Goal: Transaction & Acquisition: Purchase product/service

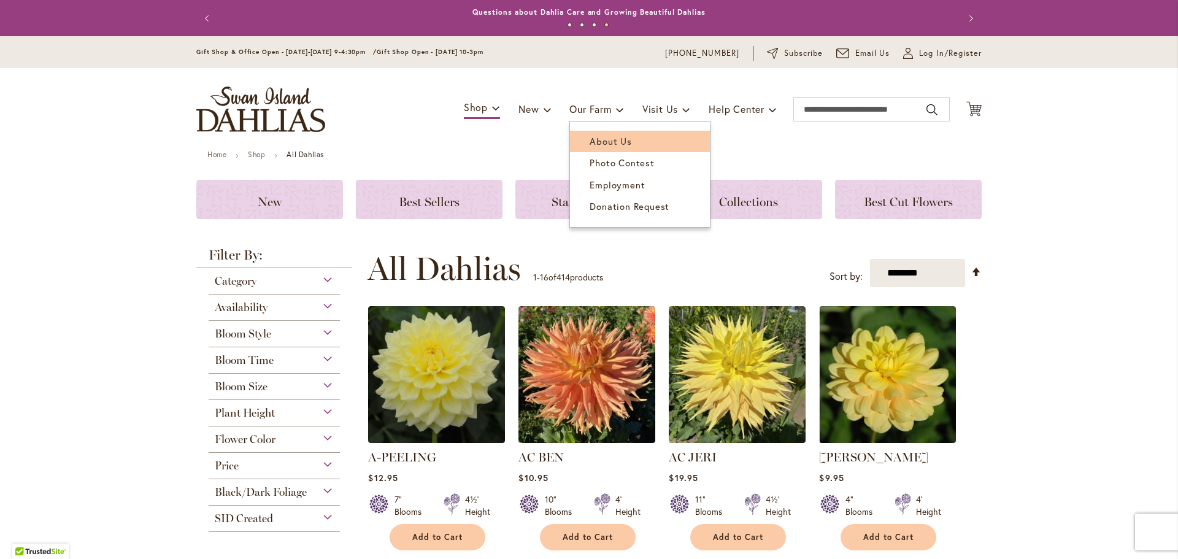
click at [605, 142] on span "About Us" at bounding box center [610, 141] width 42 height 12
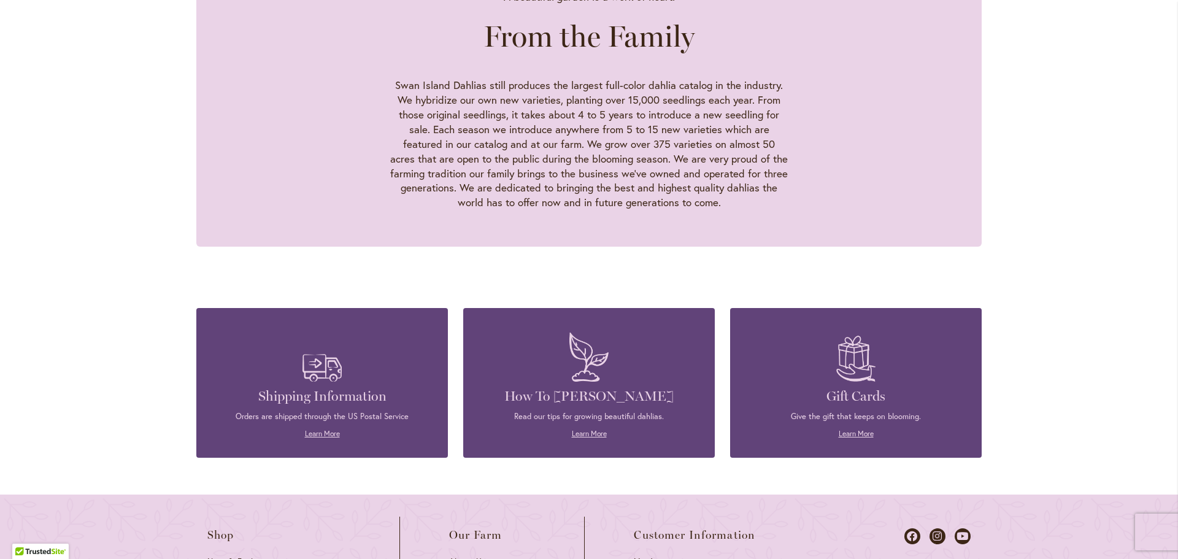
scroll to position [1288, 0]
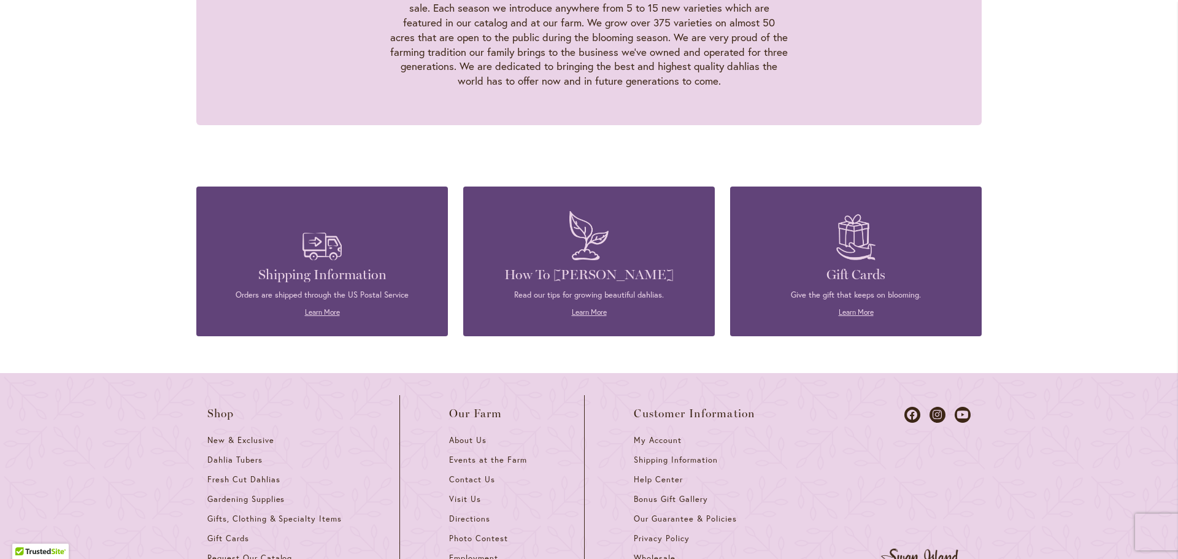
click at [227, 553] on span "Request Our Catalog" at bounding box center [249, 558] width 85 height 10
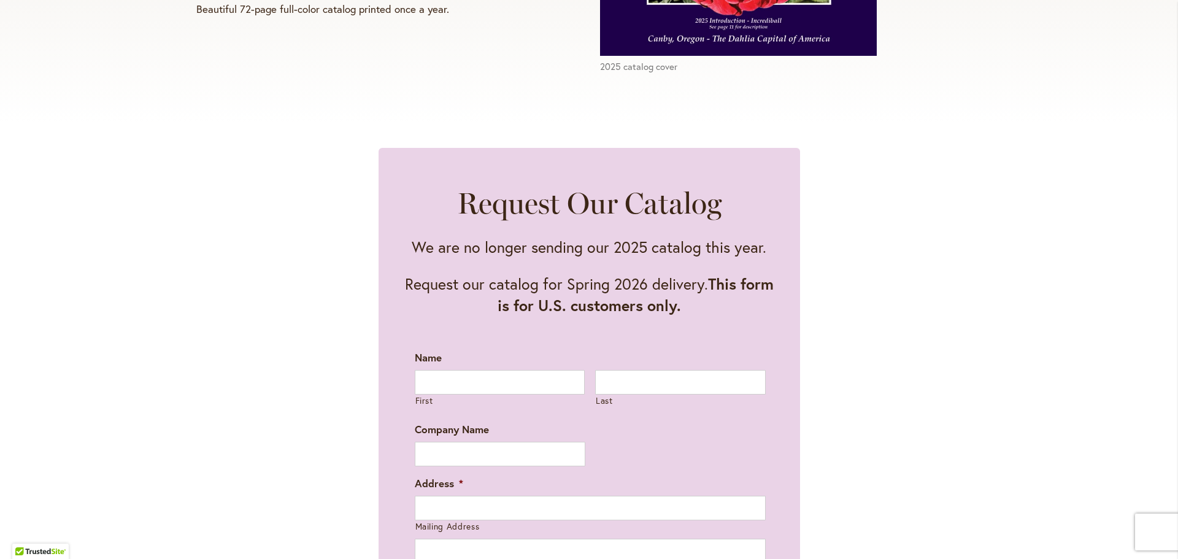
scroll to position [491, 0]
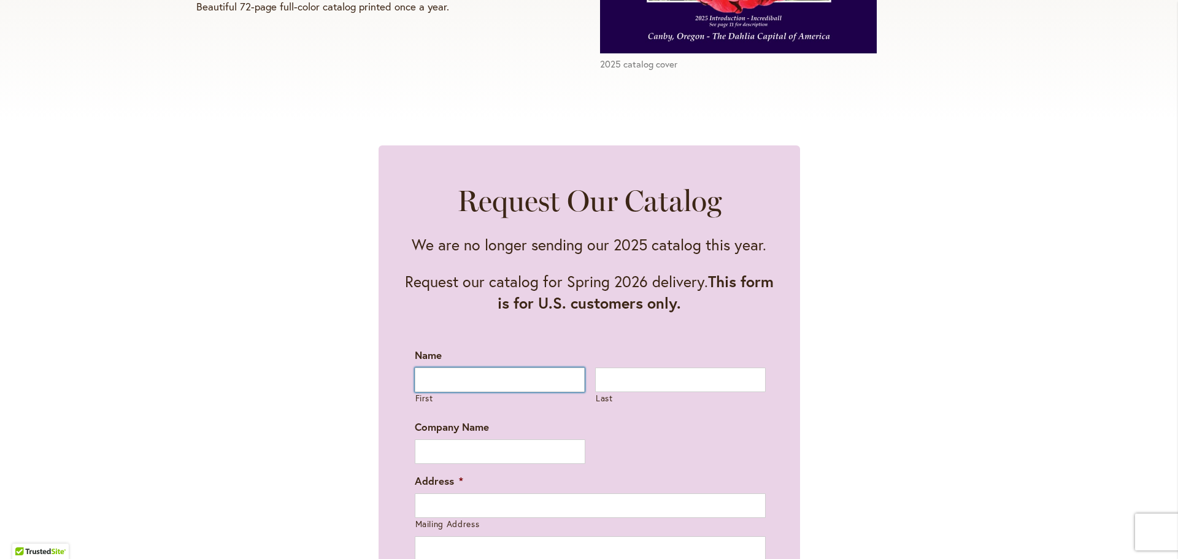
click at [490, 380] on input "First" at bounding box center [500, 379] width 170 height 25
type input "*****"
type input "******"
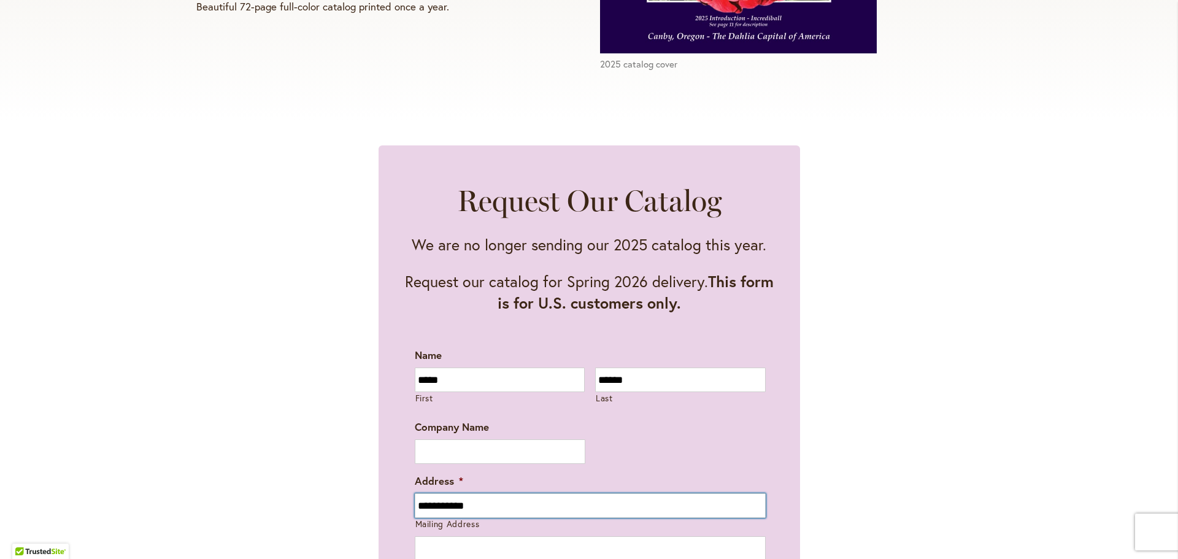
type input "**********"
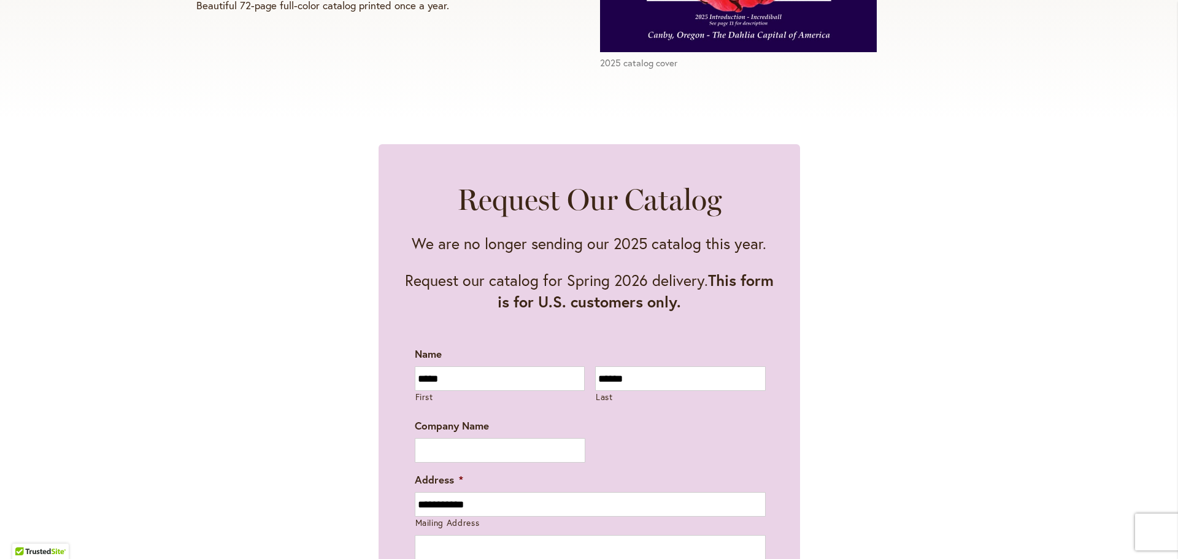
scroll to position [802, 0]
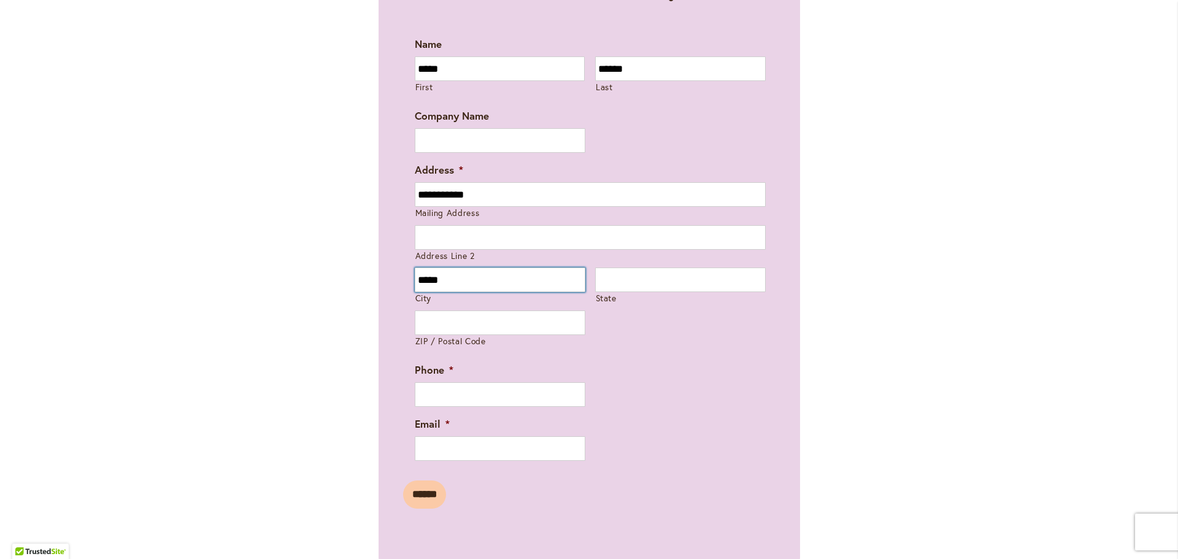
type input "*****"
type input "**"
type input "*****"
type input "**********"
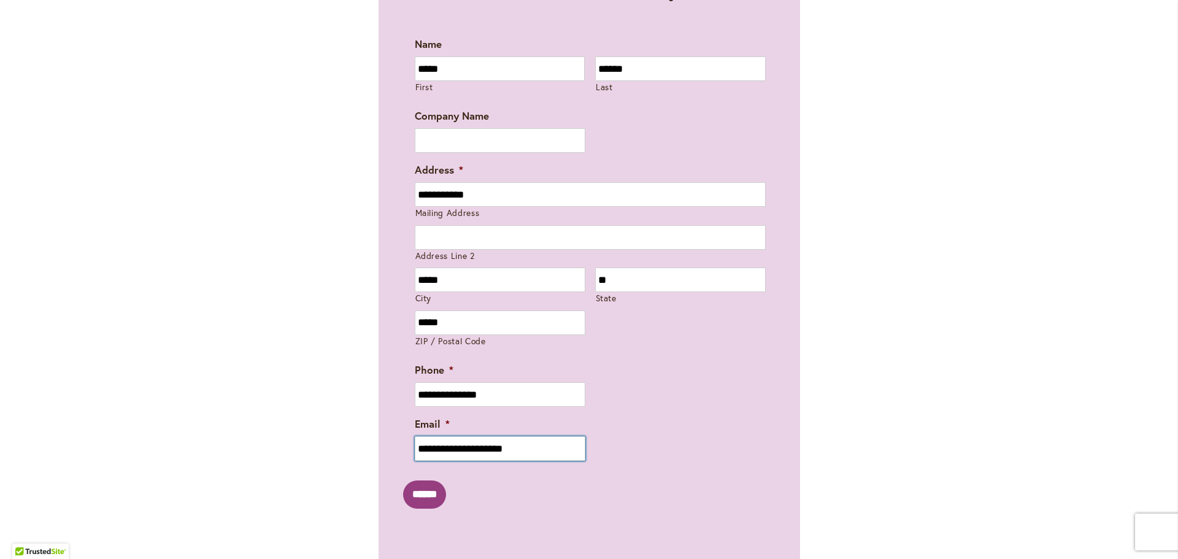
type input "**********"
click at [416, 496] on input "******" at bounding box center [424, 494] width 43 height 28
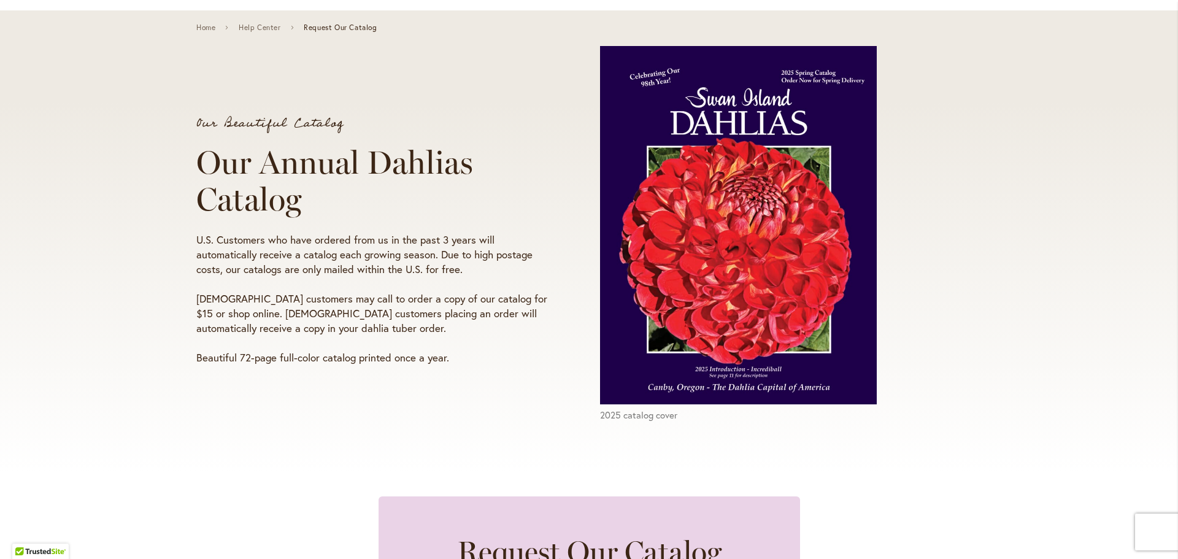
scroll to position [0, 0]
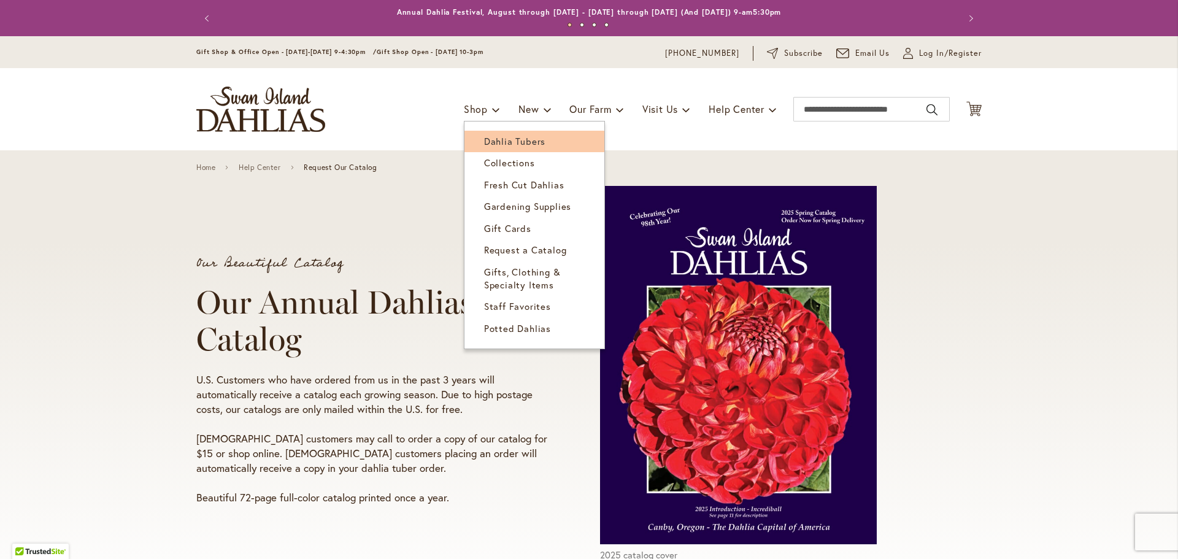
click at [485, 140] on span "Dahlia Tubers" at bounding box center [514, 141] width 61 height 12
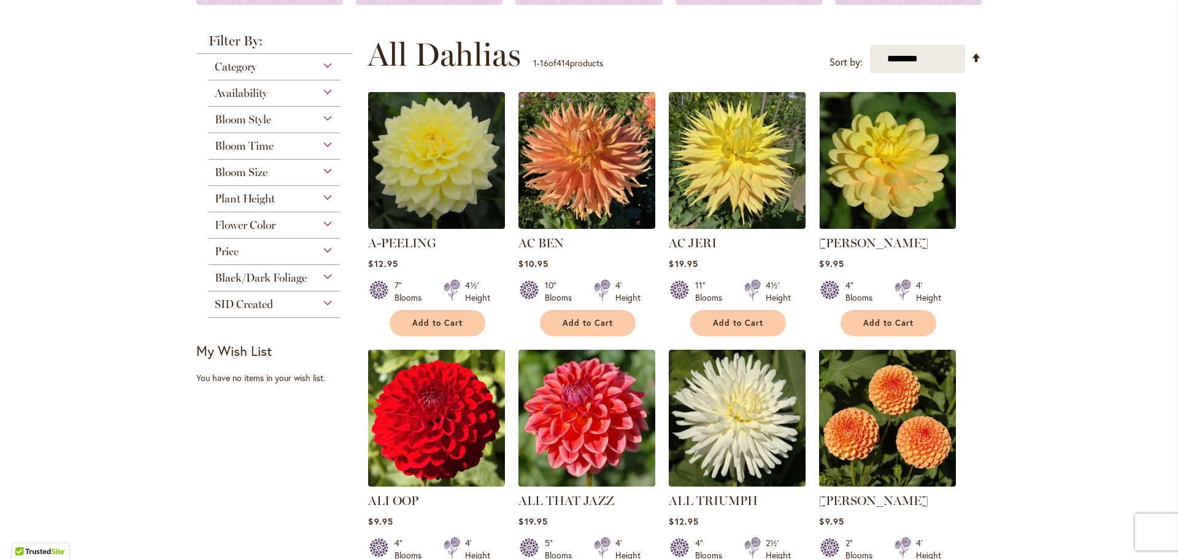
scroll to position [184, 0]
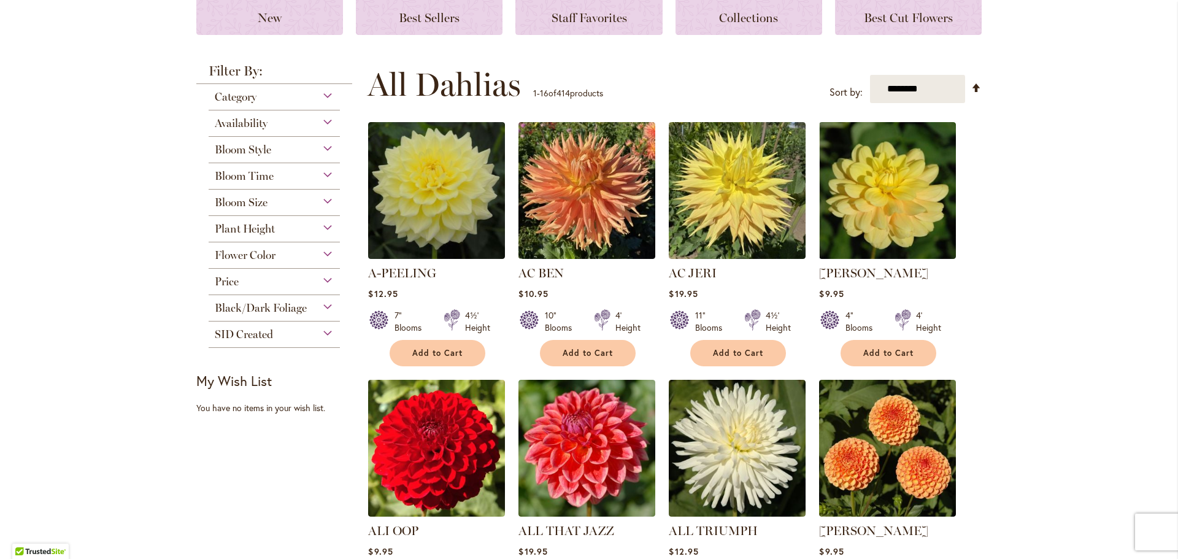
click at [321, 96] on div "Category" at bounding box center [274, 94] width 131 height 20
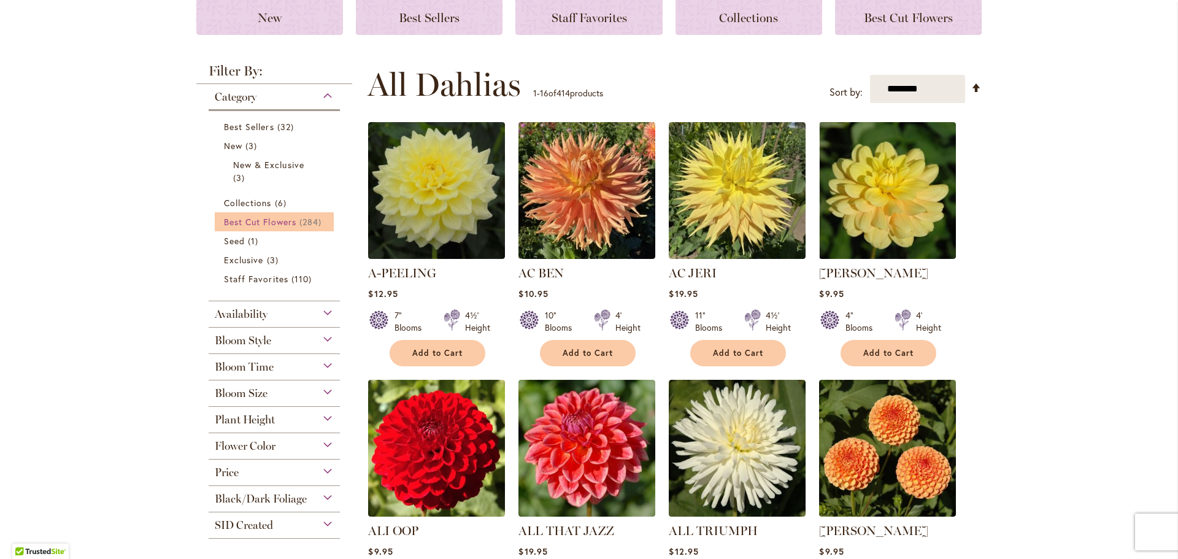
click at [253, 219] on span "Best Cut Flowers" at bounding box center [260, 222] width 72 height 12
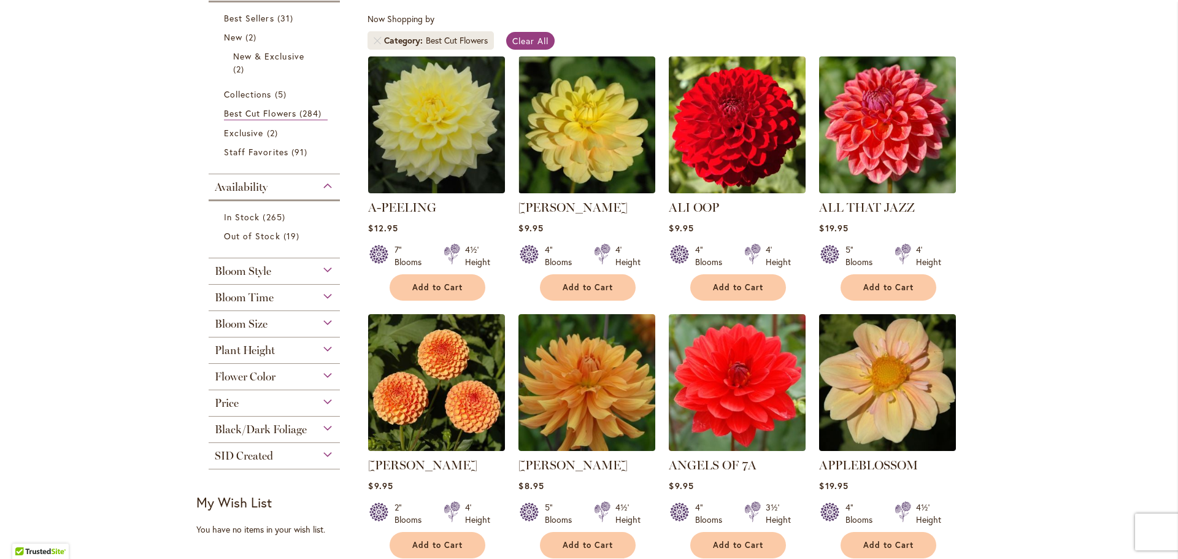
scroll to position [245, 0]
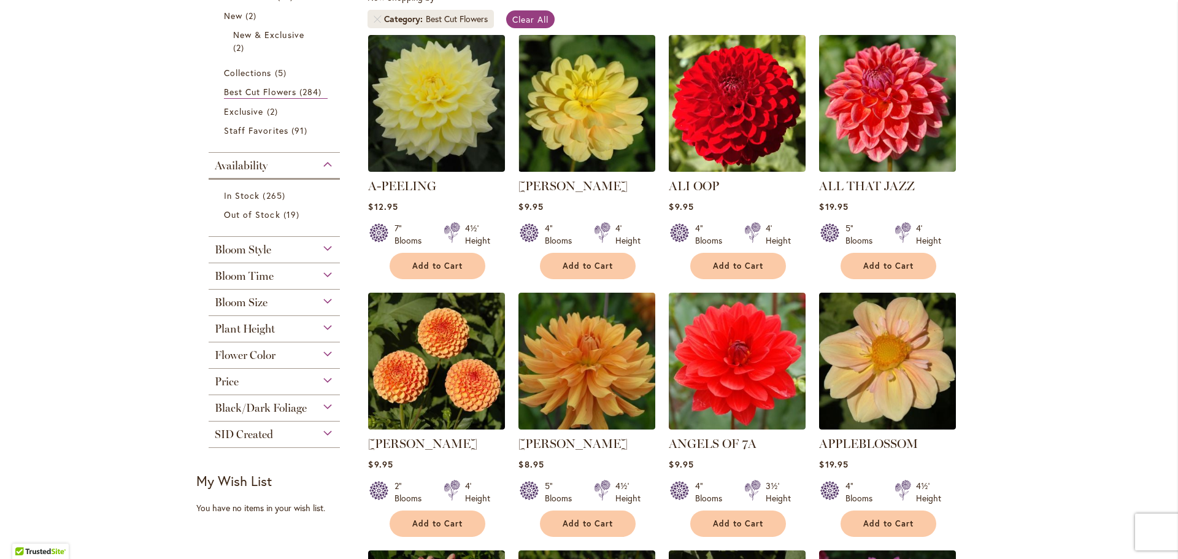
click at [324, 327] on div "Plant Height" at bounding box center [274, 326] width 131 height 20
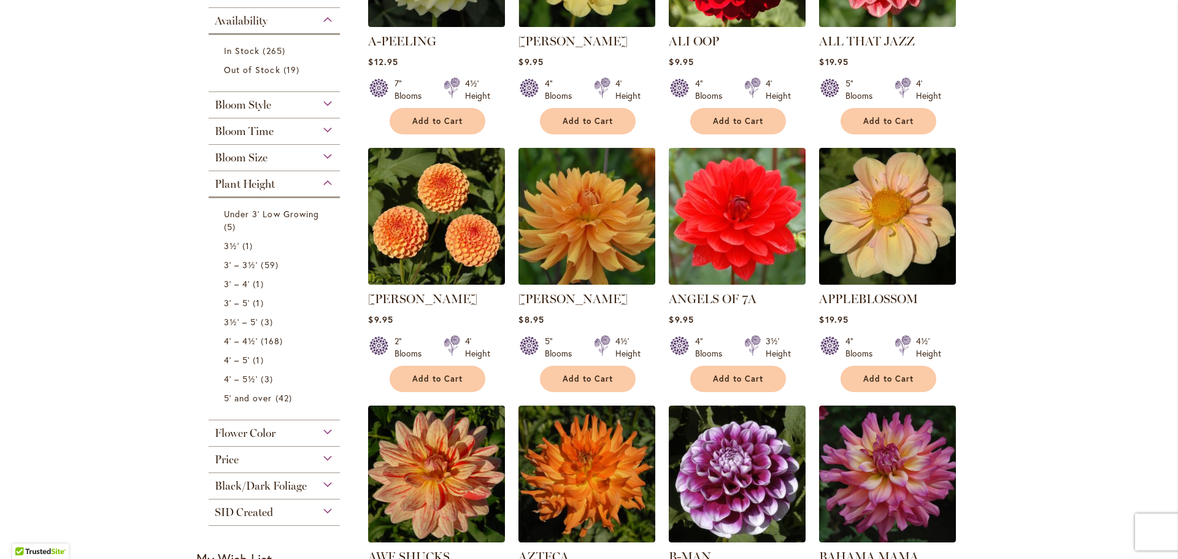
scroll to position [368, 0]
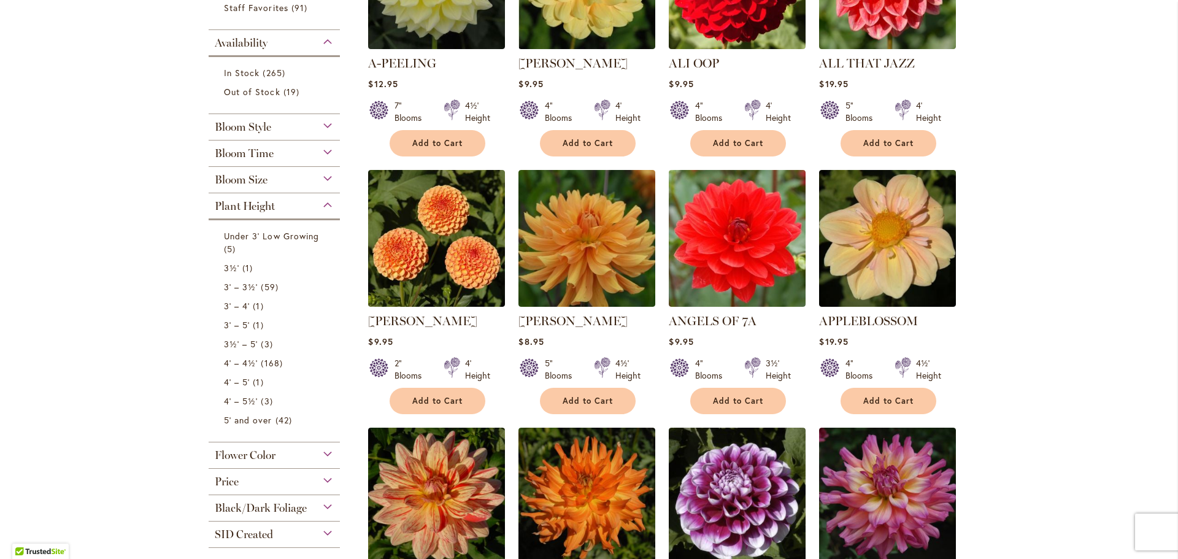
click at [324, 178] on div "Bloom Size" at bounding box center [274, 177] width 131 height 20
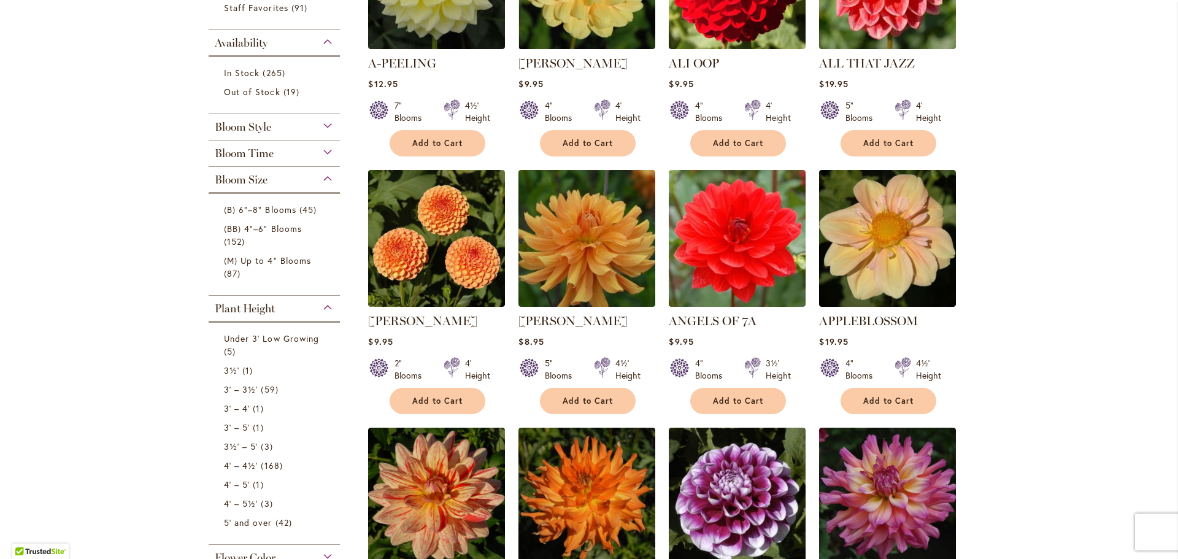
click at [324, 124] on div "Bloom Style" at bounding box center [274, 124] width 131 height 20
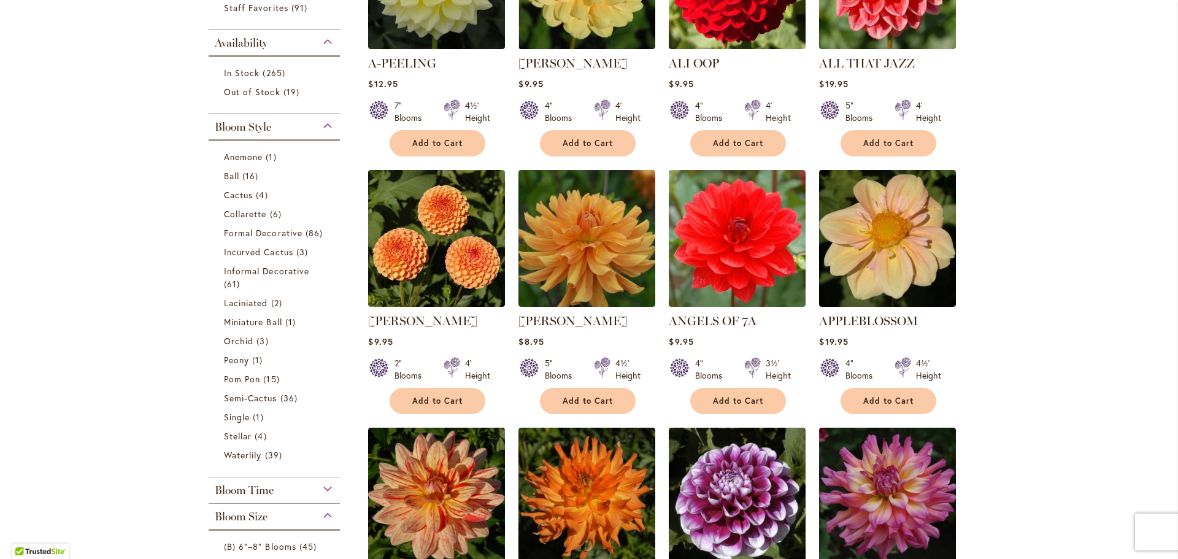
click at [324, 124] on div "Bloom Style" at bounding box center [274, 124] width 131 height 20
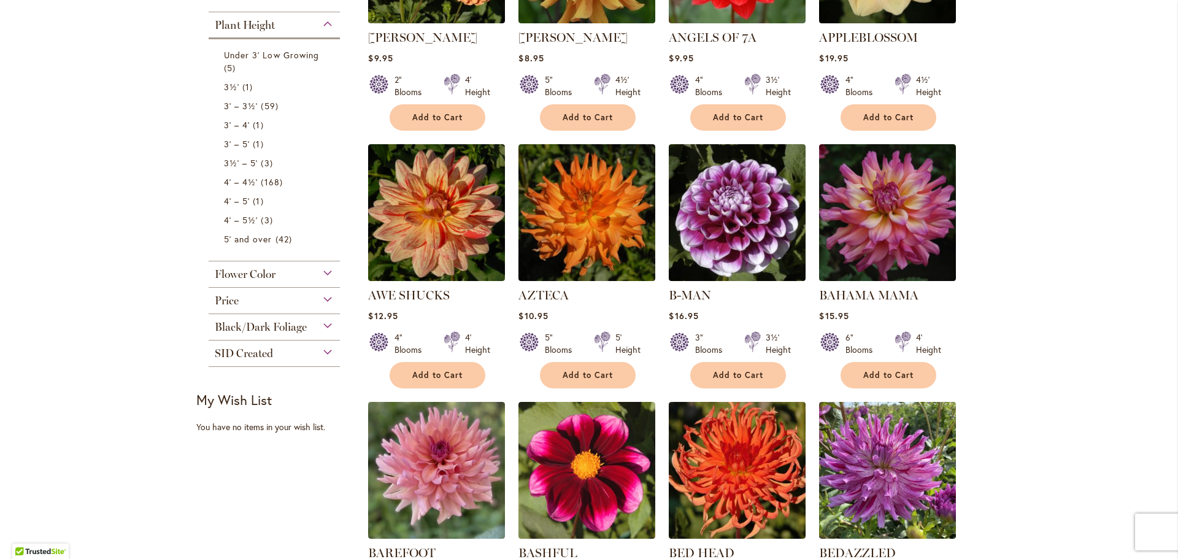
scroll to position [675, 0]
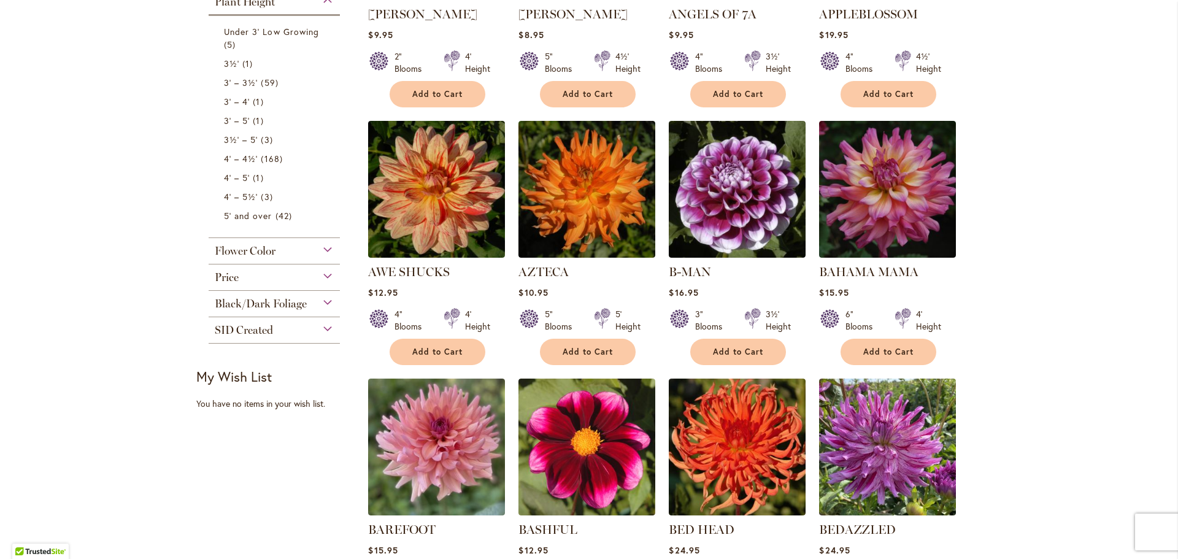
click at [329, 250] on div "Flower Color" at bounding box center [274, 248] width 131 height 20
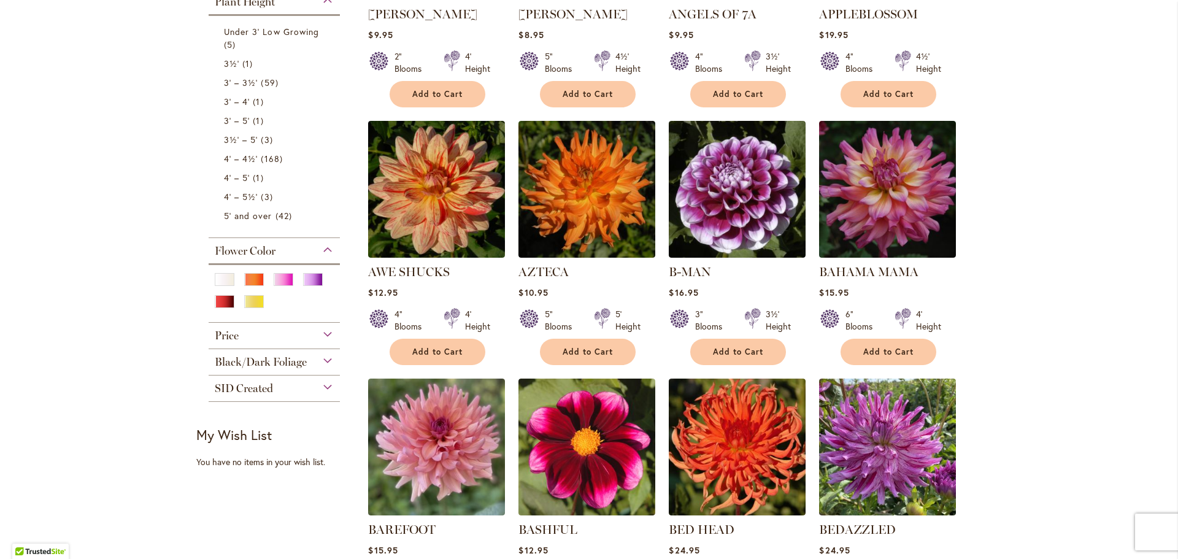
click at [145, 251] on div "Skip to Content Gift Shop & Office Open - Monday-Friday 9-4:30pm / Gift Shop Op…" at bounding box center [589, 319] width 1178 height 1915
click at [53, 411] on div "Skip to Content Gift Shop & Office Open - Monday-Friday 9-4:30pm / Gift Shop Op…" at bounding box center [589, 319] width 1178 height 1915
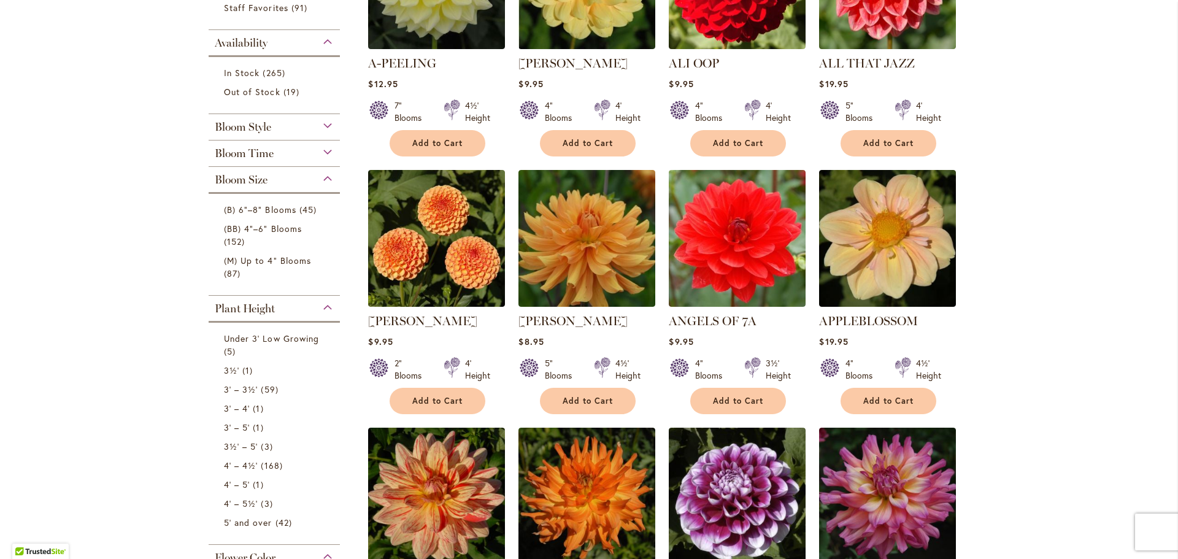
click at [325, 177] on div "Bloom Size" at bounding box center [274, 177] width 131 height 20
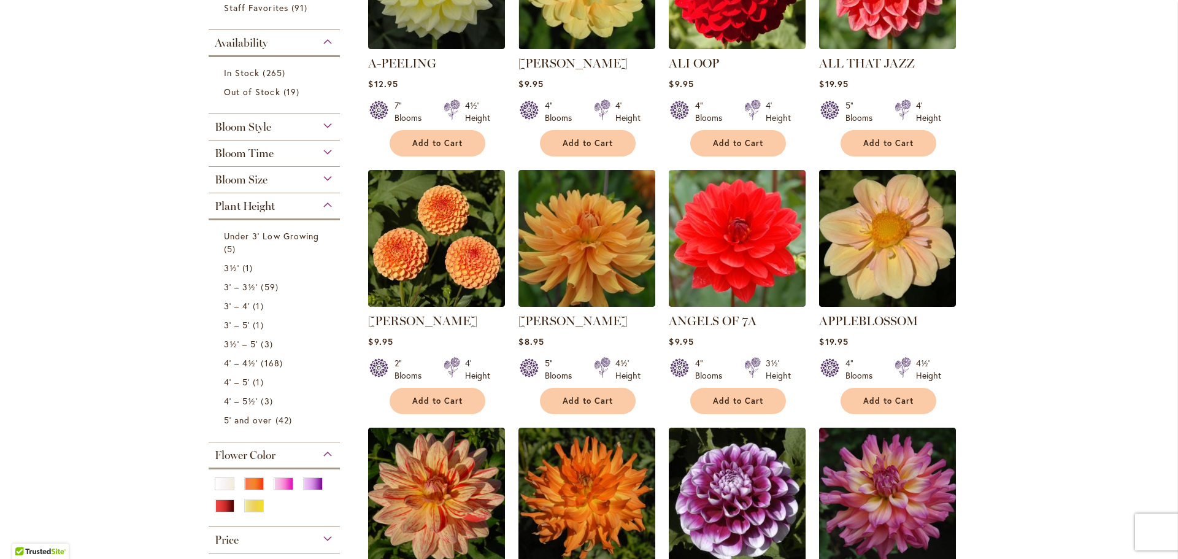
click at [324, 206] on div "Plant Height" at bounding box center [274, 203] width 131 height 20
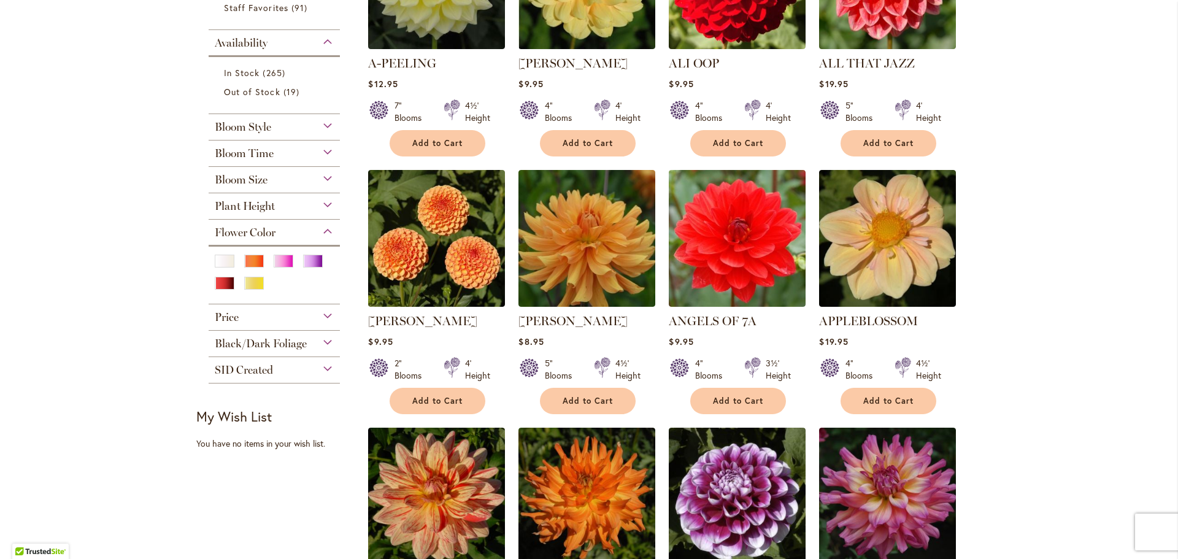
click at [327, 39] on div "Availability" at bounding box center [274, 40] width 131 height 20
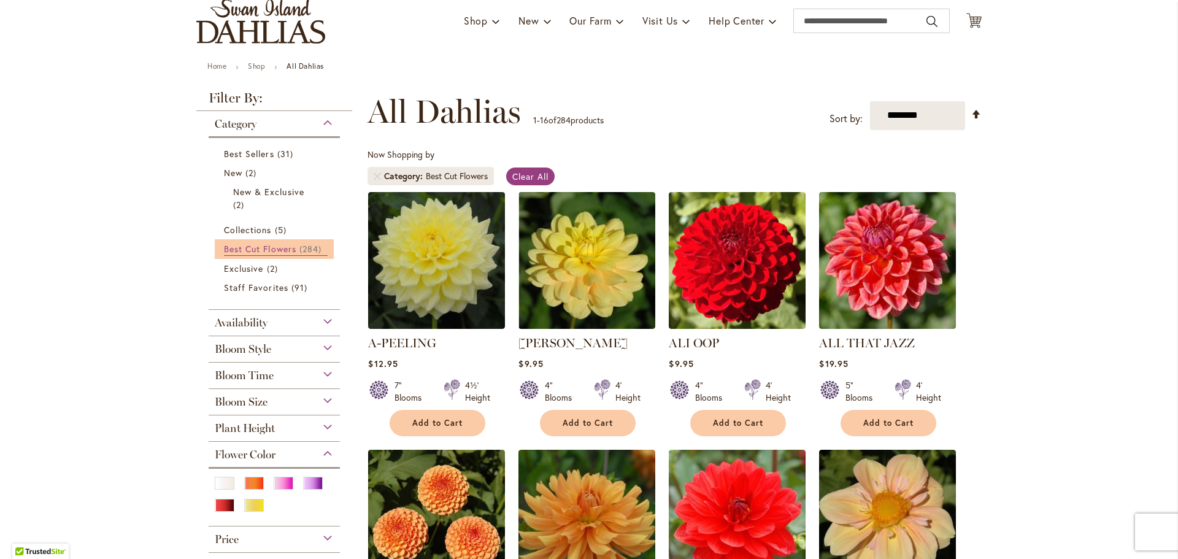
scroll to position [61, 0]
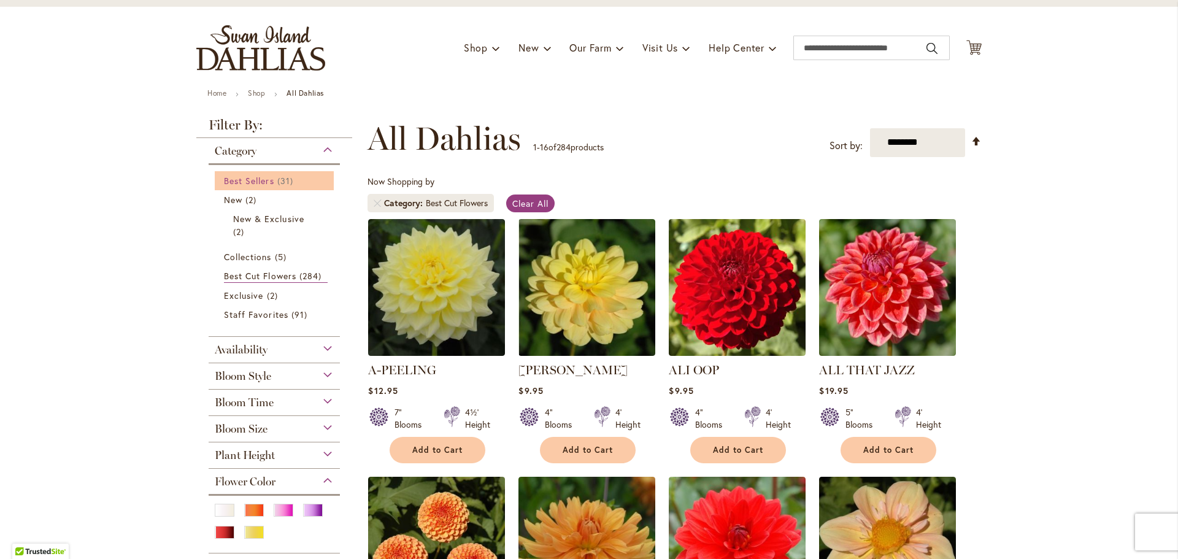
click at [250, 182] on span "Best Sellers" at bounding box center [249, 181] width 50 height 12
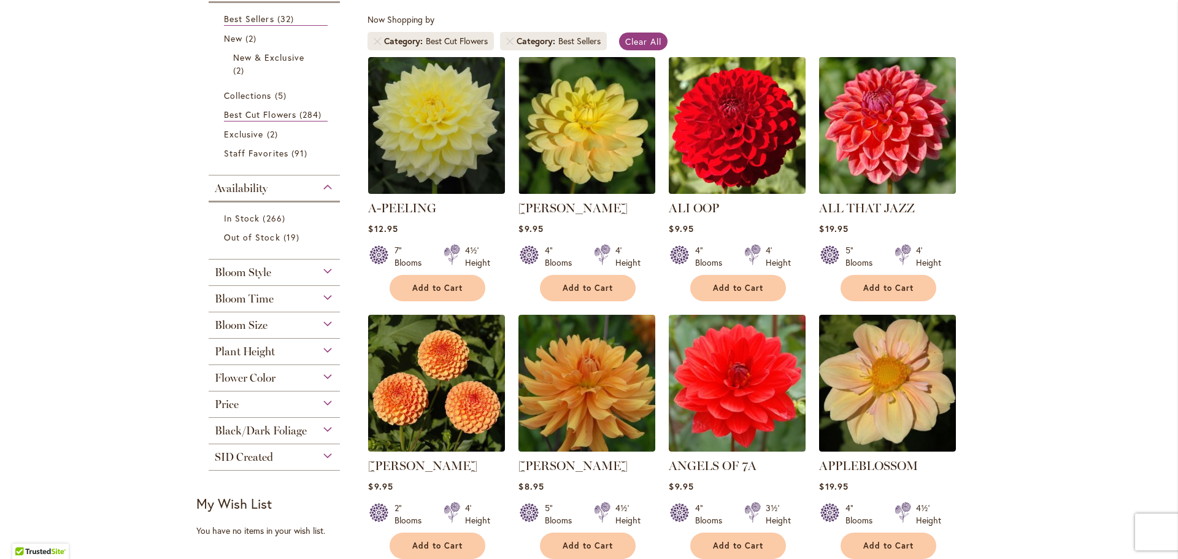
scroll to position [245, 0]
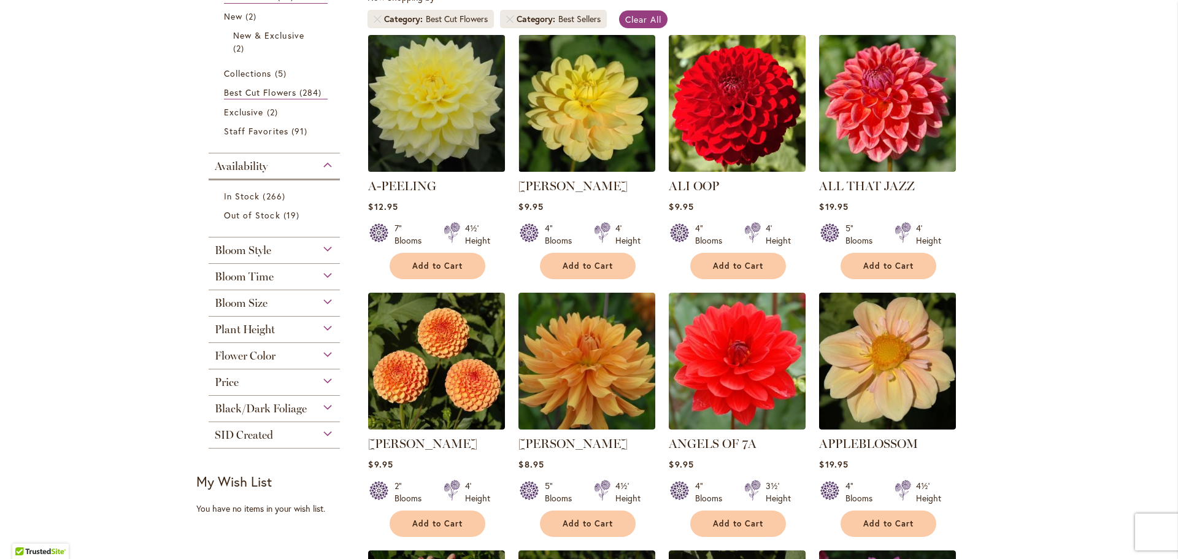
click at [426, 115] on img at bounding box center [437, 103] width 144 height 144
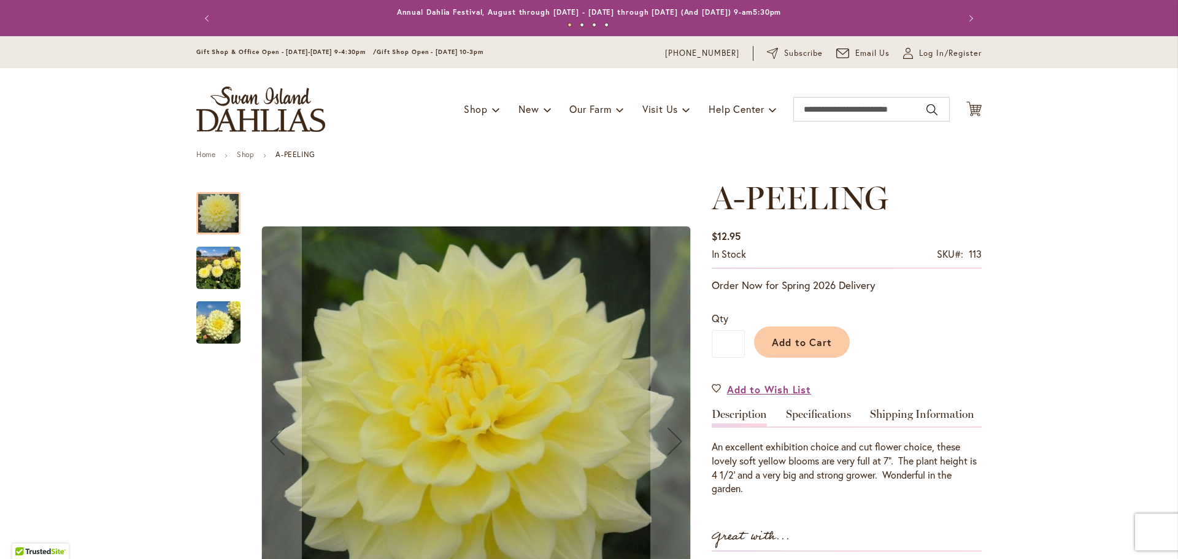
click at [196, 267] on img "A-Peeling" at bounding box center [218, 268] width 44 height 59
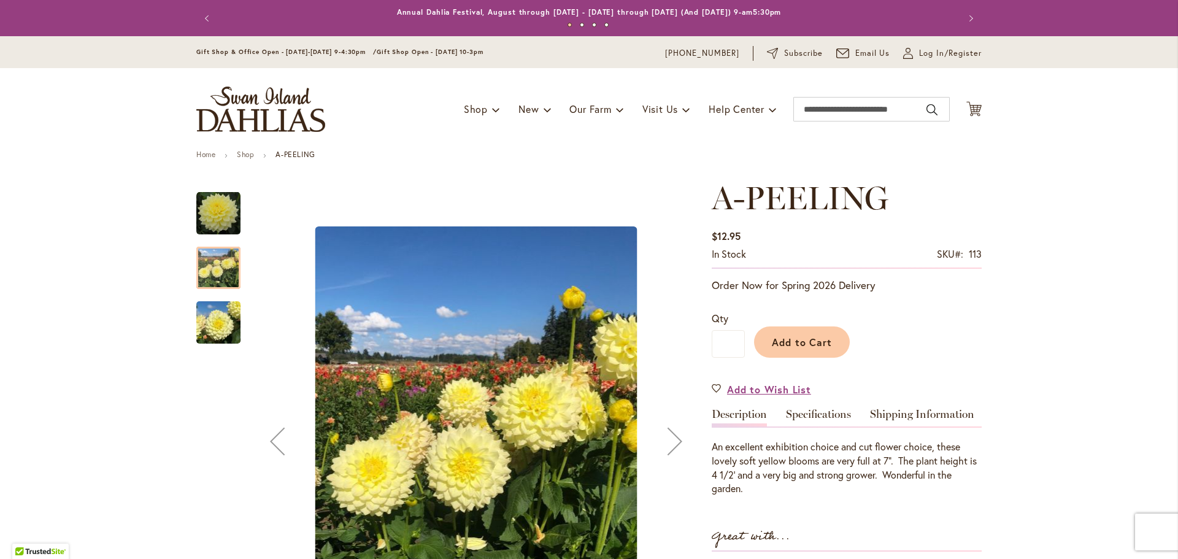
click at [209, 316] on img "A-Peeling" at bounding box center [218, 322] width 44 height 59
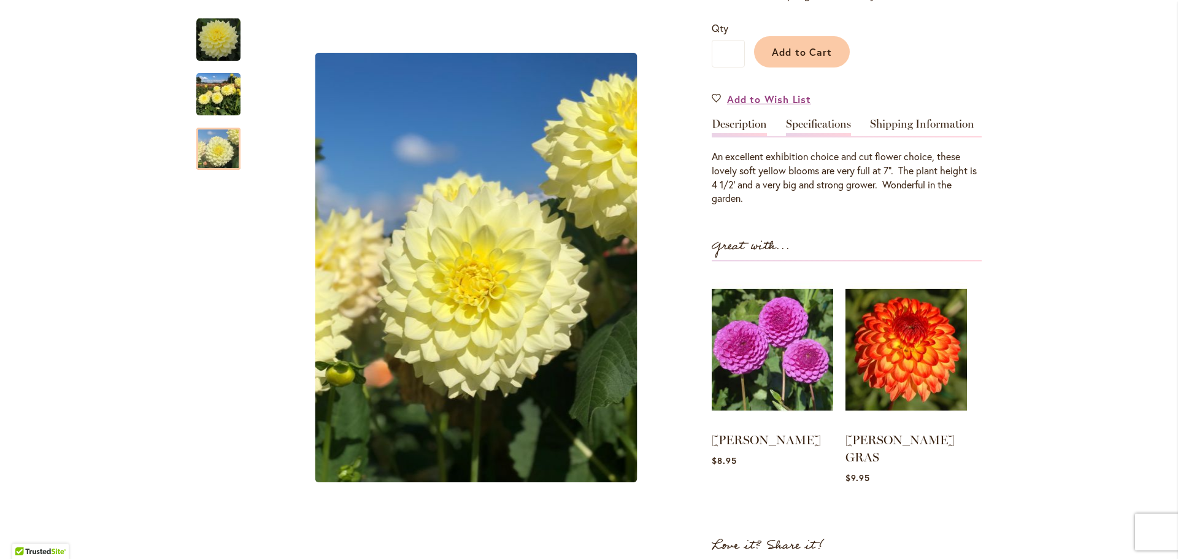
scroll to position [307, 0]
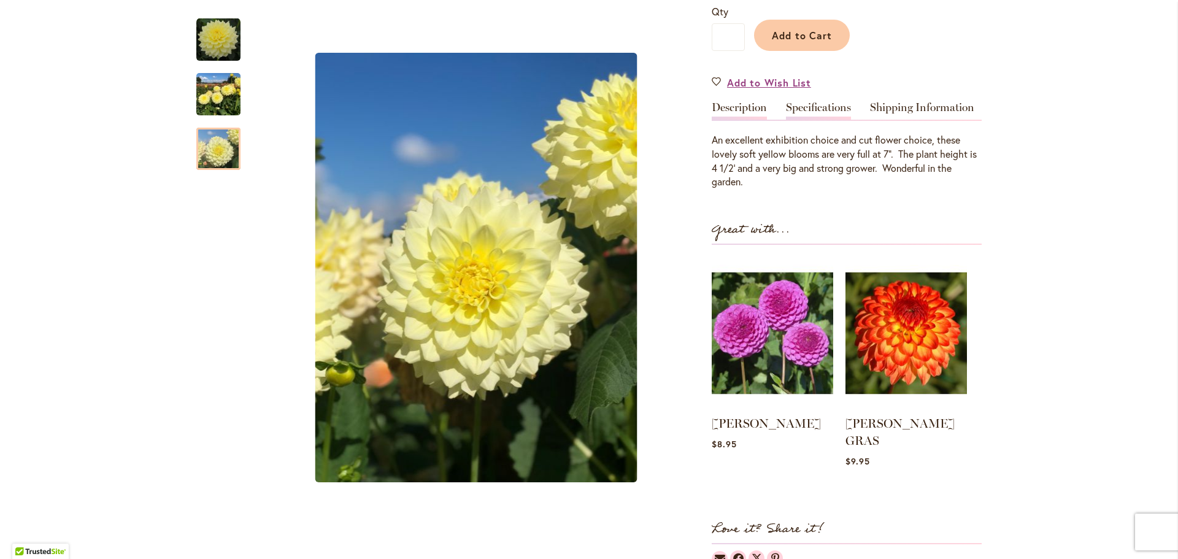
click at [822, 109] on link "Specifications" at bounding box center [818, 111] width 65 height 18
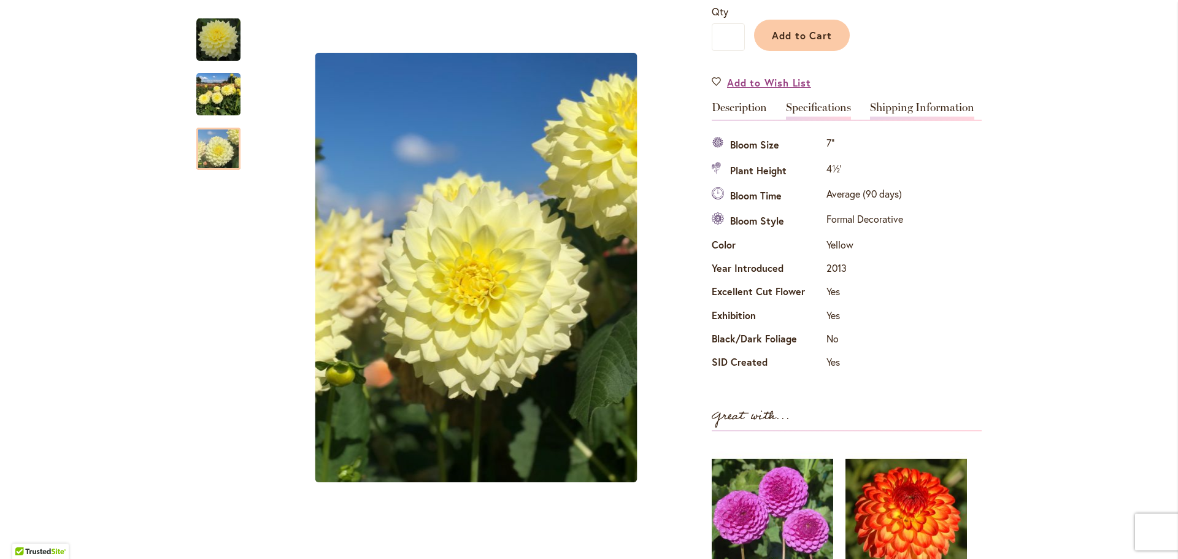
click at [953, 107] on link "Shipping Information" at bounding box center [922, 111] width 104 height 18
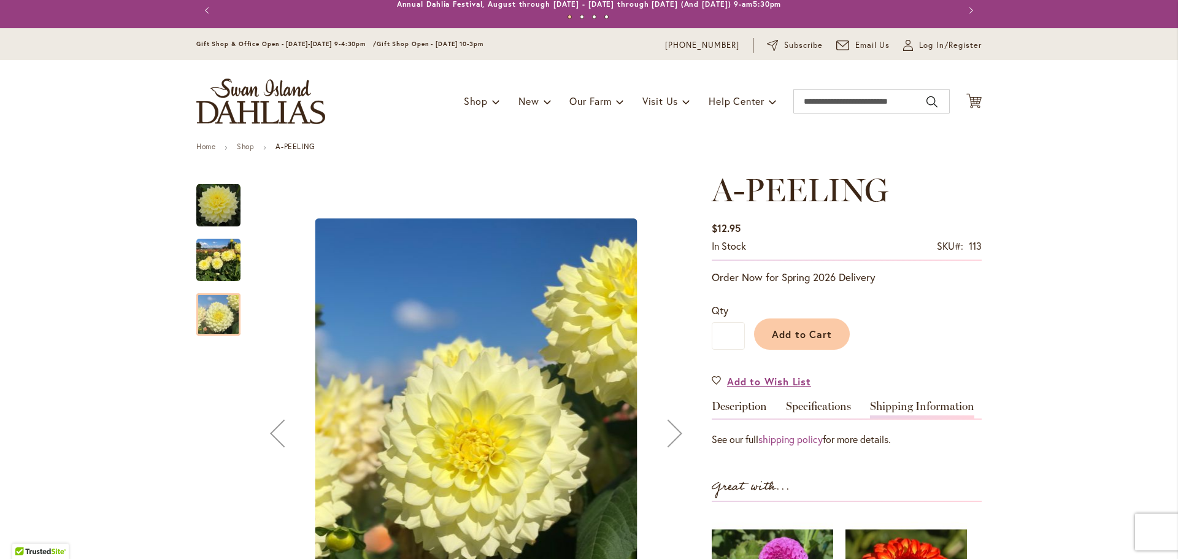
scroll to position [0, 0]
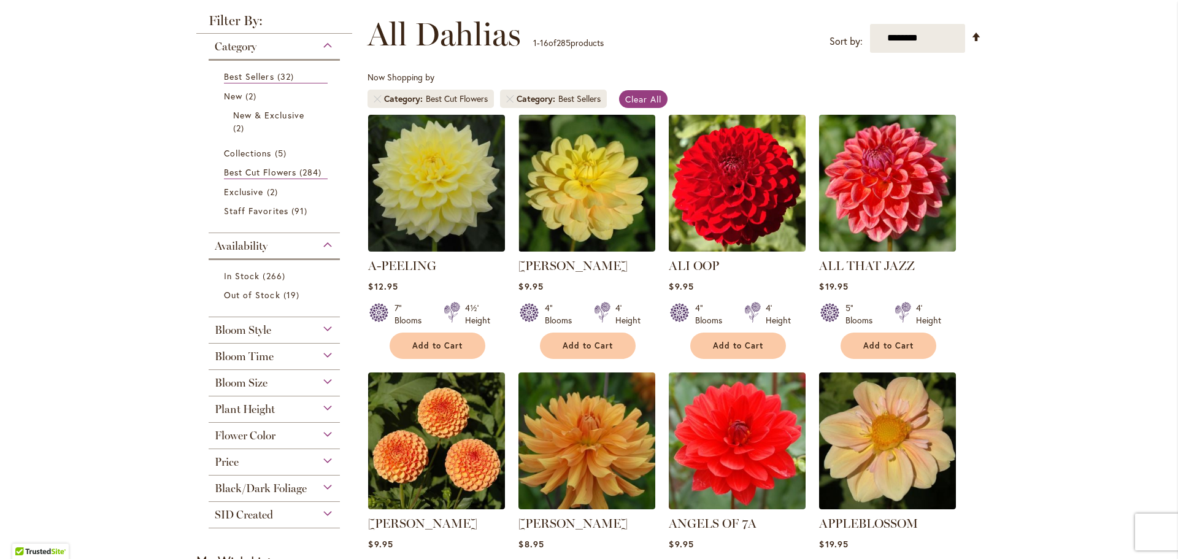
scroll to position [245, 0]
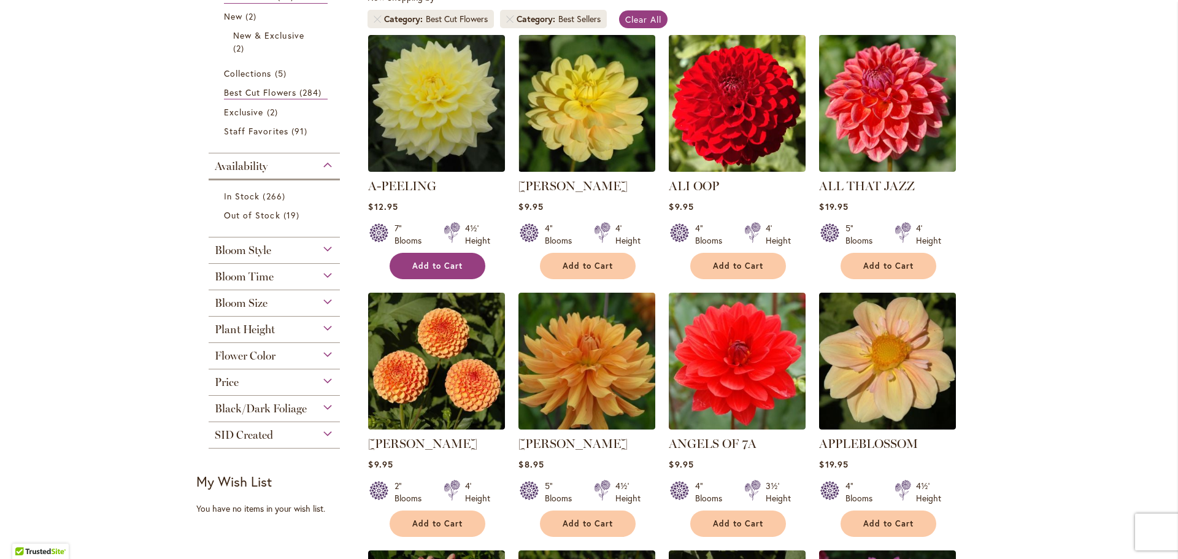
click at [435, 265] on span "Add to Cart" at bounding box center [437, 266] width 50 height 10
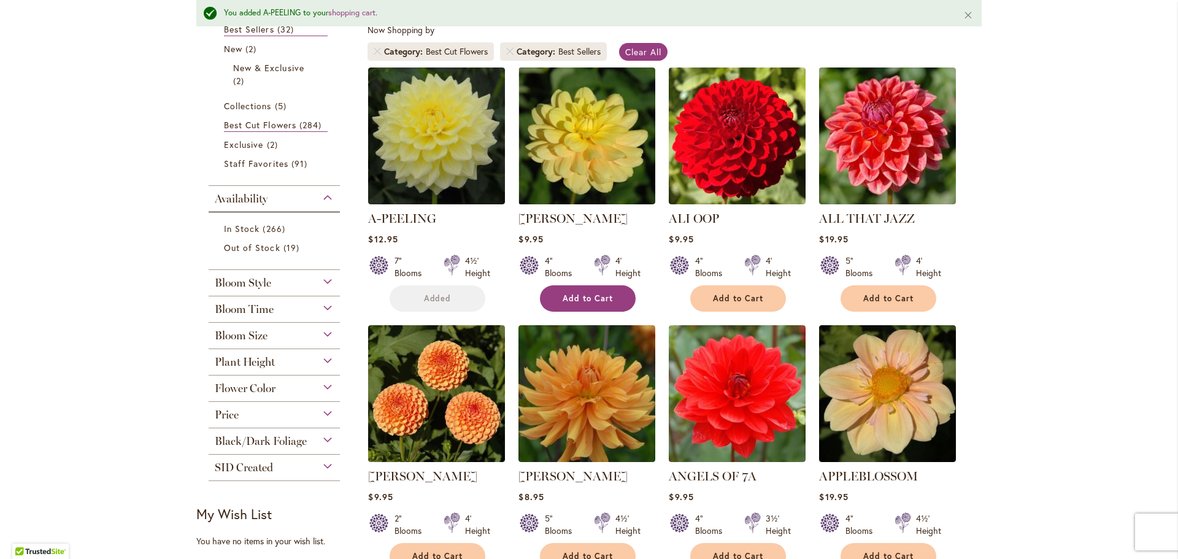
scroll to position [278, 0]
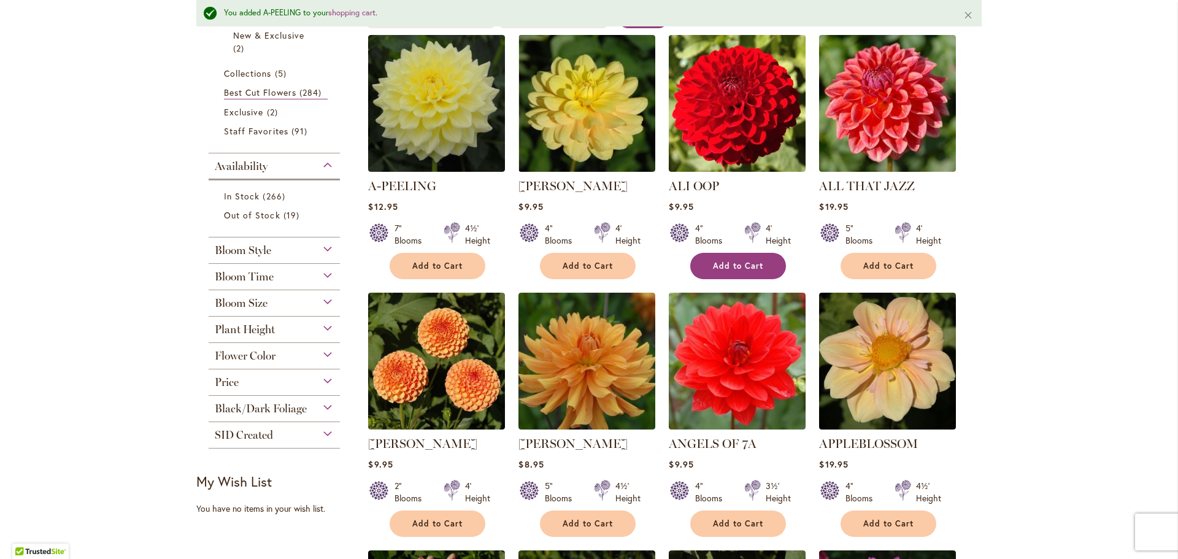
click at [740, 258] on button "Add to Cart" at bounding box center [738, 266] width 96 height 26
click at [878, 264] on span "Add to Cart" at bounding box center [888, 266] width 50 height 10
click at [459, 522] on button "Add to Cart" at bounding box center [437, 523] width 96 height 26
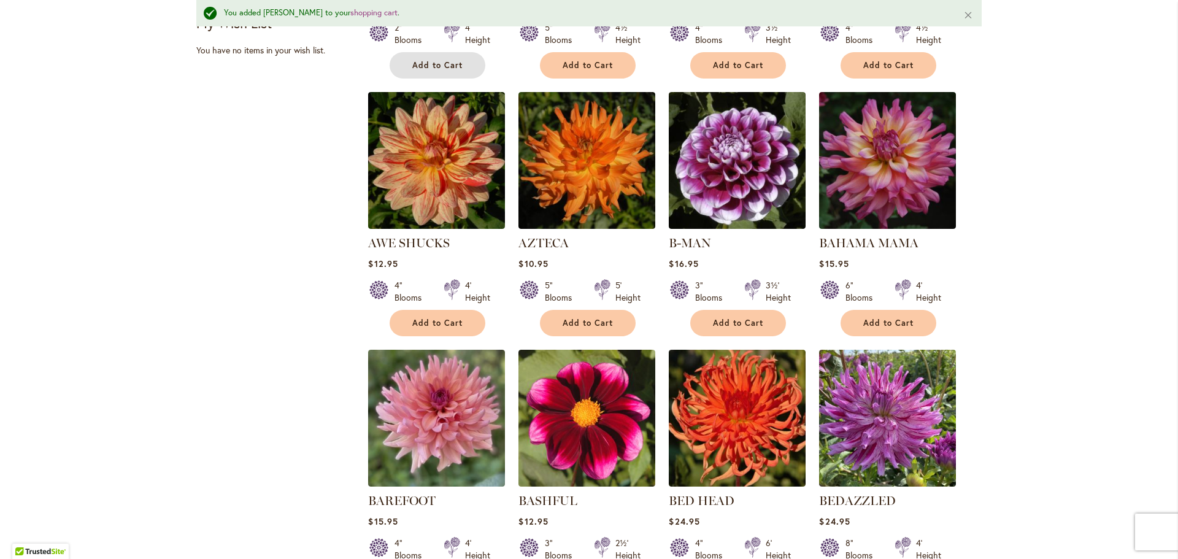
scroll to position [768, 0]
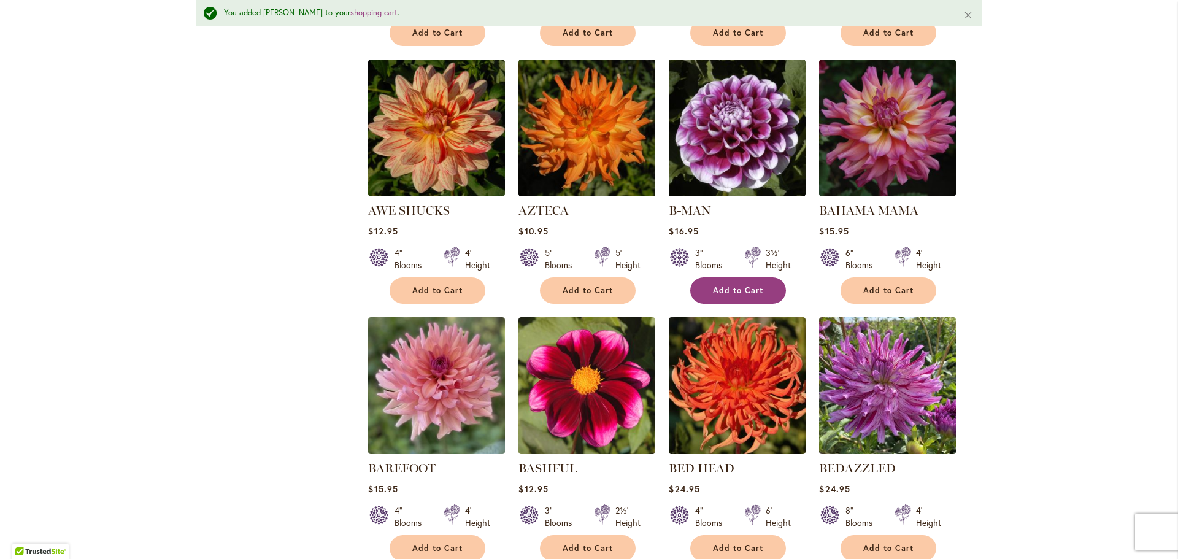
click at [746, 290] on span "Add to Cart" at bounding box center [738, 290] width 50 height 10
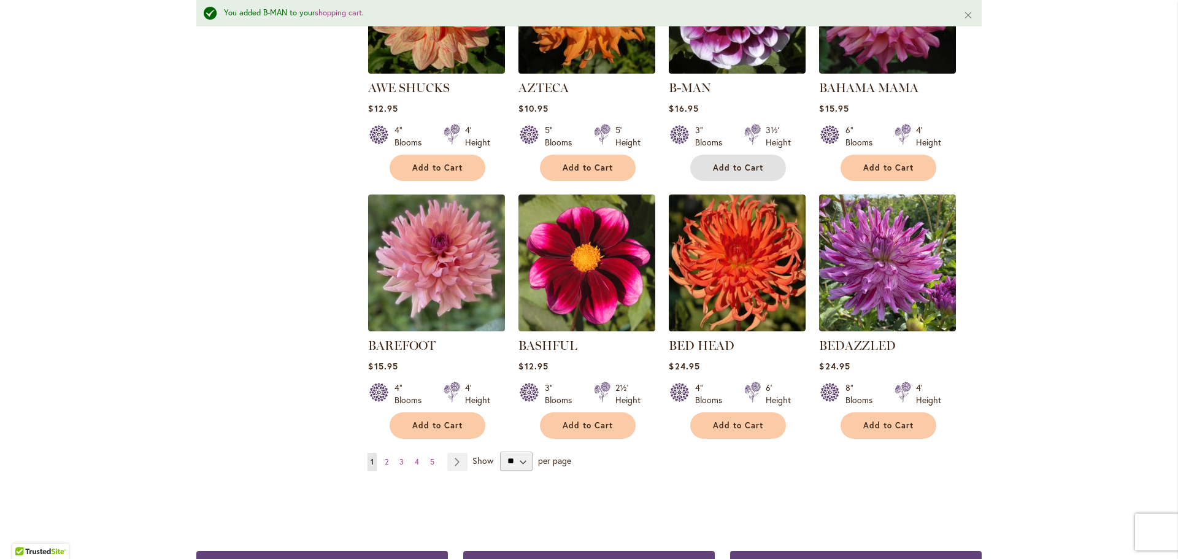
scroll to position [952, 0]
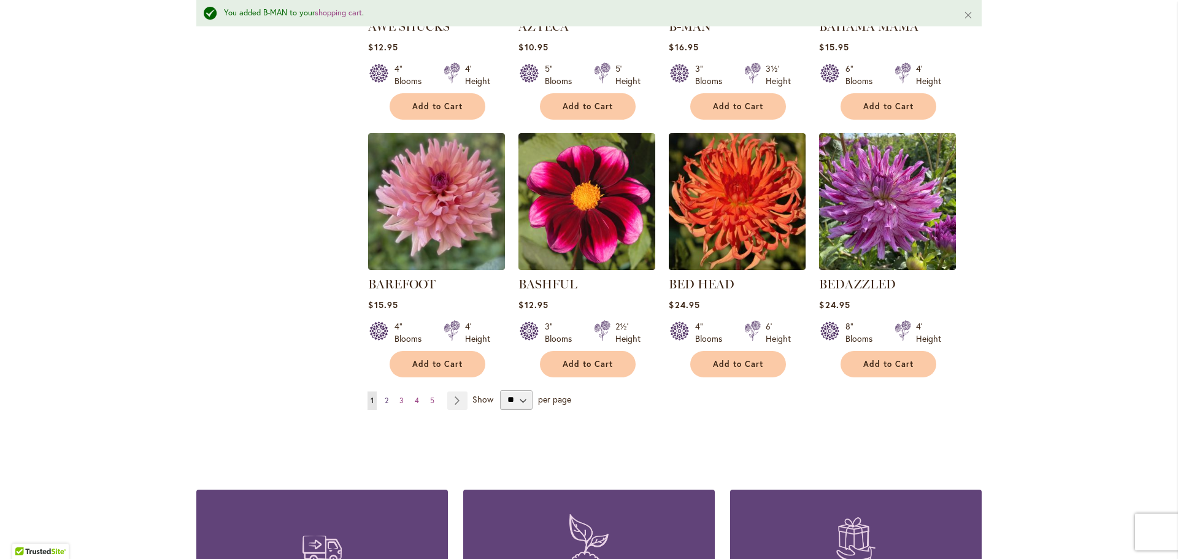
click at [385, 398] on span "2" at bounding box center [387, 400] width 4 height 9
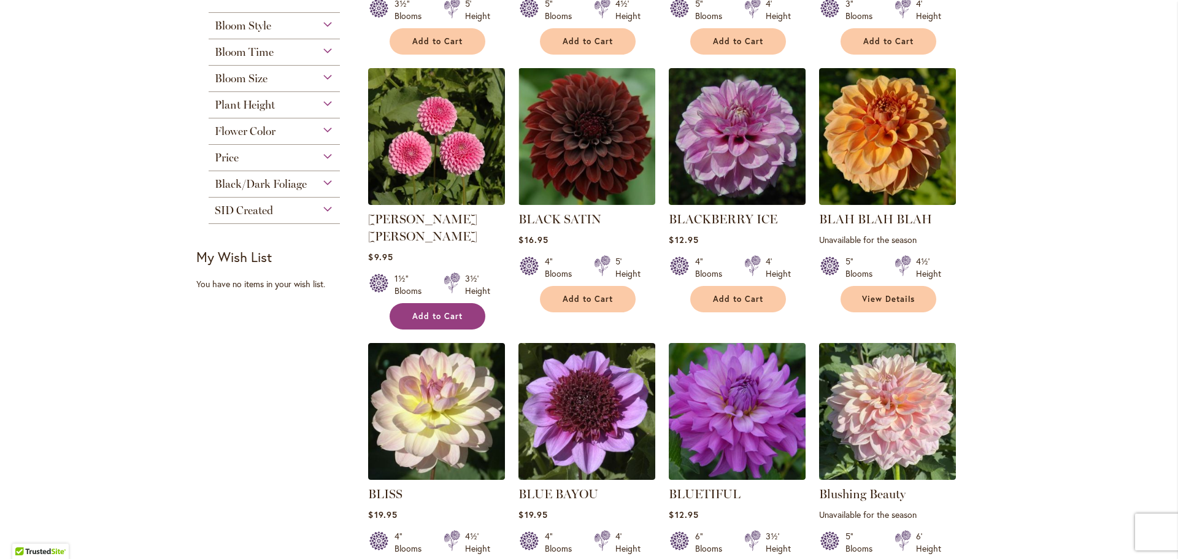
scroll to position [491, 0]
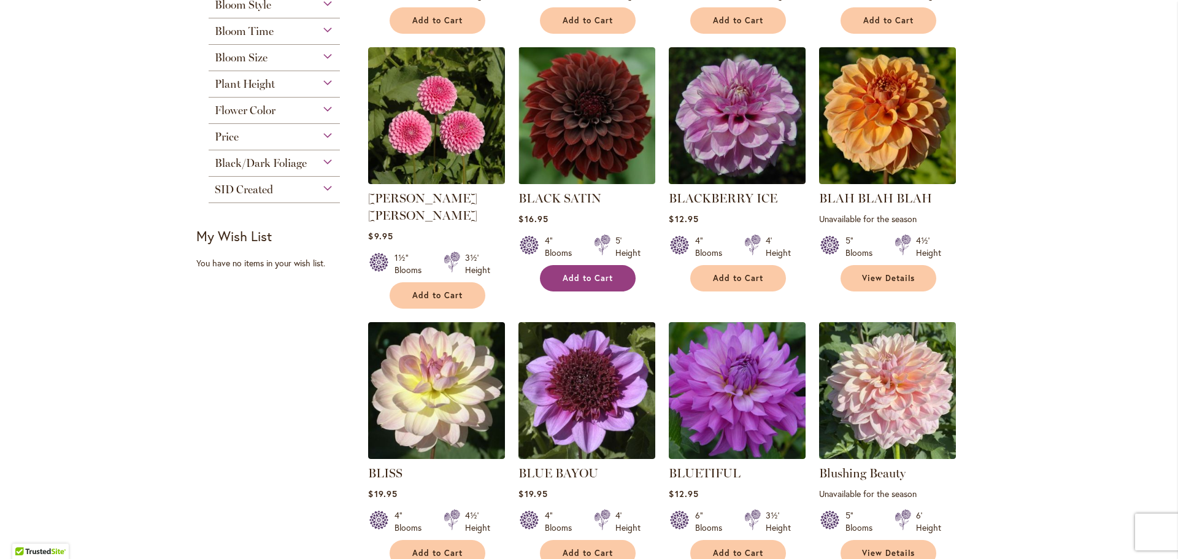
click at [588, 278] on span "Add to Cart" at bounding box center [587, 278] width 50 height 10
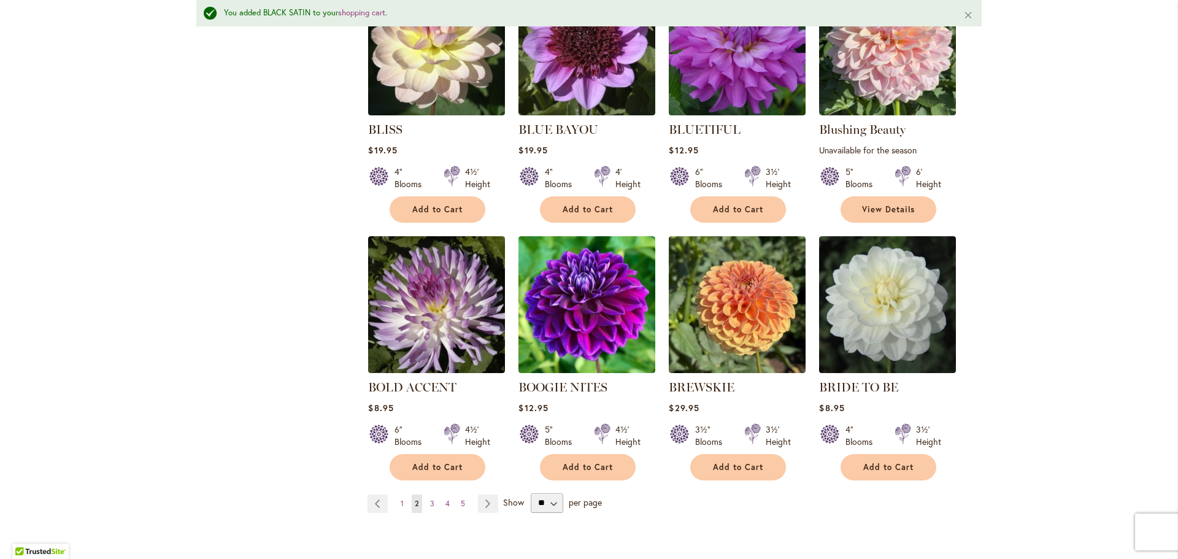
scroll to position [891, 0]
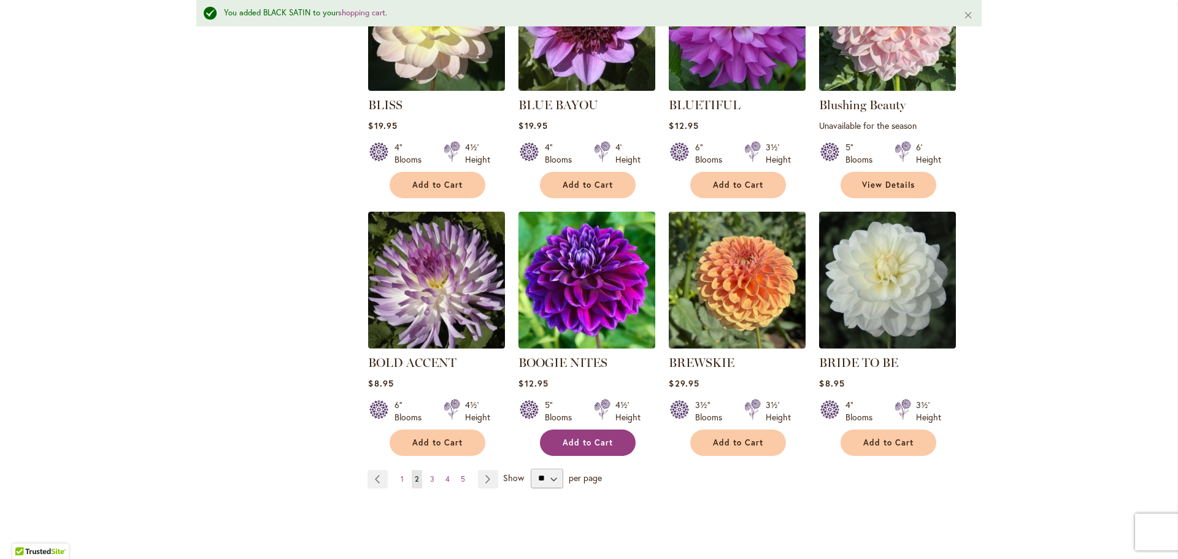
click at [573, 437] on span "Add to Cart" at bounding box center [587, 442] width 50 height 10
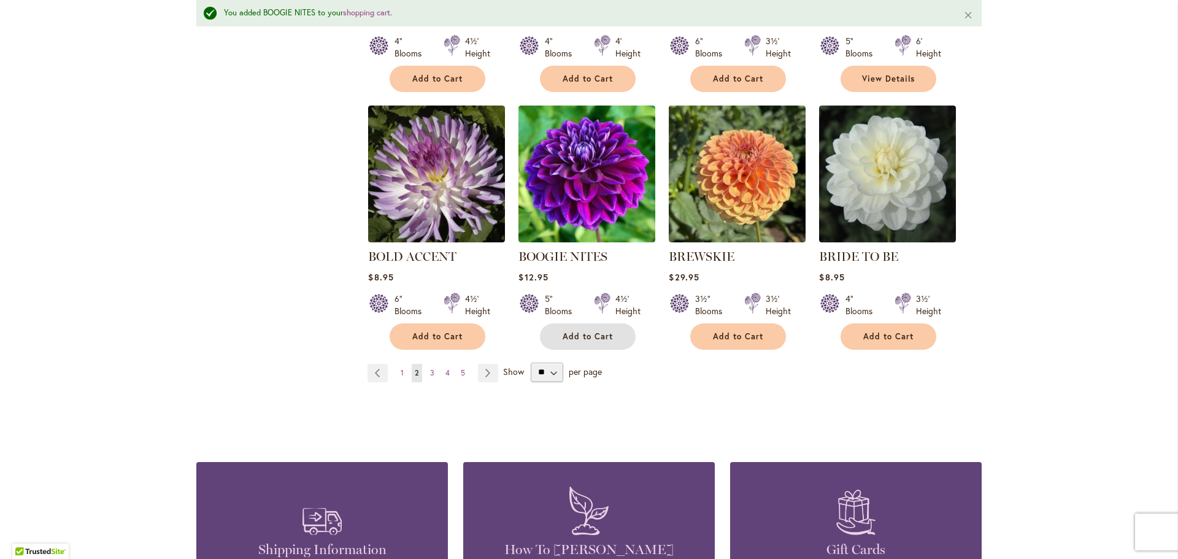
scroll to position [1014, 0]
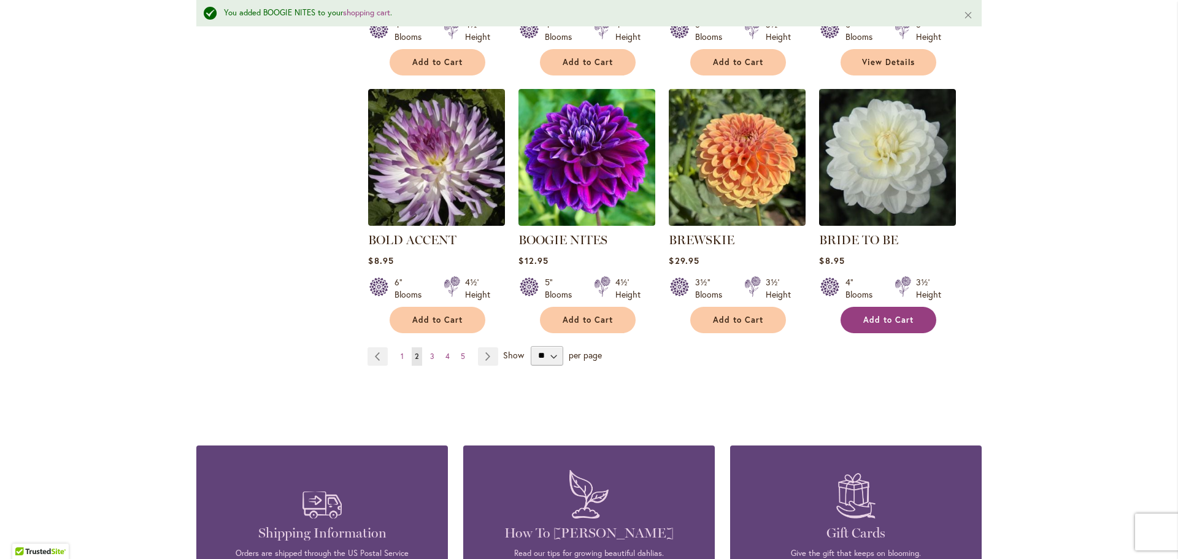
click at [879, 315] on span "Add to Cart" at bounding box center [888, 320] width 50 height 10
click at [430, 351] on span "3" at bounding box center [432, 355] width 4 height 9
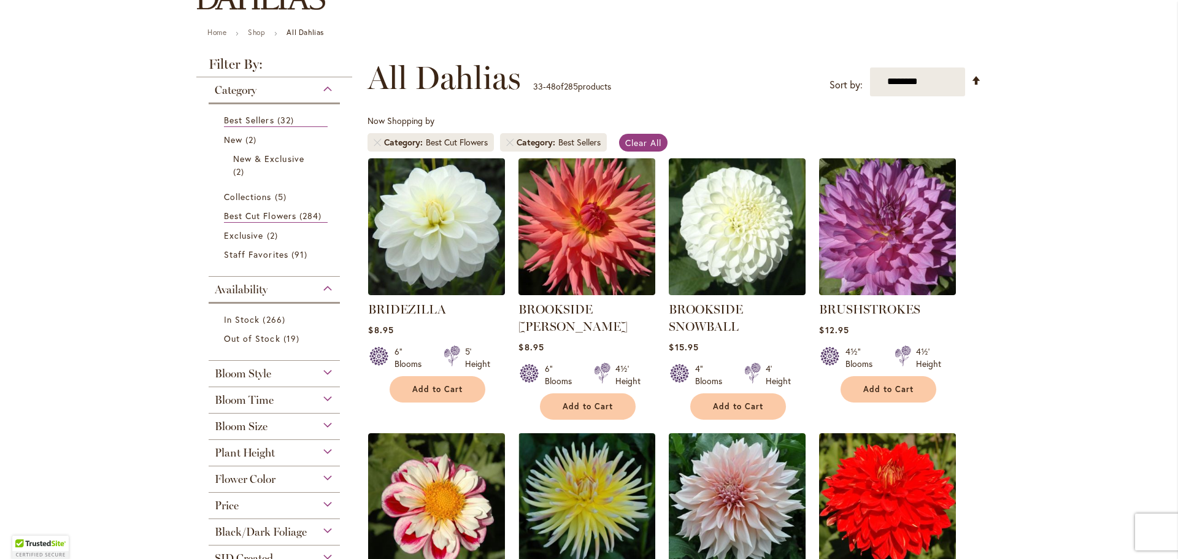
scroll to position [123, 0]
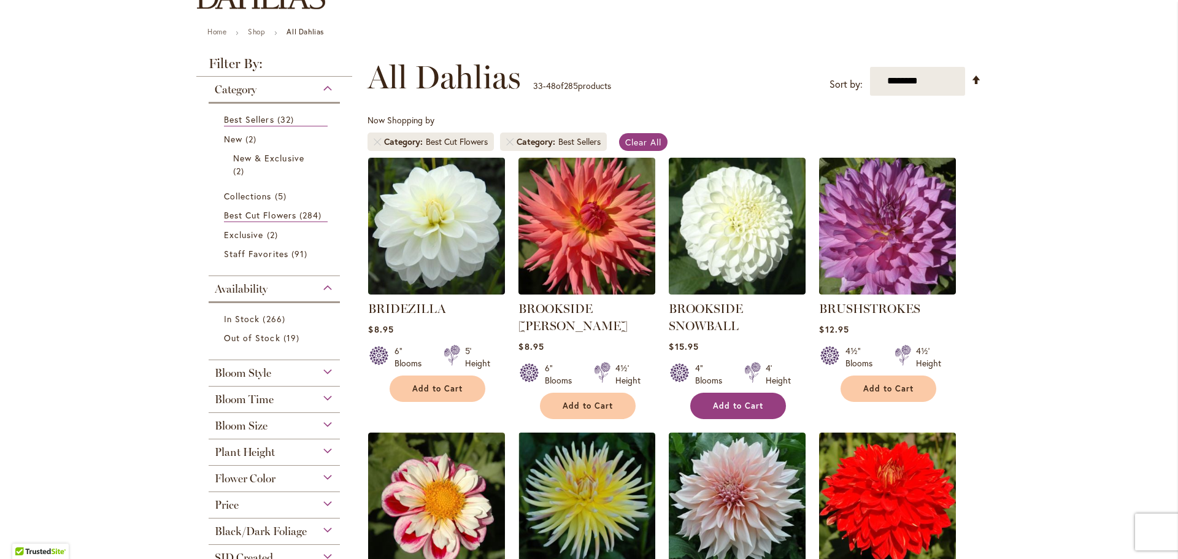
click at [752, 407] on span "Add to Cart" at bounding box center [738, 405] width 50 height 10
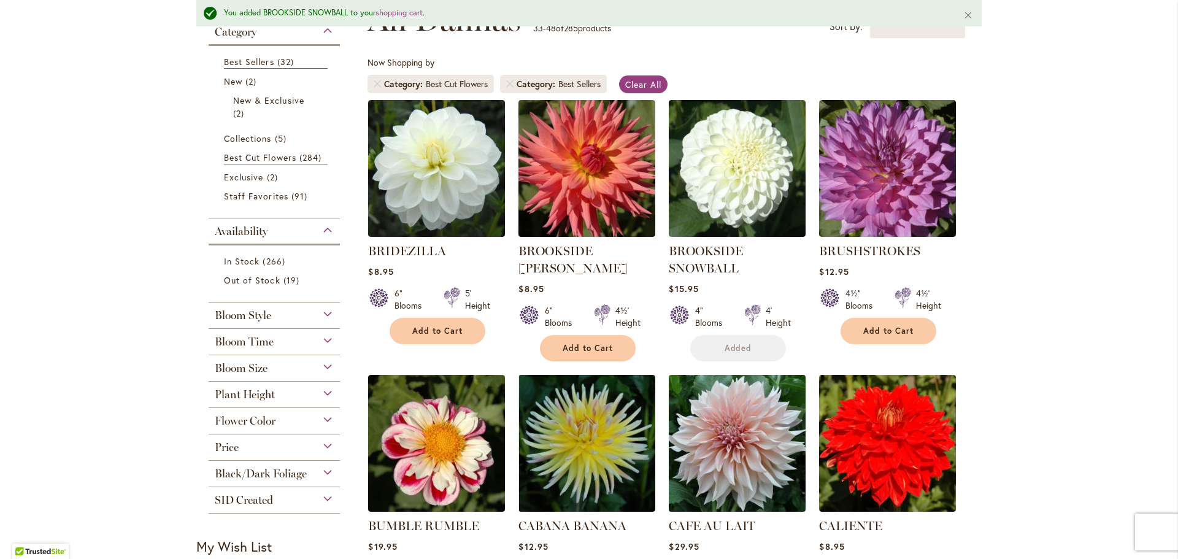
scroll to position [278, 0]
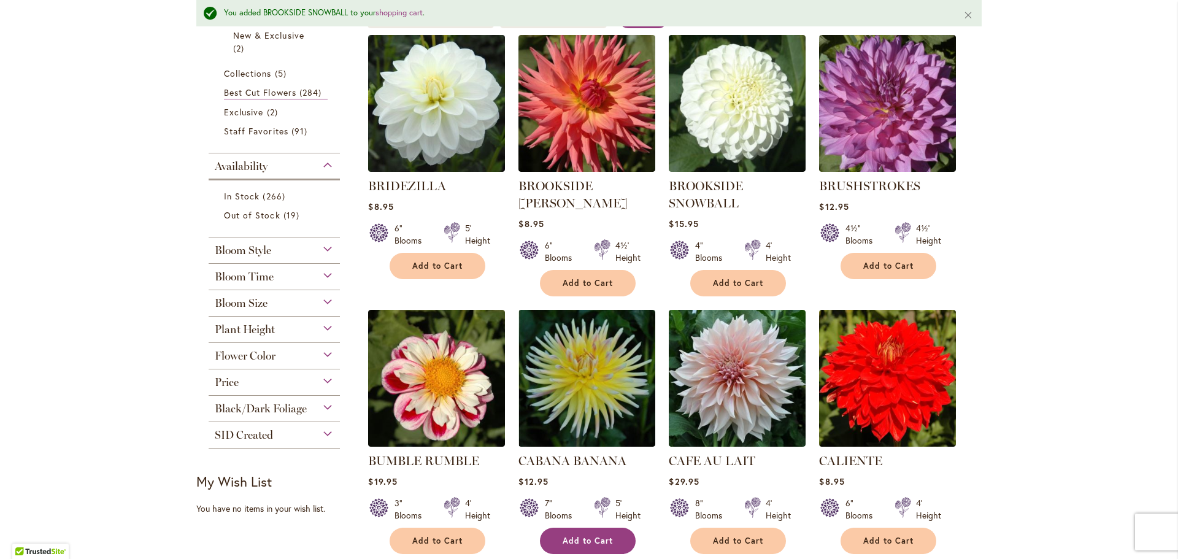
click at [570, 536] on span "Add to Cart" at bounding box center [587, 540] width 50 height 10
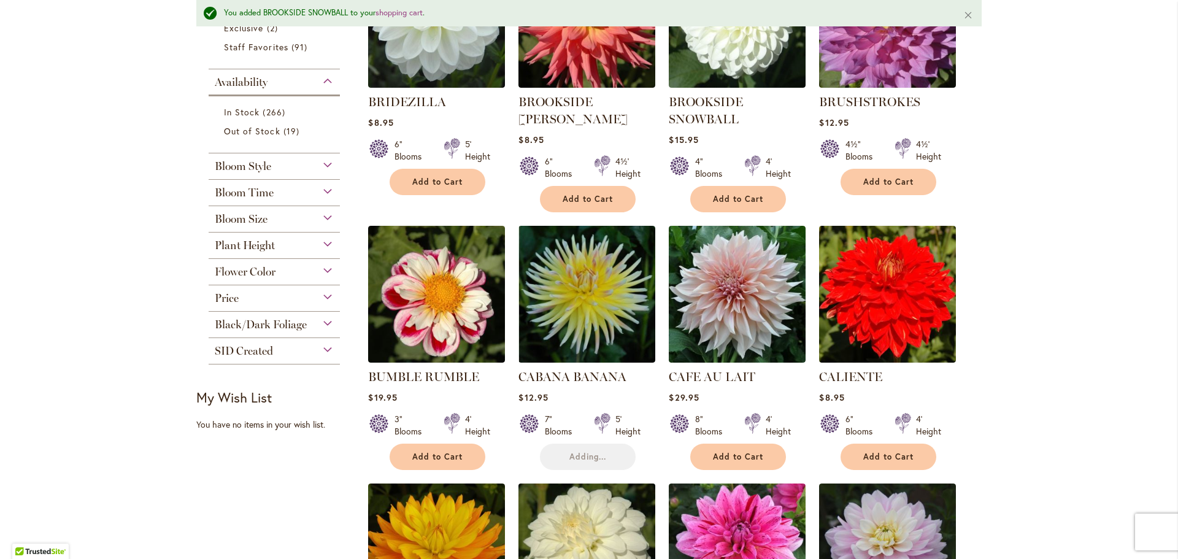
scroll to position [523, 0]
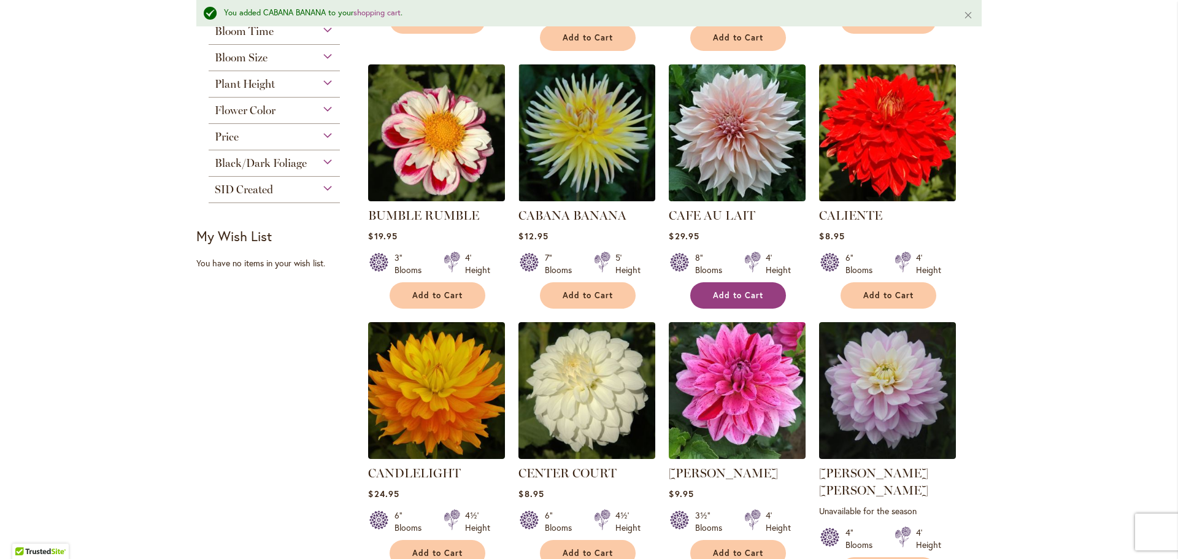
click at [732, 294] on span "Add to Cart" at bounding box center [738, 295] width 50 height 10
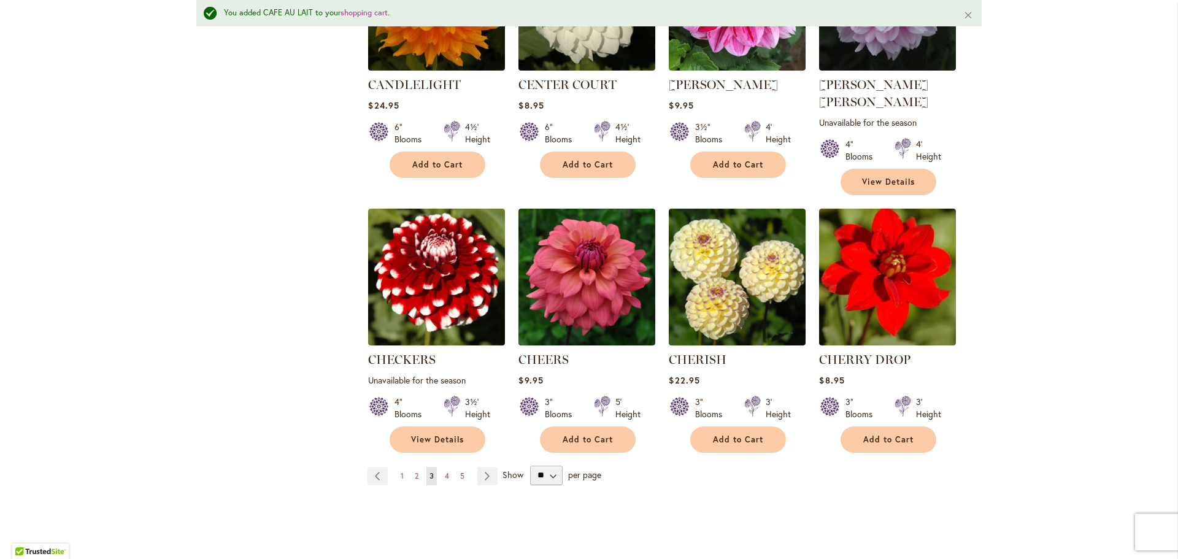
scroll to position [952, 0]
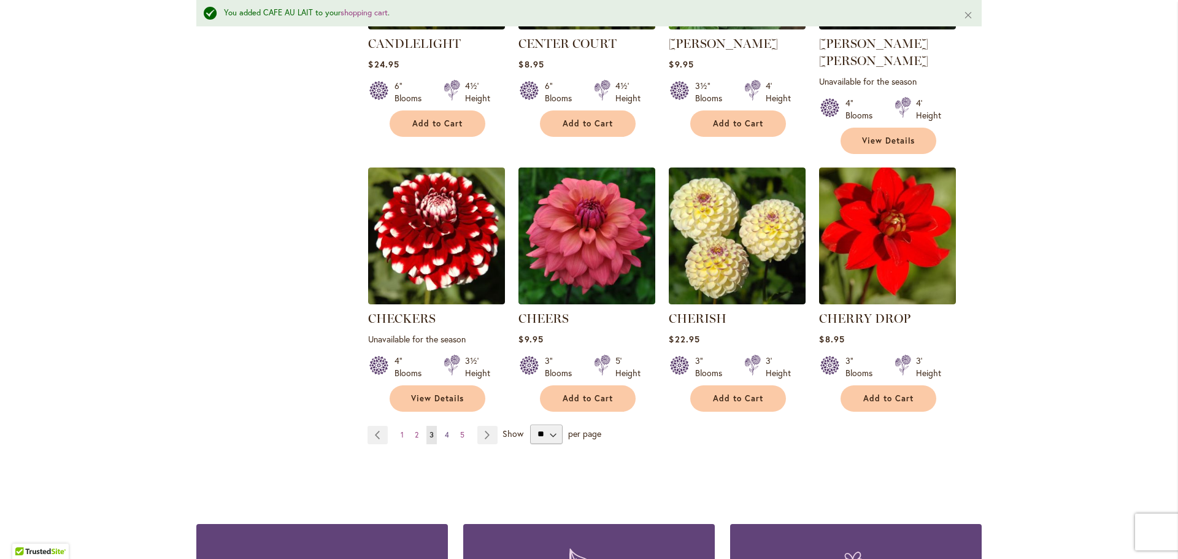
click at [445, 430] on span "4" at bounding box center [447, 434] width 4 height 9
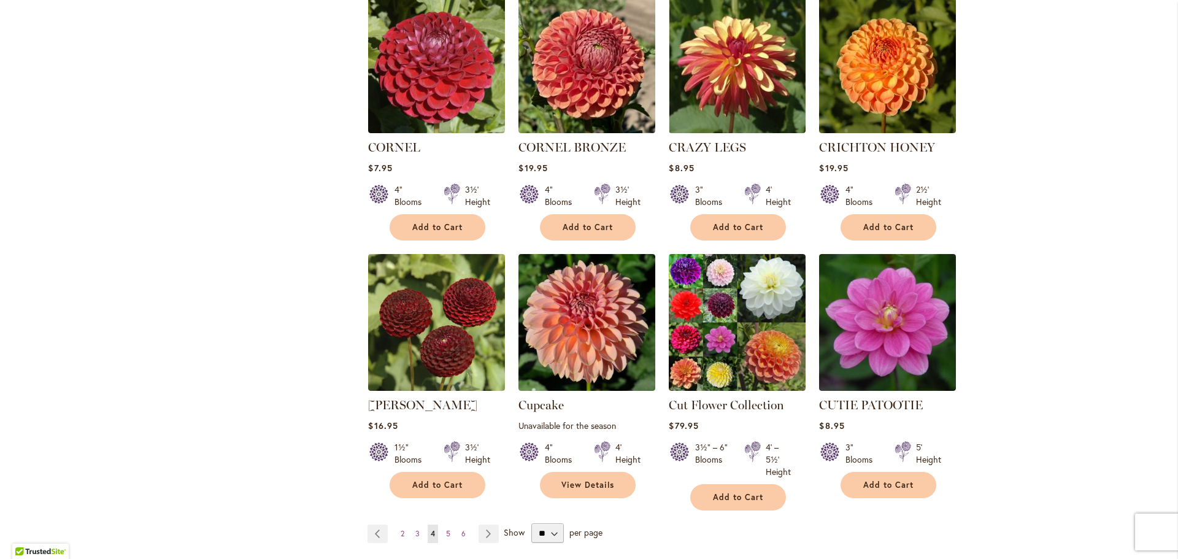
scroll to position [859, 0]
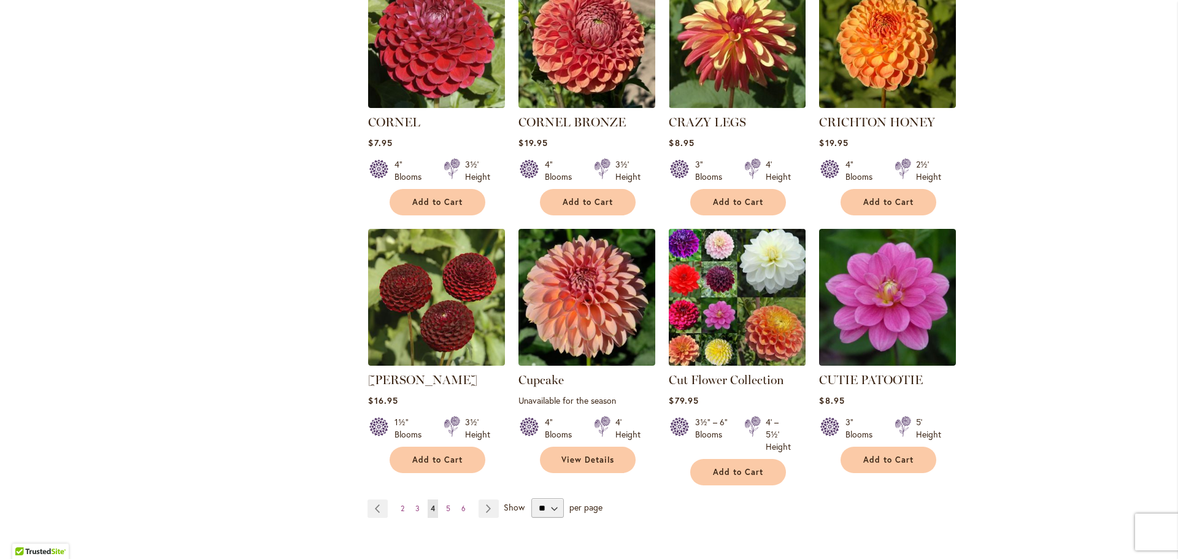
click at [743, 306] on img at bounding box center [737, 297] width 144 height 144
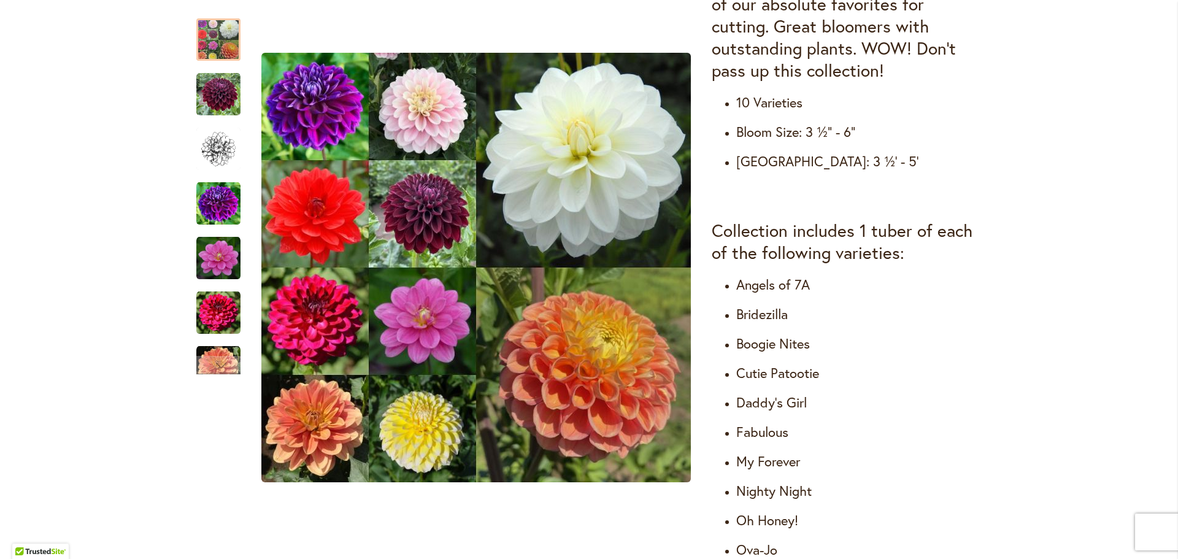
scroll to position [613, 0]
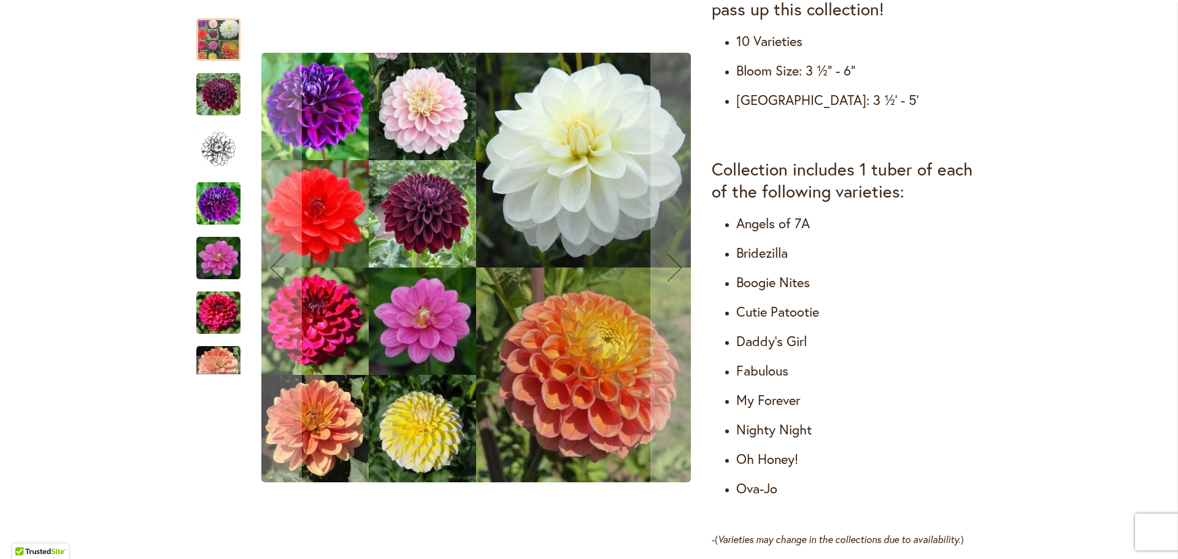
click at [212, 163] on img "Cut Flower Collection" at bounding box center [218, 149] width 44 height 44
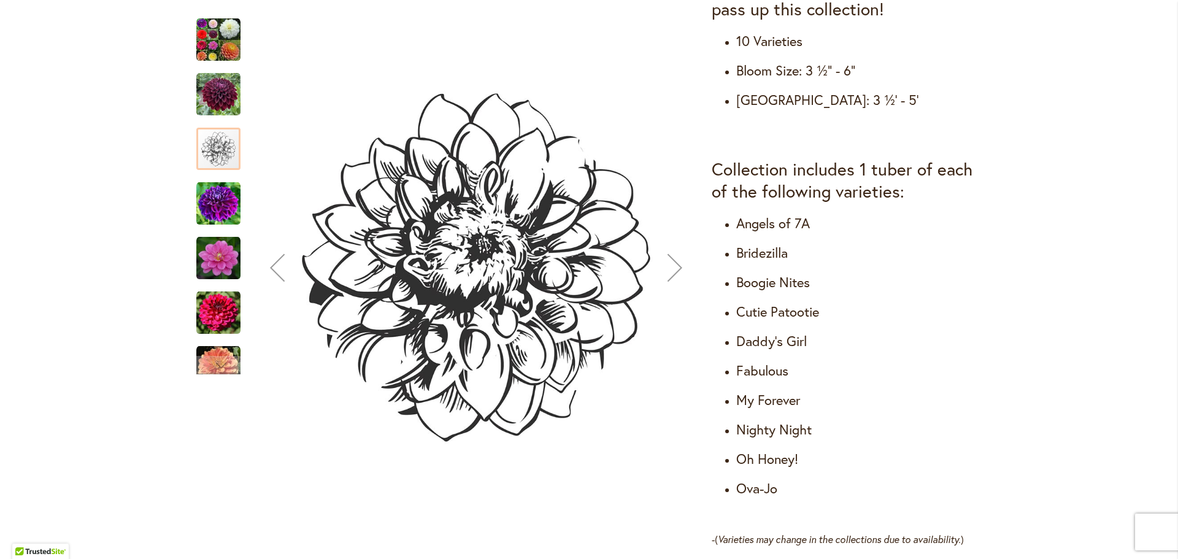
click at [223, 211] on img "Cut Flower Collection" at bounding box center [218, 204] width 44 height 44
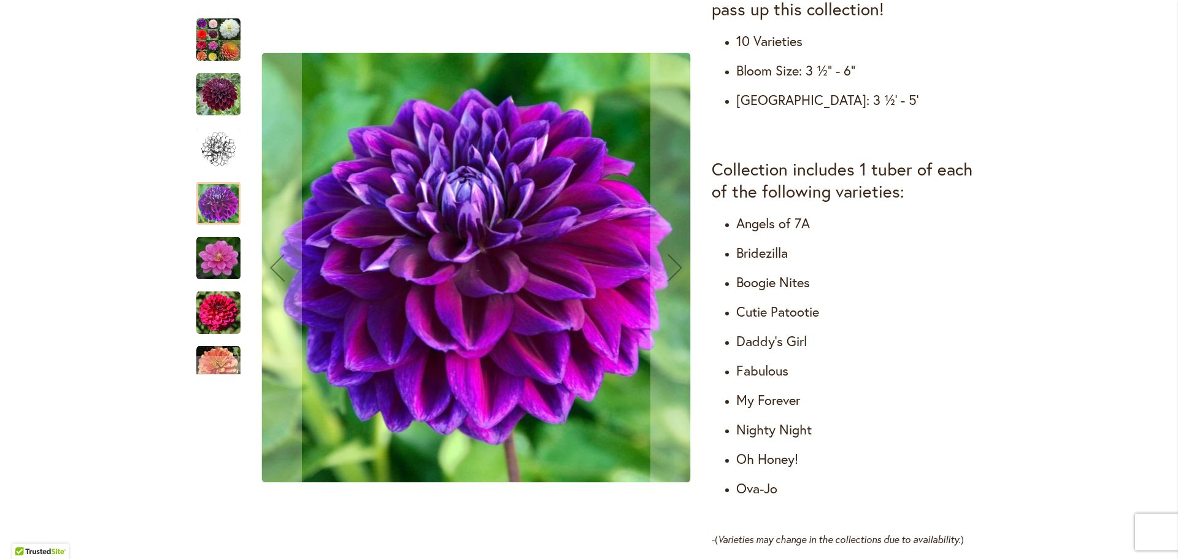
click at [217, 267] on img "Cut Flower Collection" at bounding box center [218, 258] width 44 height 44
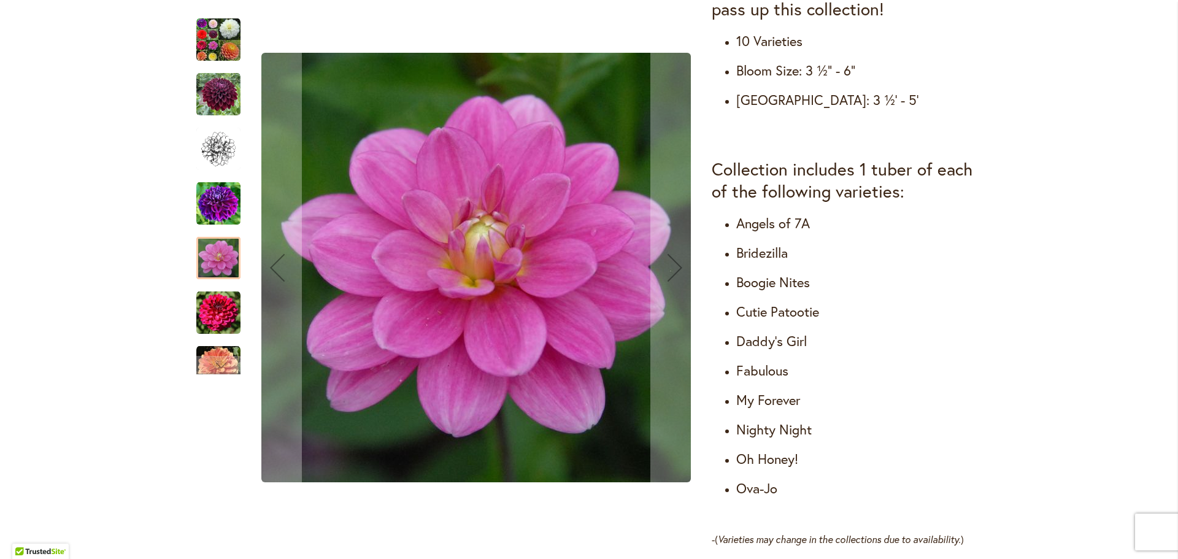
click at [218, 317] on img "Cut Flower Collection" at bounding box center [218, 313] width 44 height 44
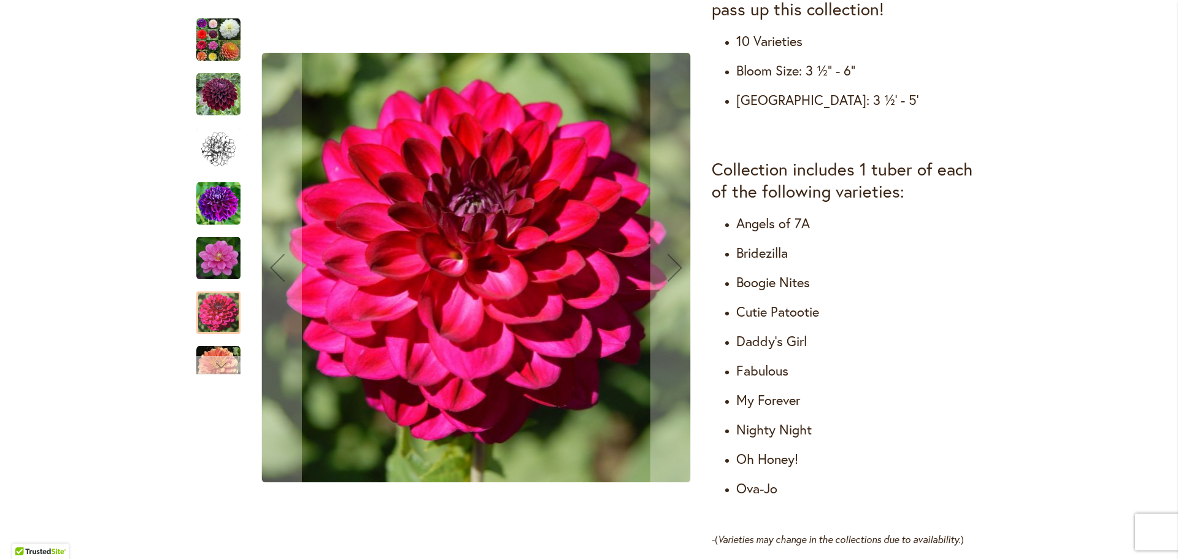
click at [216, 362] on div "Next" at bounding box center [218, 365] width 18 height 18
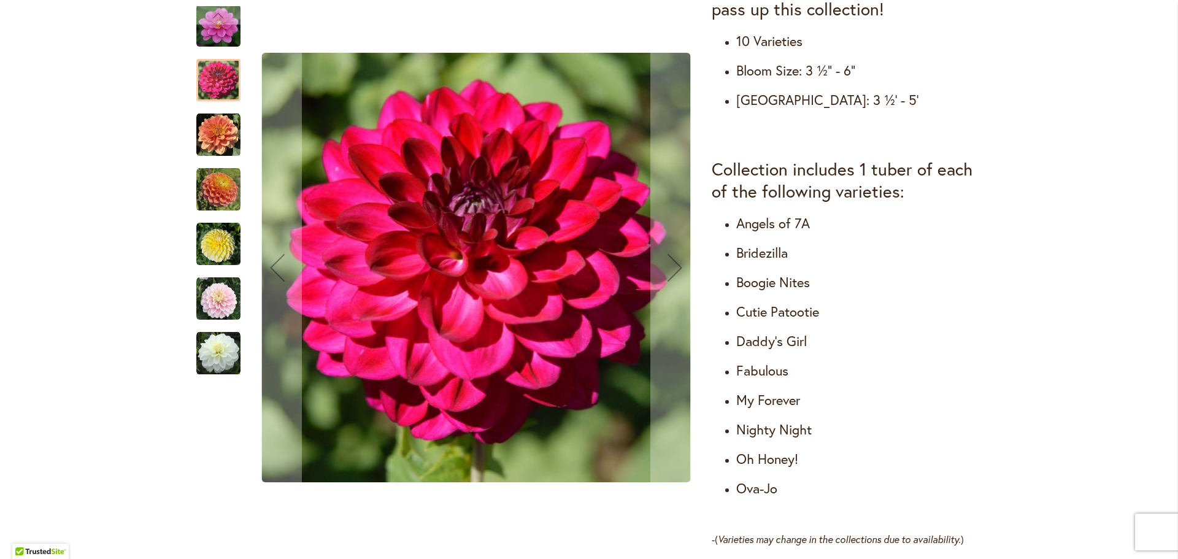
click at [218, 247] on img "Cut Flower Collection" at bounding box center [218, 244] width 44 height 44
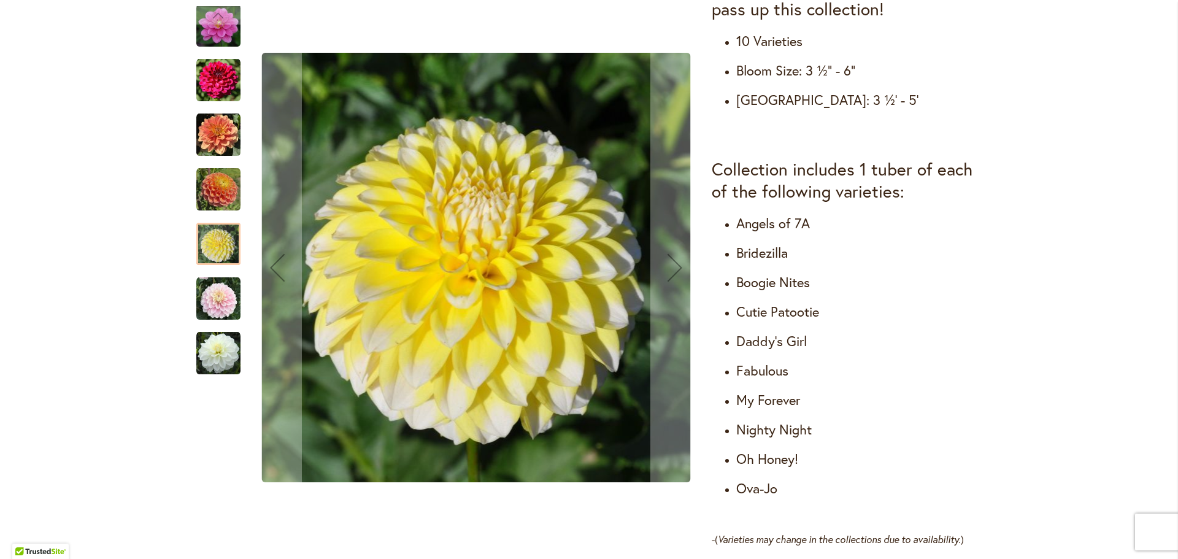
click at [215, 291] on img "Cut Flower Collection" at bounding box center [218, 299] width 44 height 44
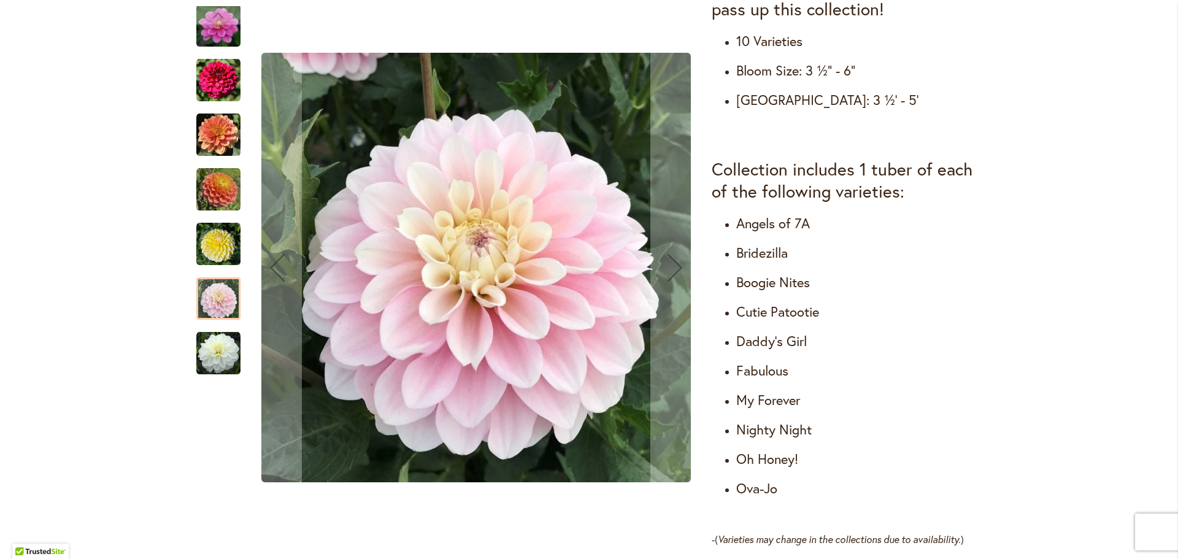
click at [213, 348] on img "Cut Flower Collection" at bounding box center [218, 353] width 44 height 44
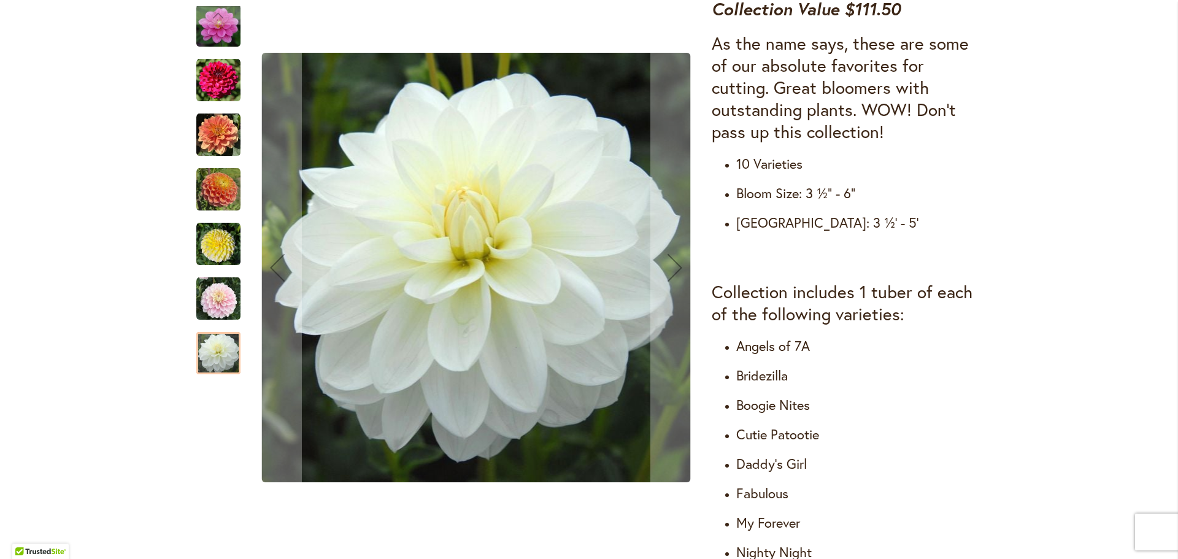
scroll to position [123, 0]
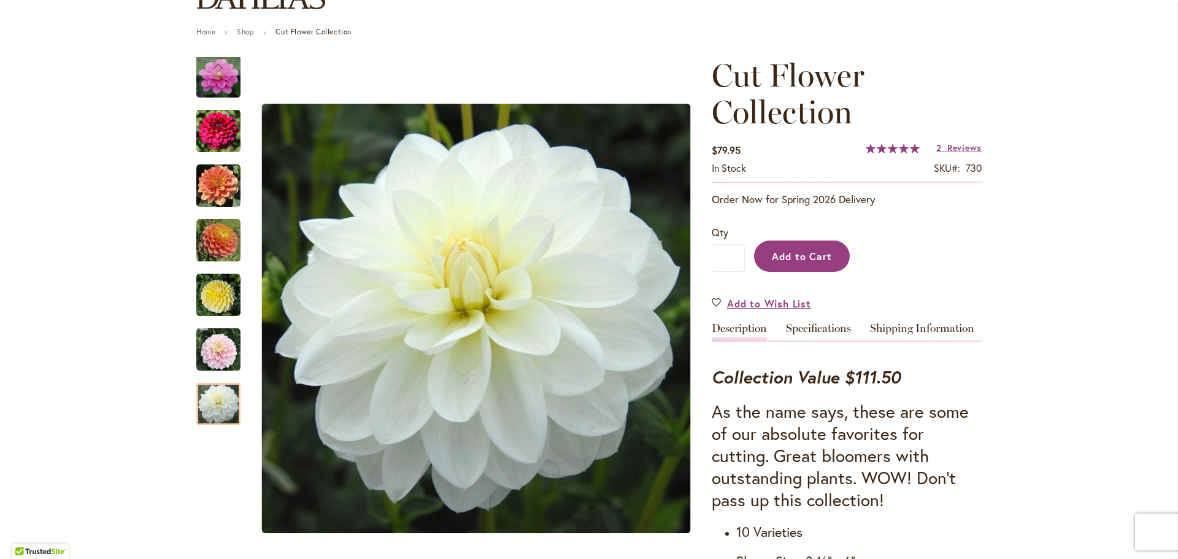
click at [803, 255] on span "Add to Cart" at bounding box center [802, 256] width 61 height 13
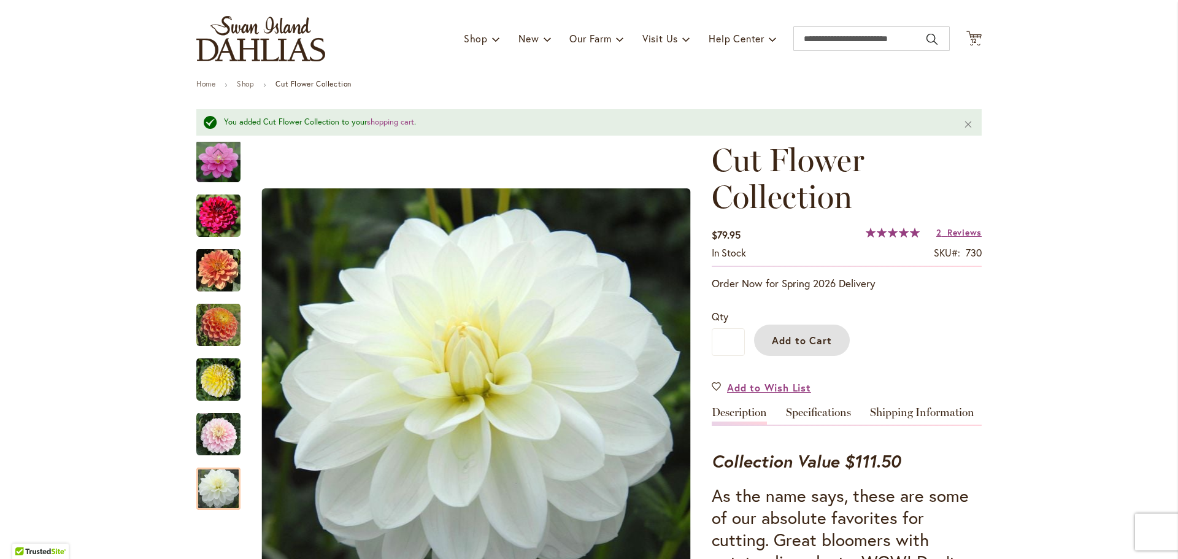
scroll to position [0, 0]
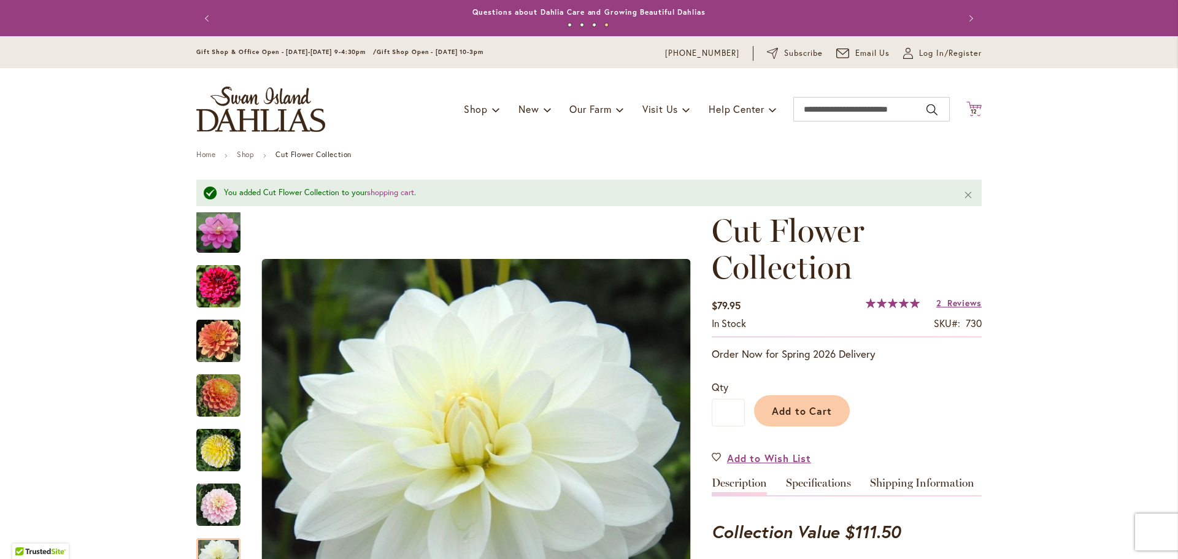
click at [971, 109] on span "12" at bounding box center [973, 111] width 7 height 8
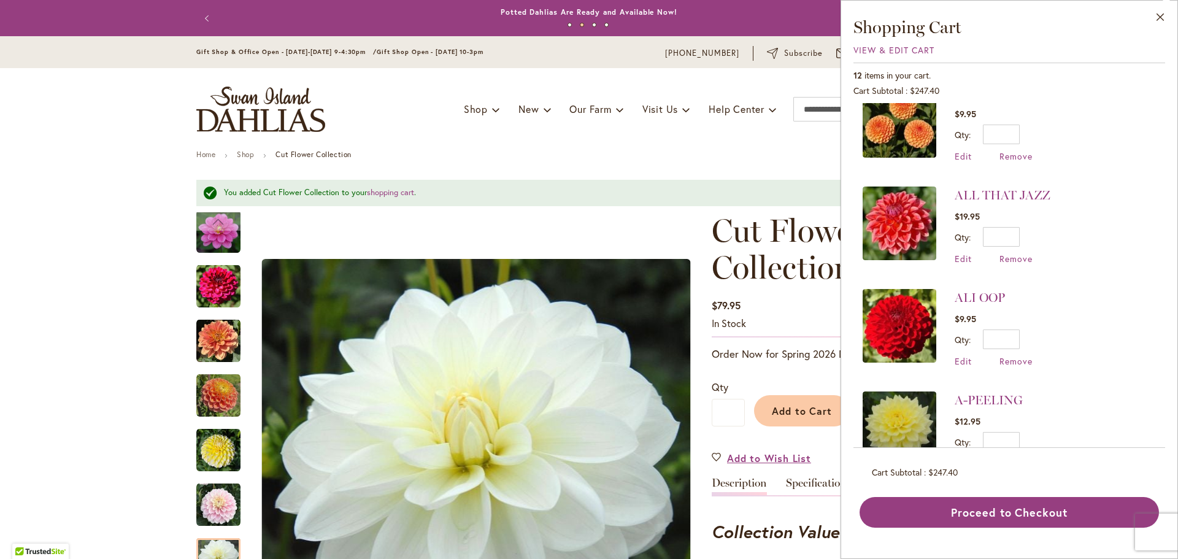
scroll to position [884, 0]
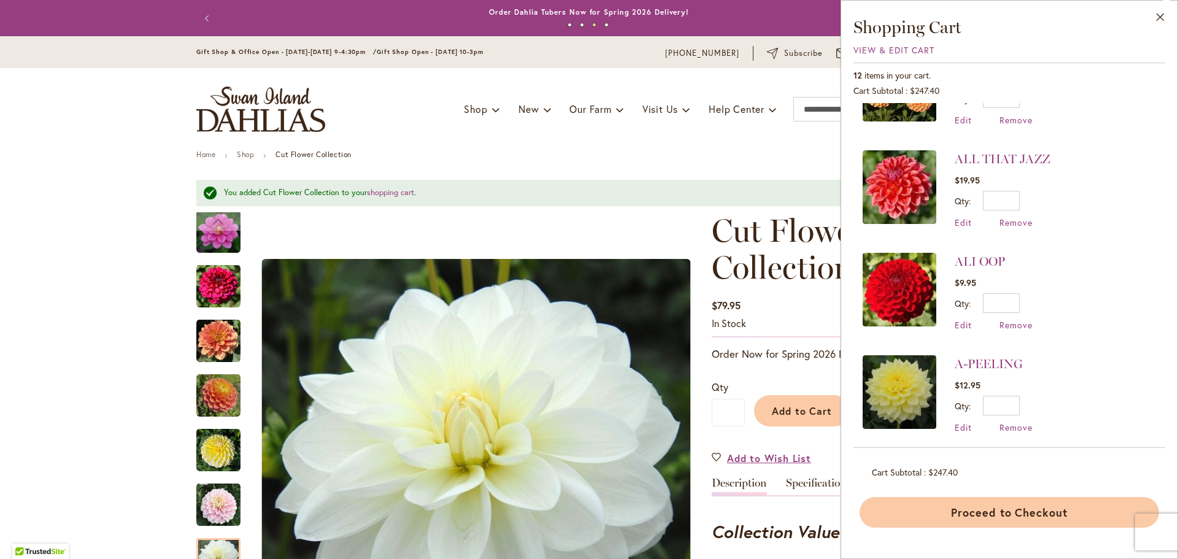
click at [1025, 510] on button "Proceed to Checkout" at bounding box center [1008, 512] width 299 height 31
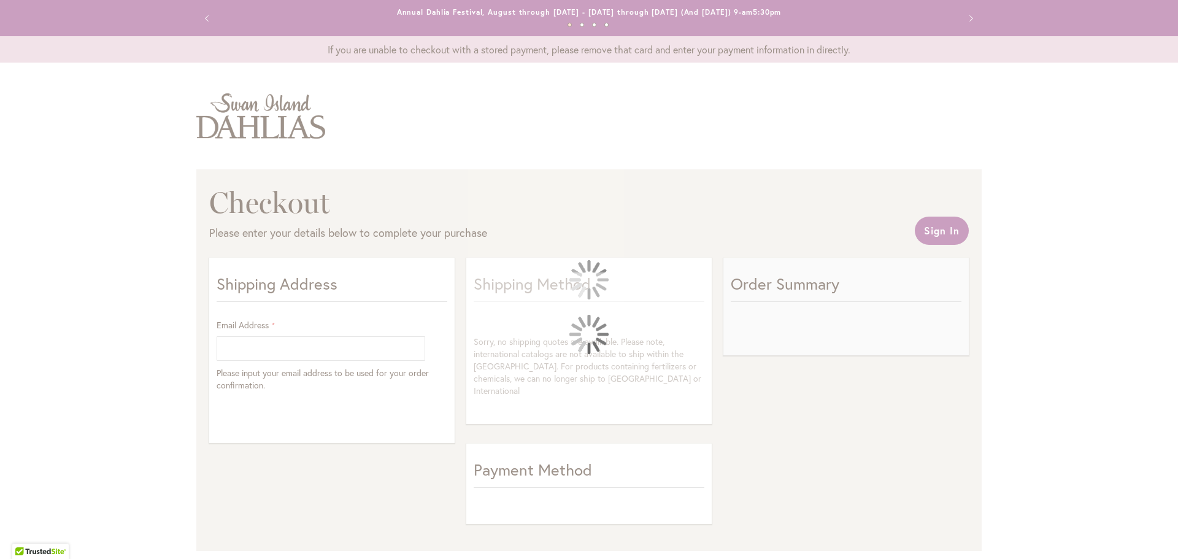
select select "**"
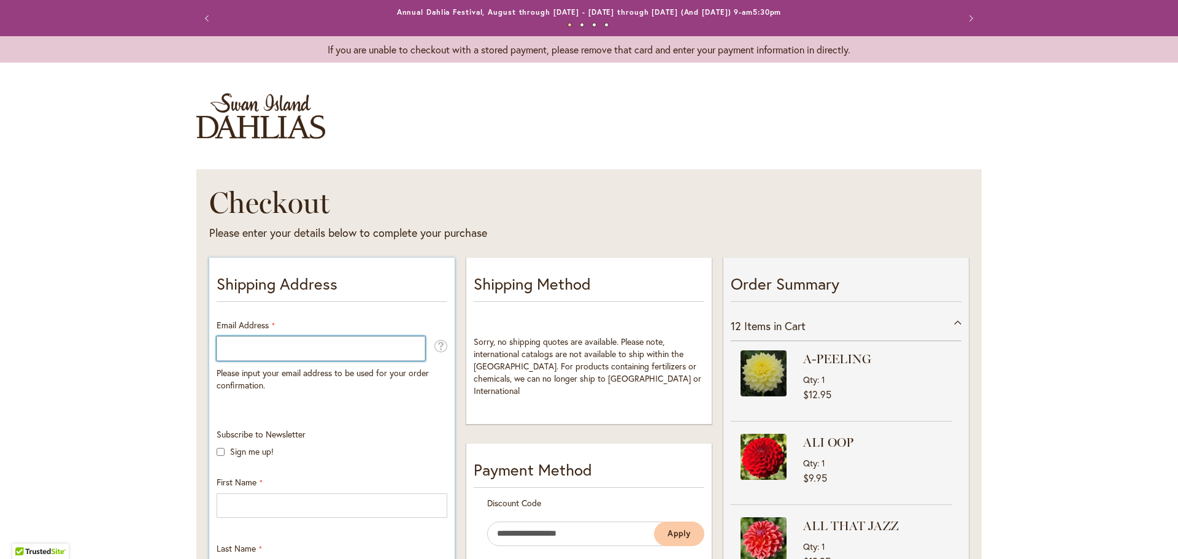
click at [368, 344] on input "Email Address" at bounding box center [320, 348] width 209 height 25
type input "**********"
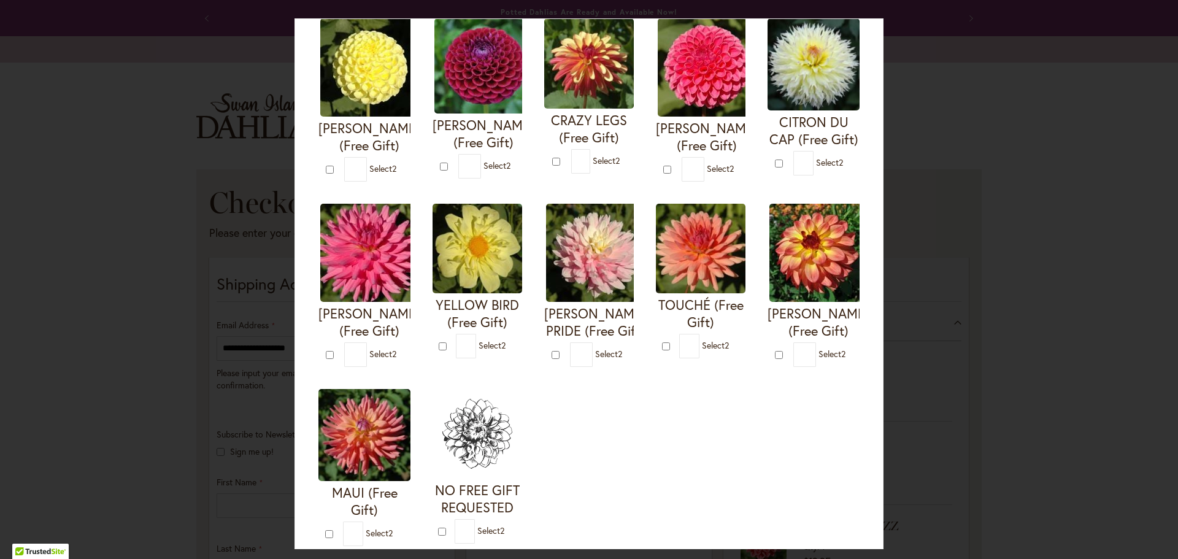
scroll to position [298, 0]
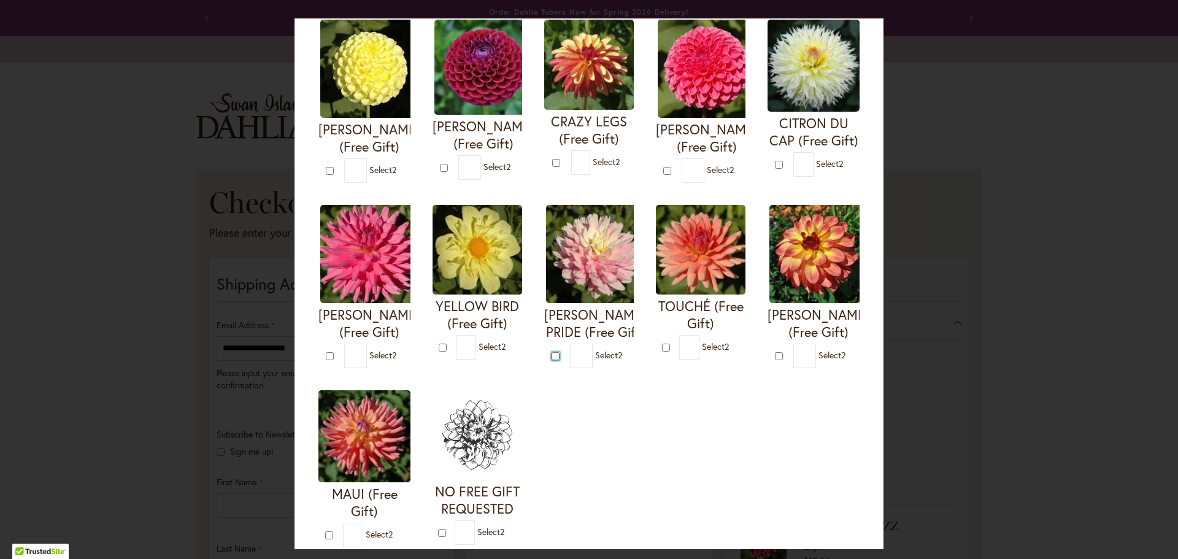
type input "*"
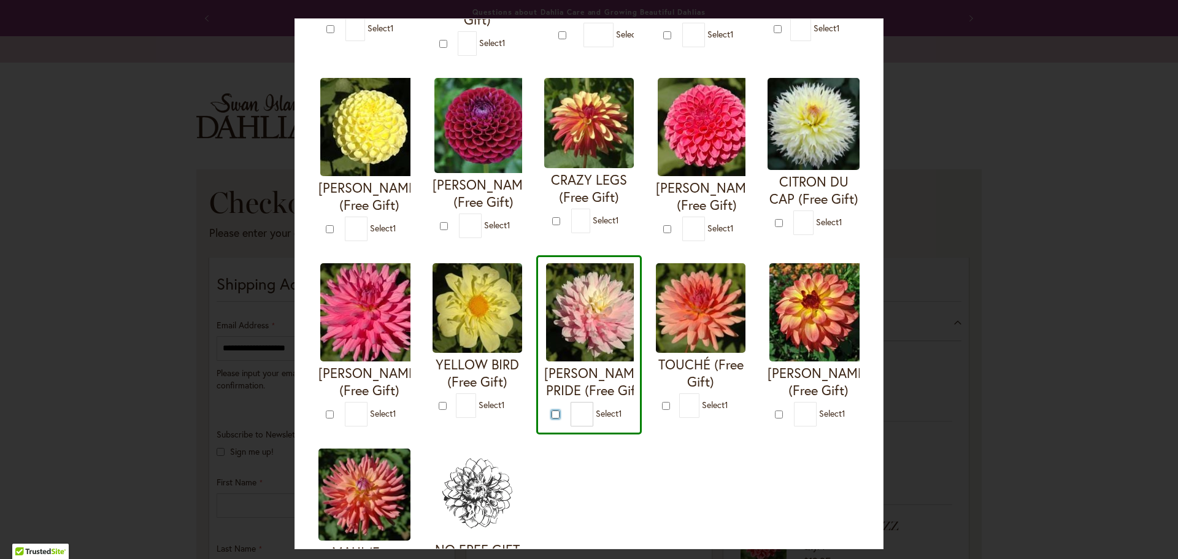
scroll to position [307, 0]
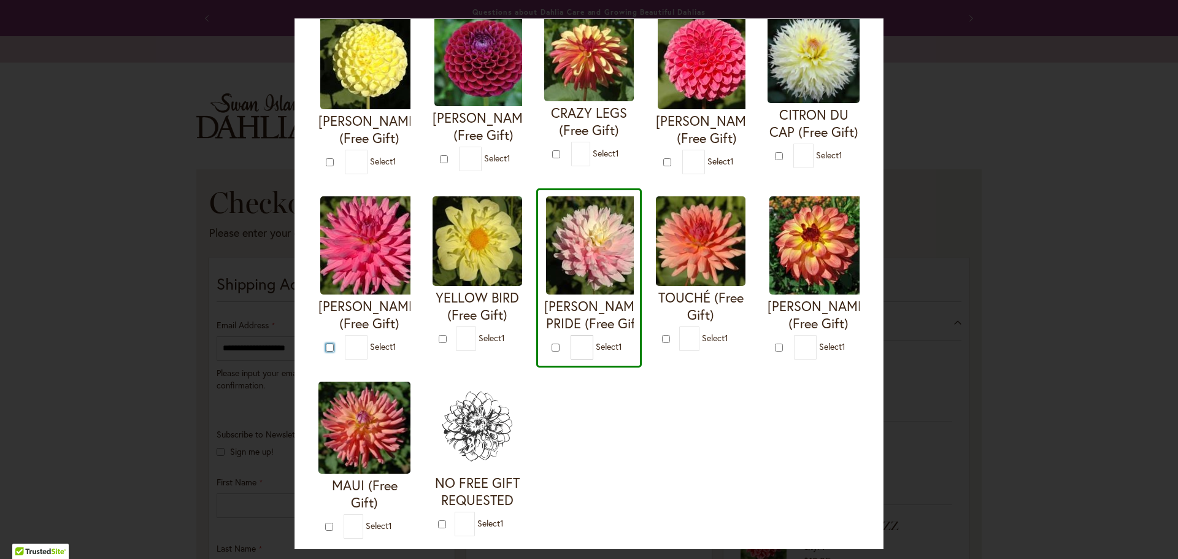
type input "*"
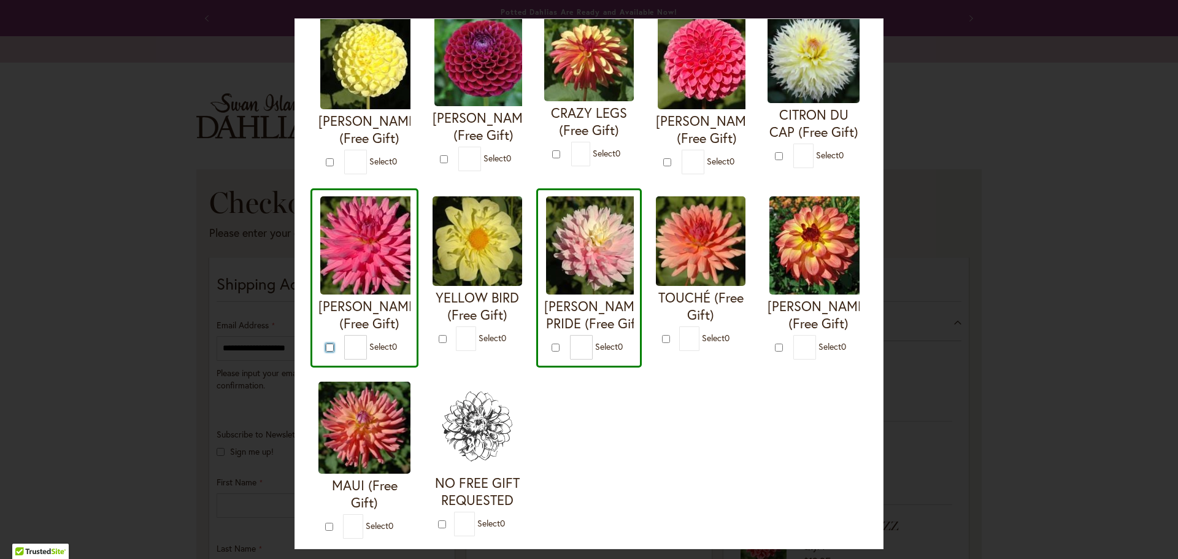
scroll to position [543, 0]
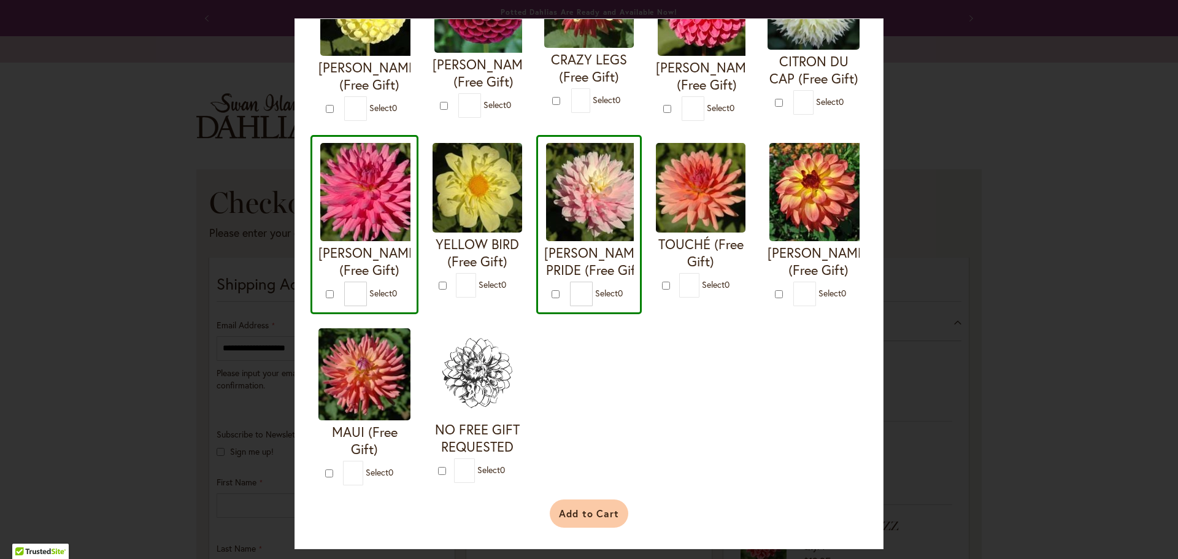
click at [603, 521] on button "Add to Cart" at bounding box center [589, 513] width 79 height 28
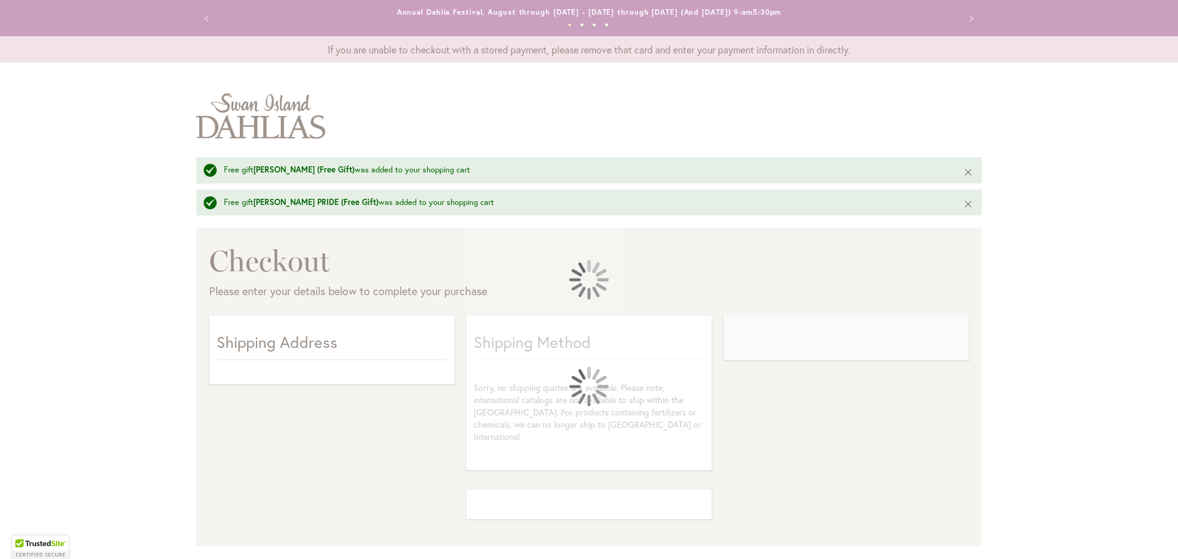
select select "**"
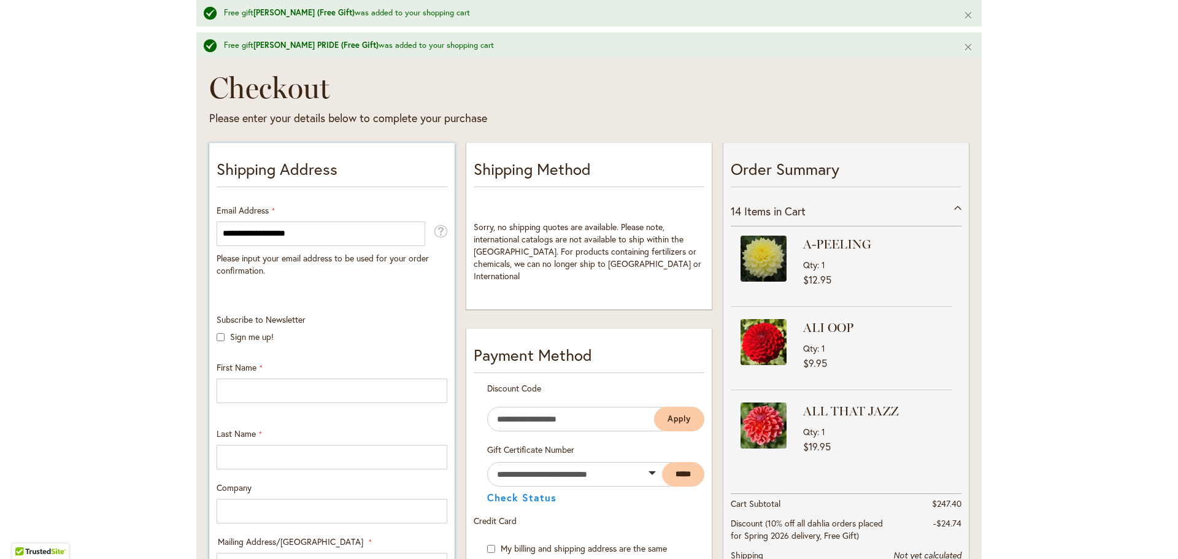
scroll to position [184, 0]
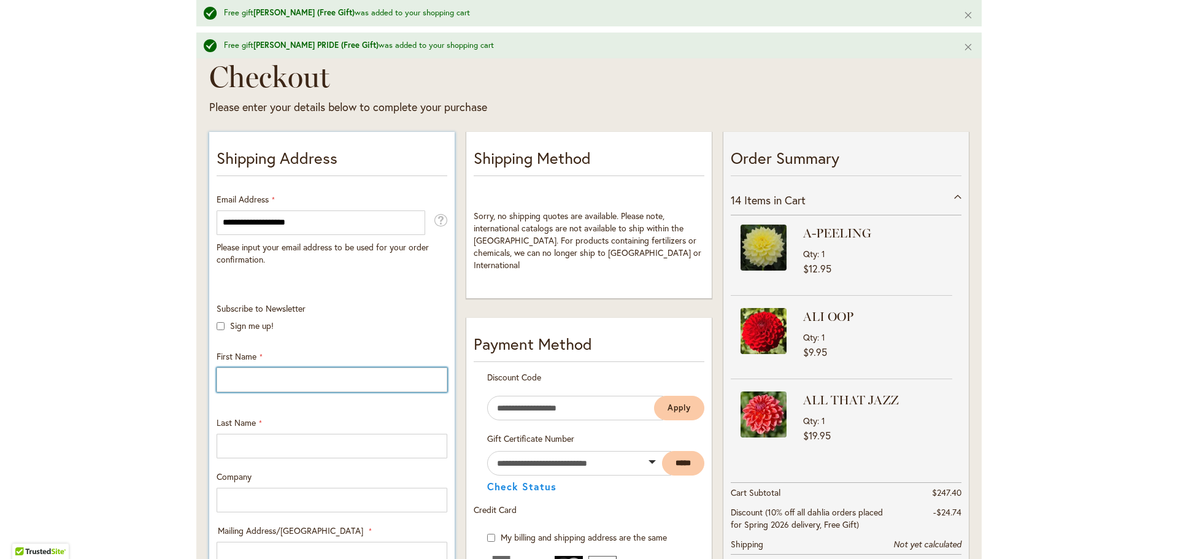
click at [245, 376] on input "First Name" at bounding box center [331, 379] width 231 height 25
type input "*****"
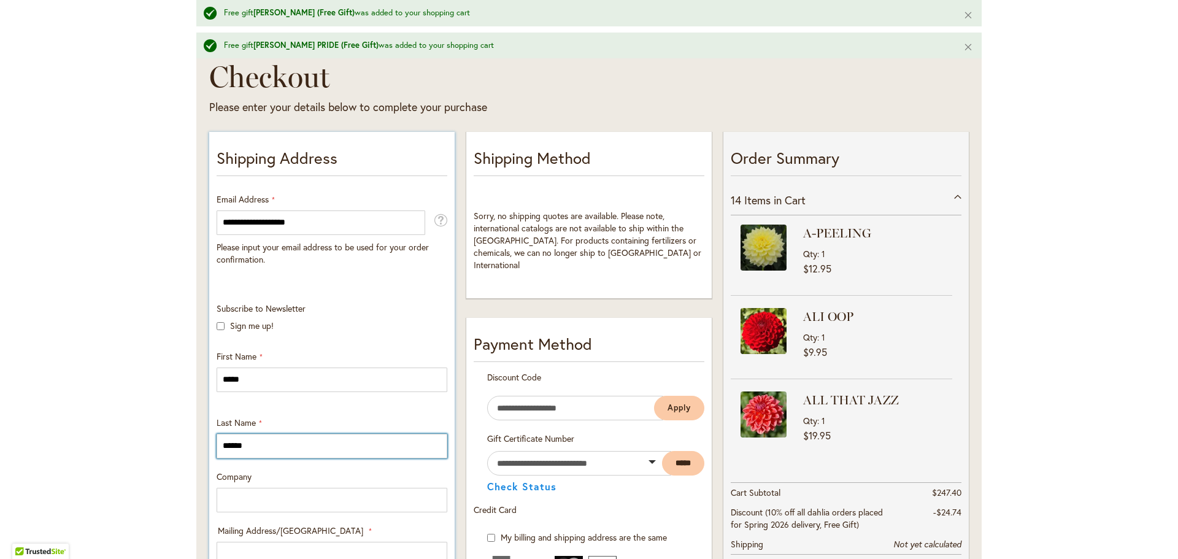
type input "******"
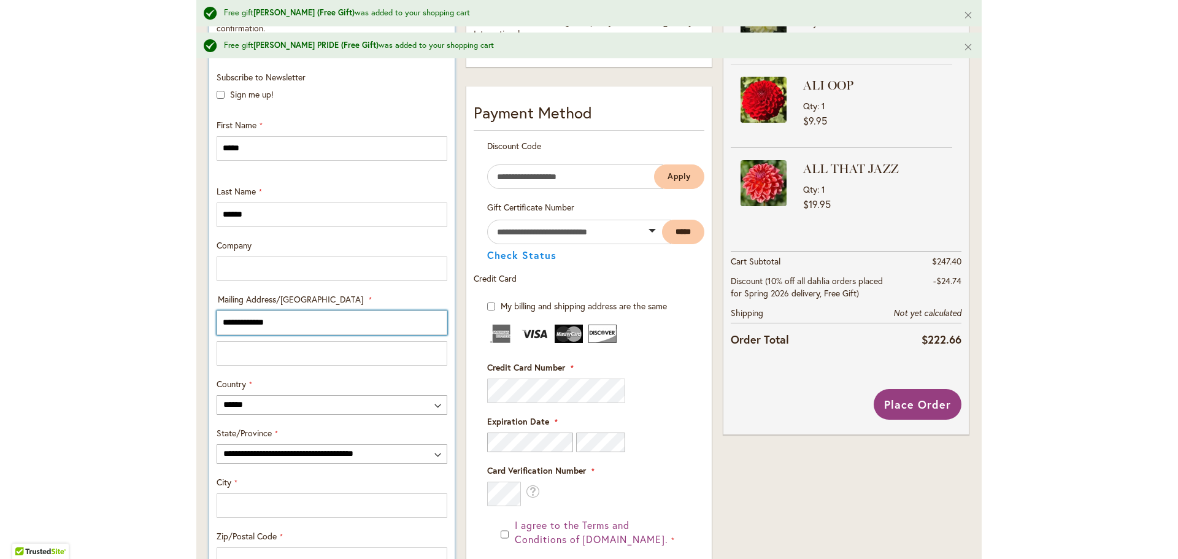
scroll to position [437, 0]
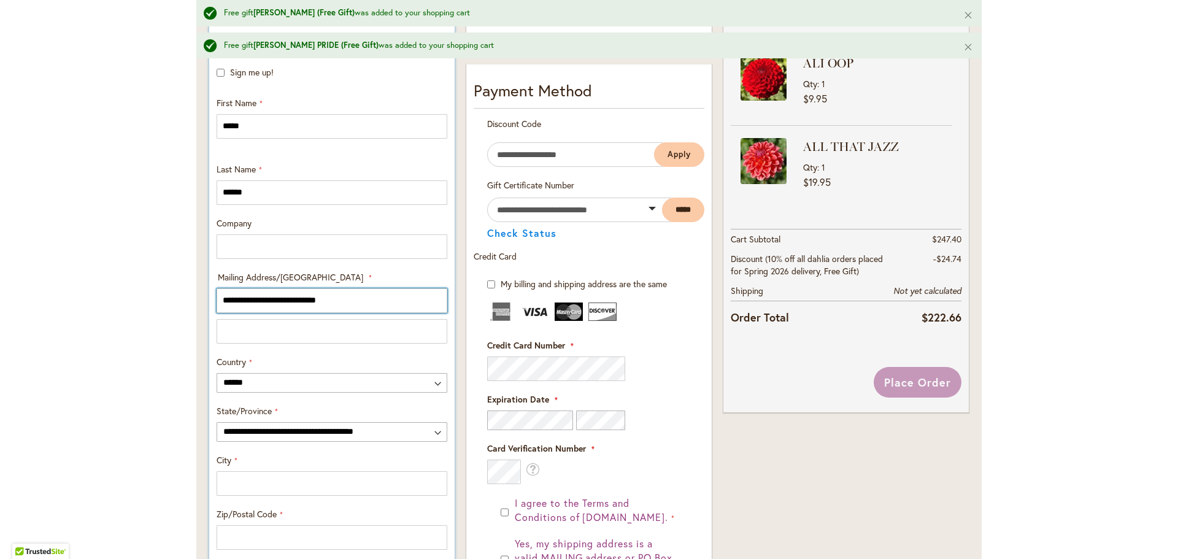
type input "**********"
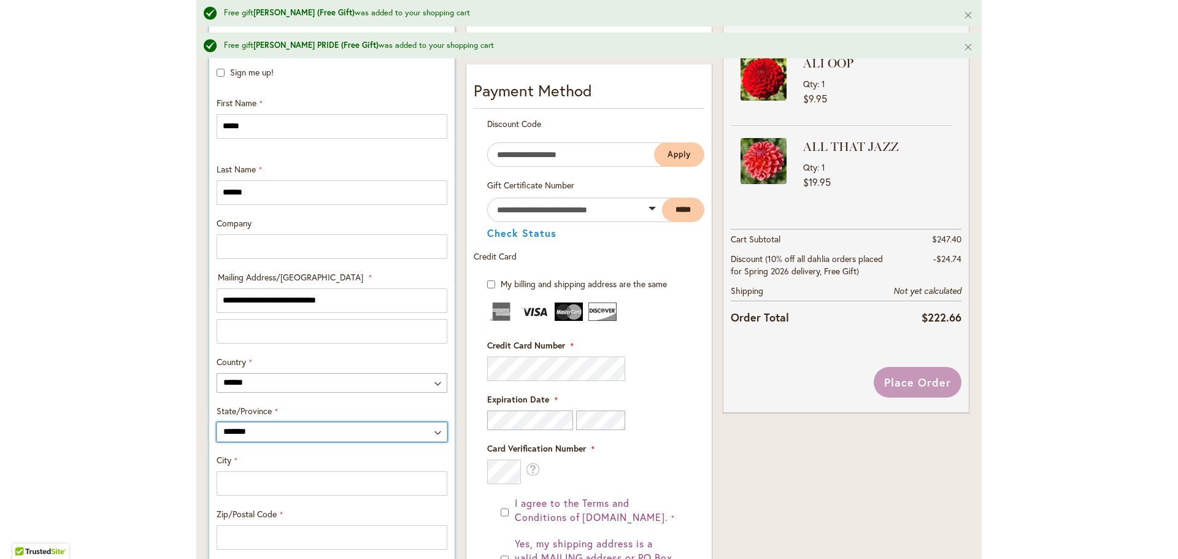
select select "*"
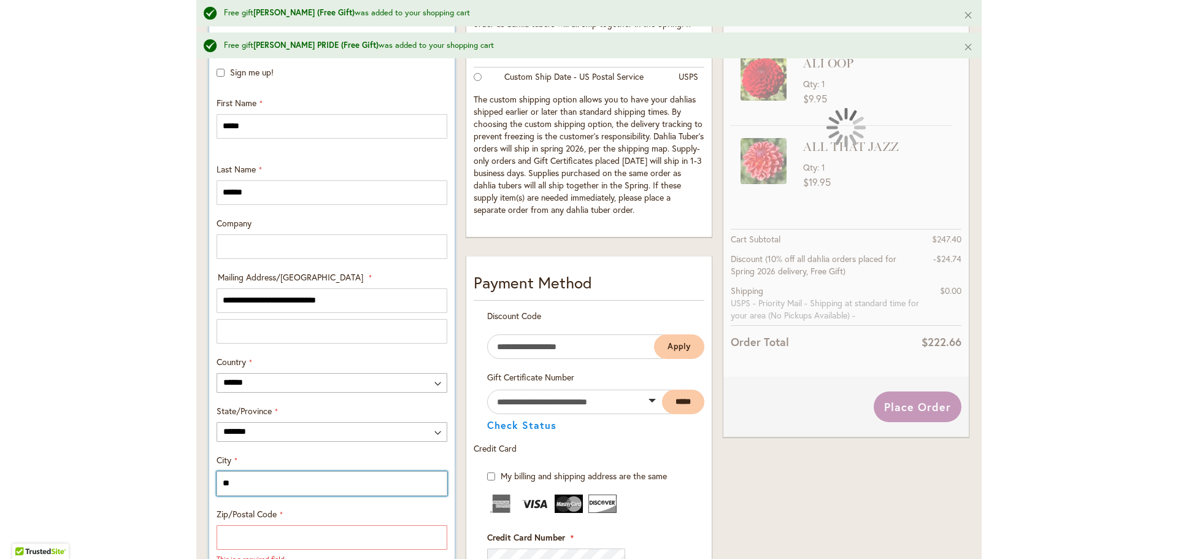
type input "*"
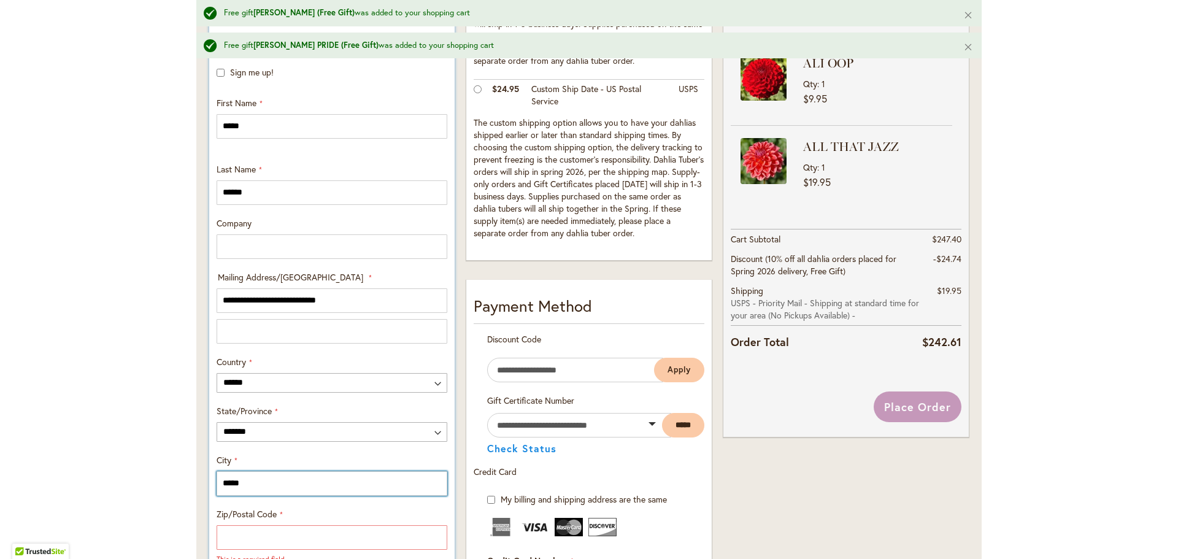
type input "*****"
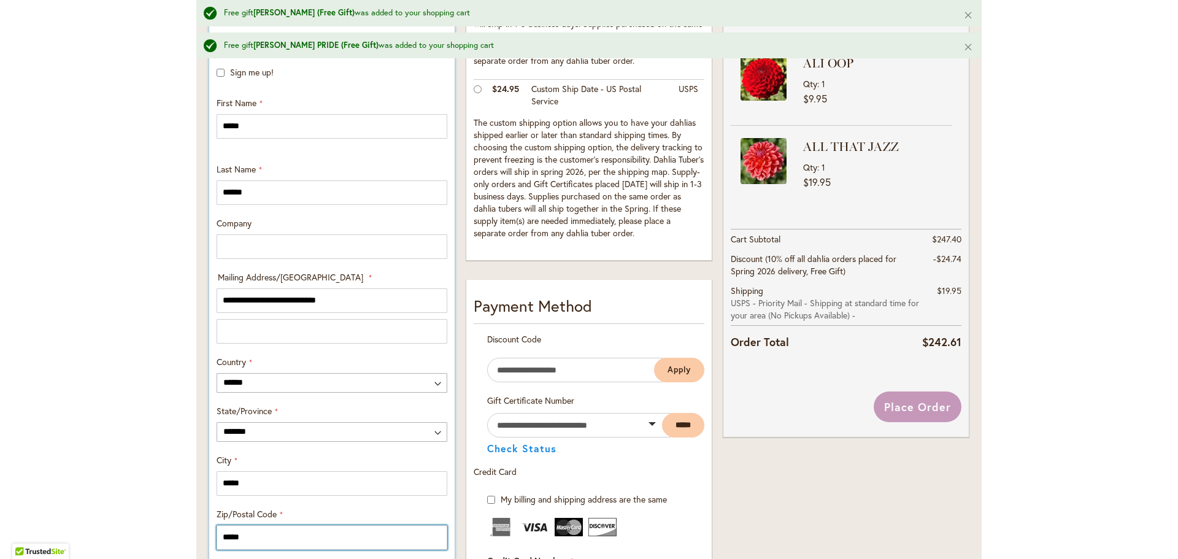
type input "*****"
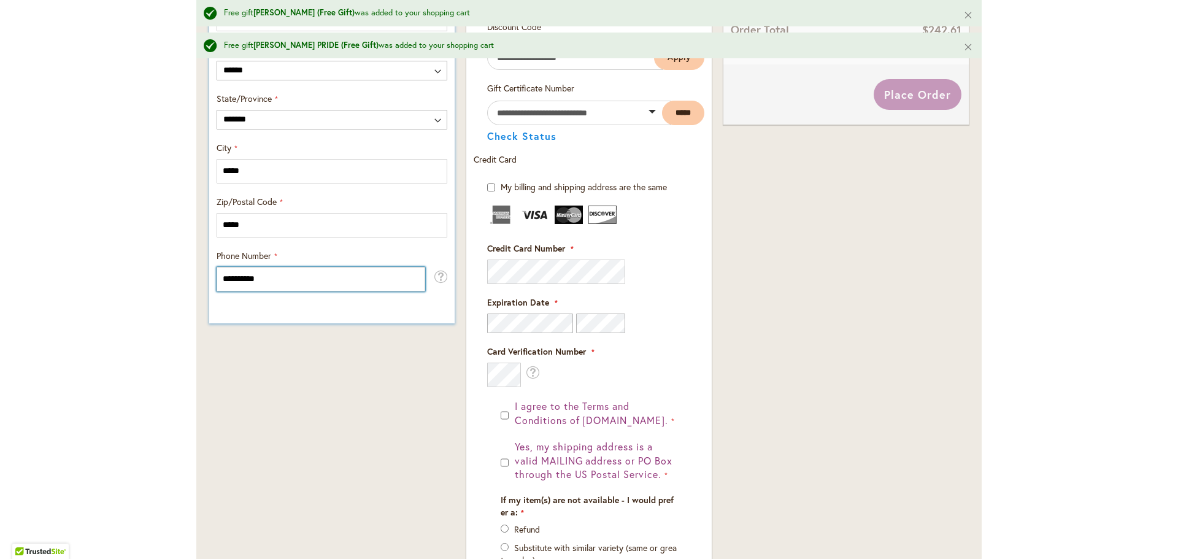
type input "**********"
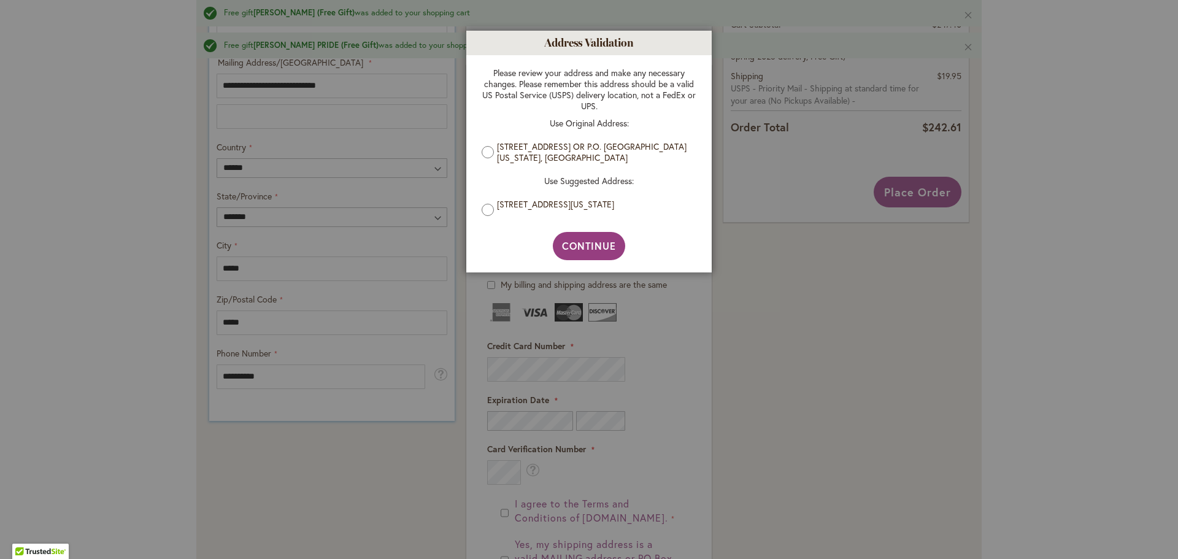
scroll to position [664, 0]
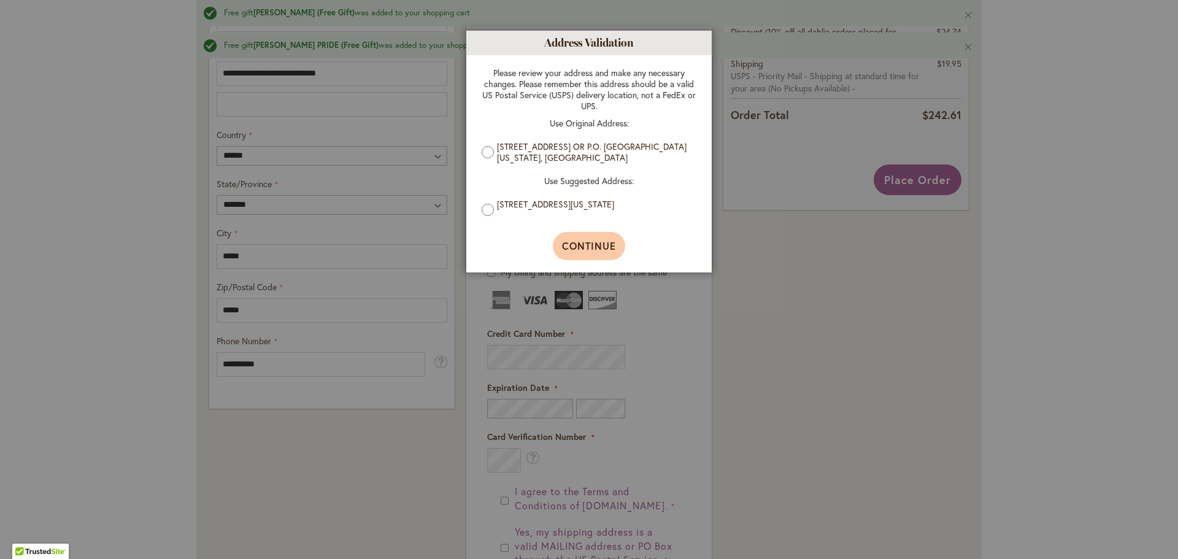
click at [595, 248] on span "Continue" at bounding box center [589, 245] width 55 height 13
type input "**********"
type input "*****"
type input "**********"
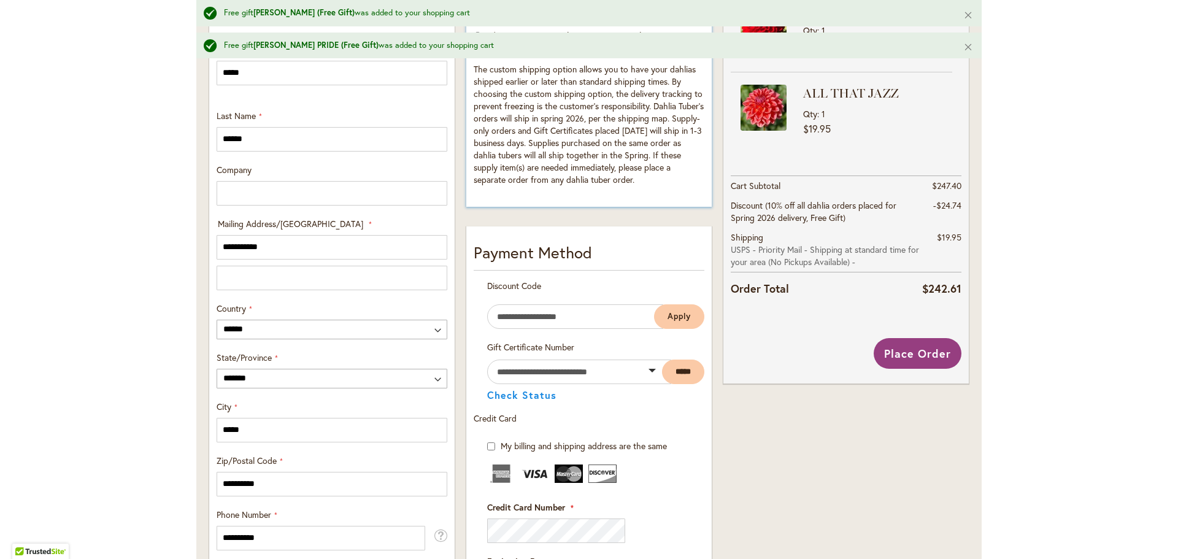
scroll to position [552, 0]
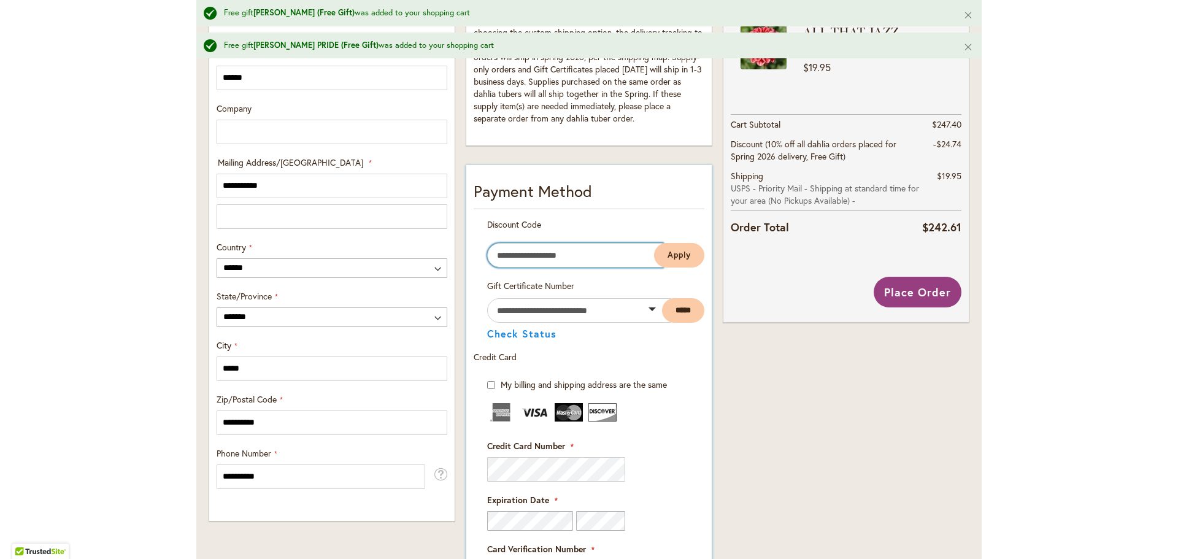
click at [530, 252] on input "Enter discount code" at bounding box center [575, 255] width 176 height 25
type input "**********"
click at [680, 253] on span "Apply" at bounding box center [678, 255] width 23 height 10
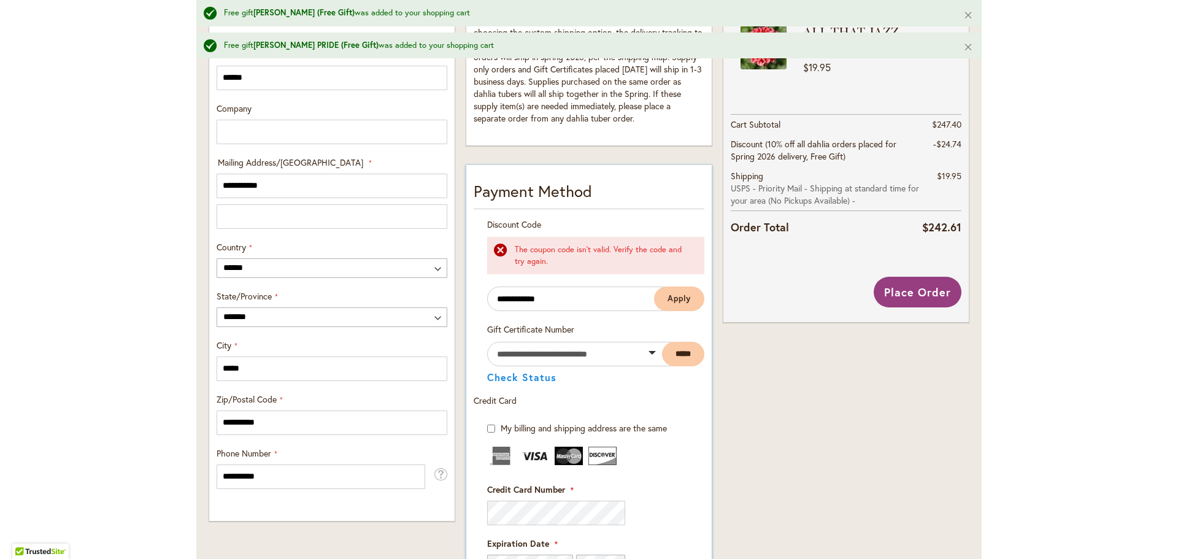
type button "Apply"
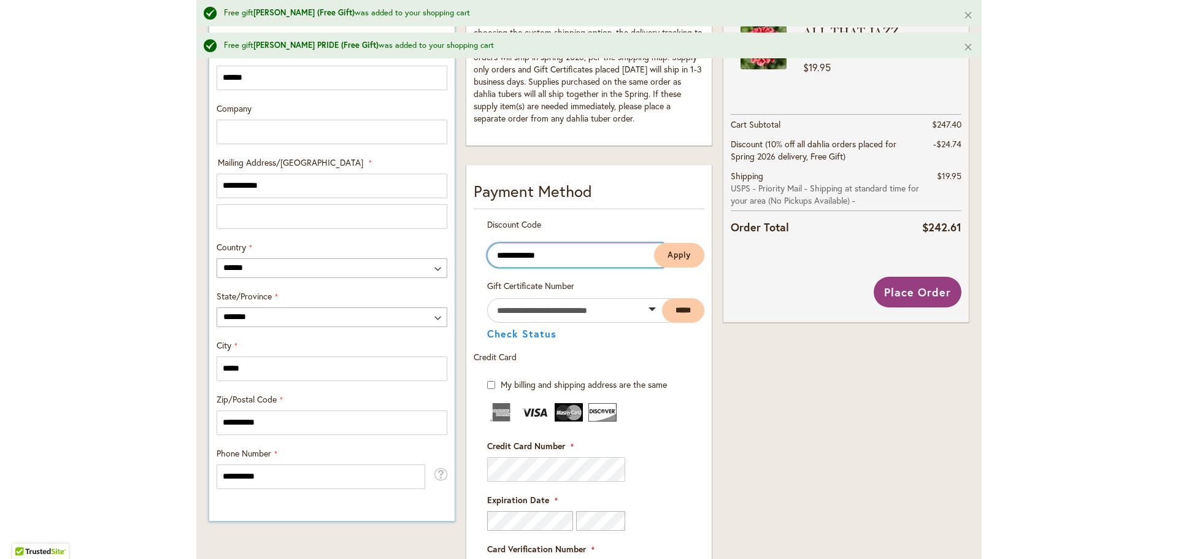
drag, startPoint x: 562, startPoint y: 256, endPoint x: 408, endPoint y: 247, distance: 154.8
click at [409, 247] on div "**********" at bounding box center [589, 310] width 770 height 1100
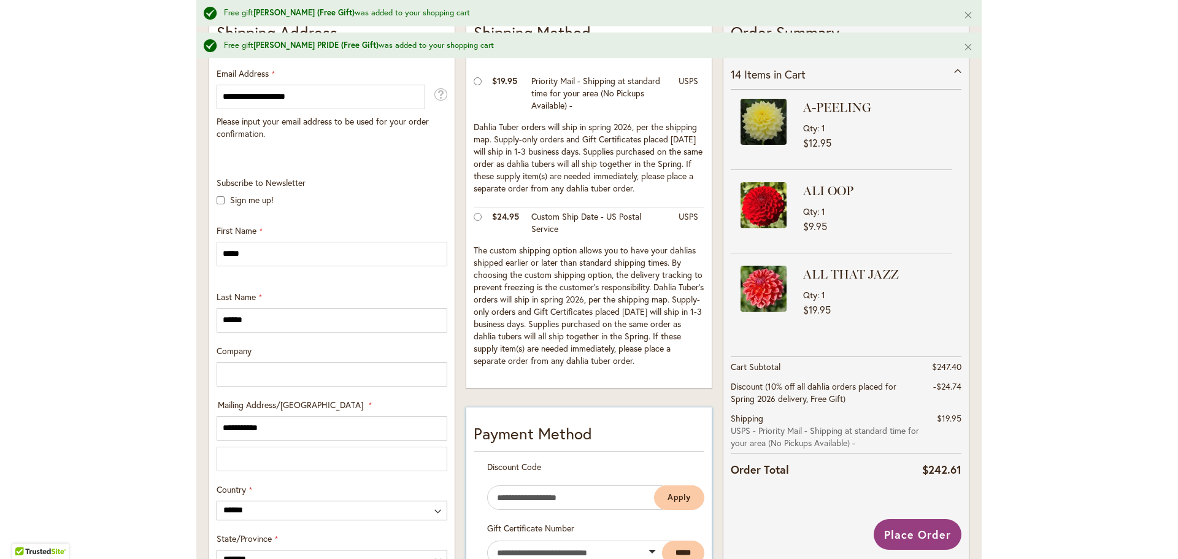
scroll to position [321, 0]
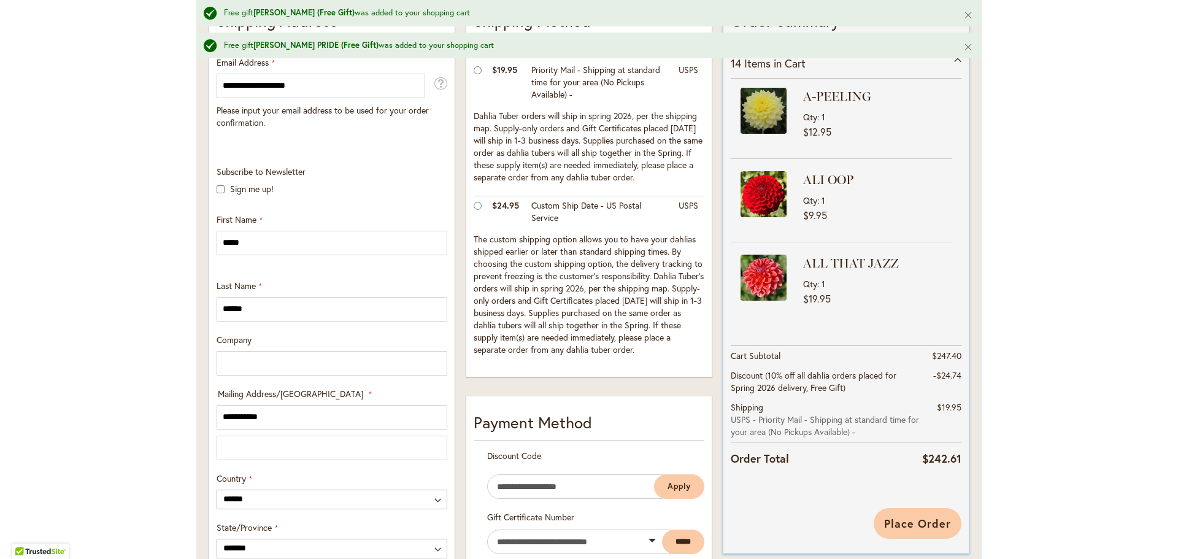
click at [945, 527] on span "Place Order" at bounding box center [917, 523] width 67 height 15
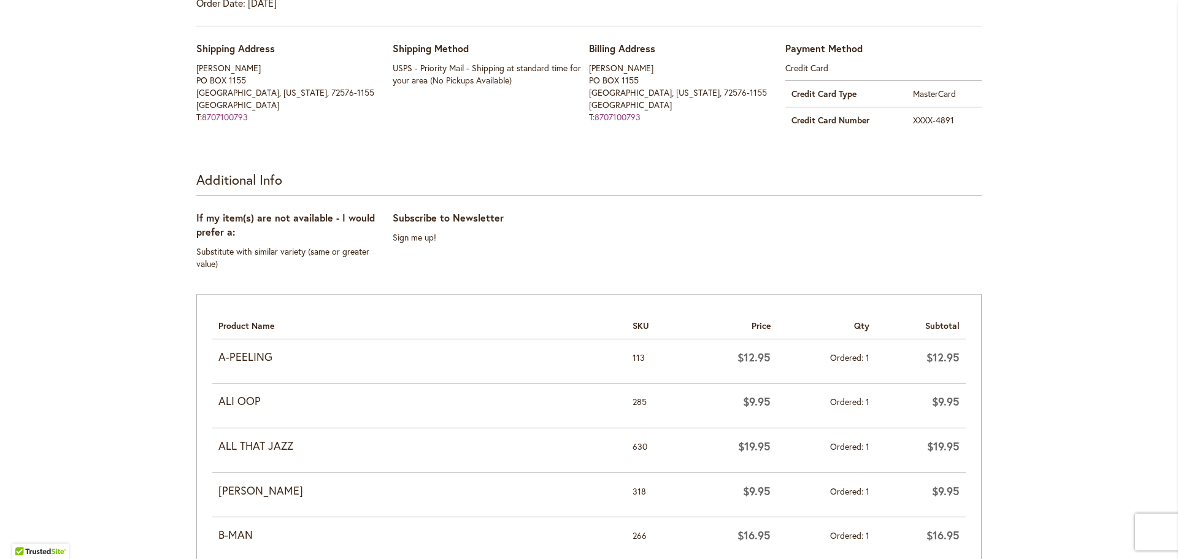
scroll to position [335, 0]
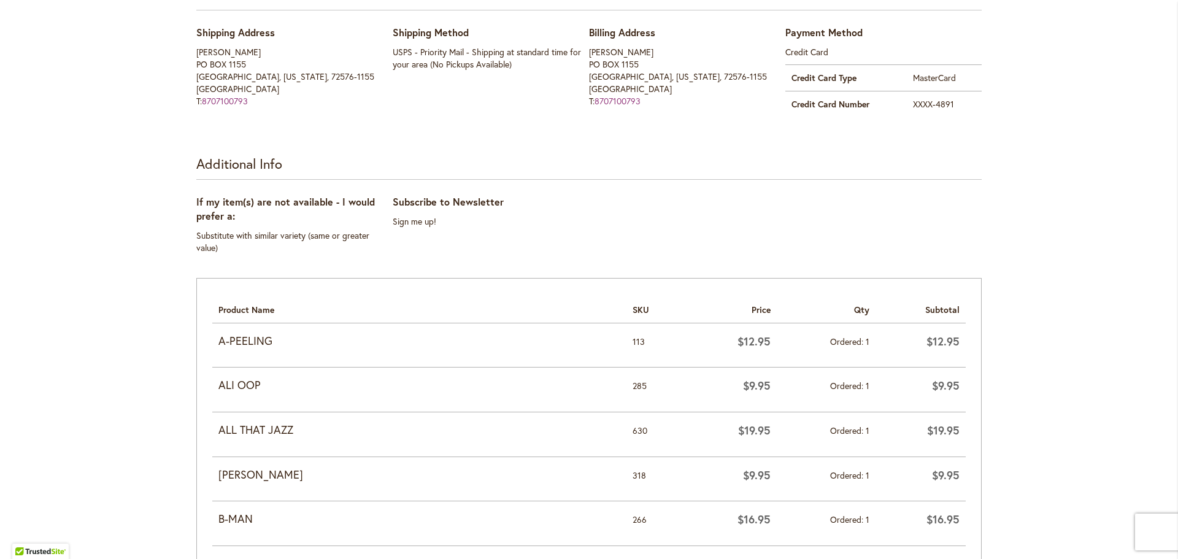
drag, startPoint x: 962, startPoint y: 402, endPoint x: 167, endPoint y: 317, distance: 800.0
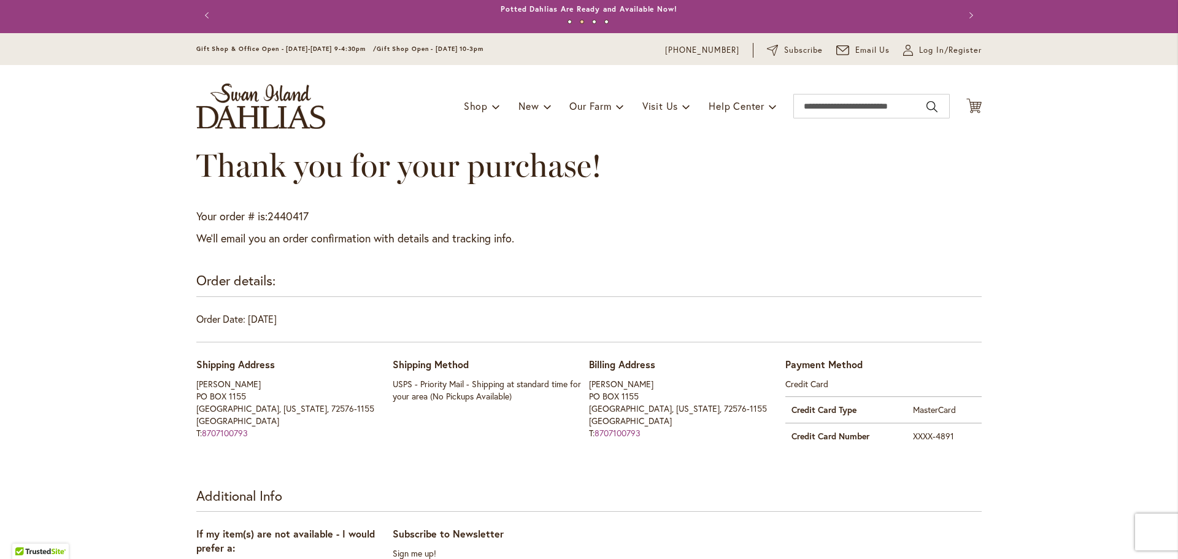
scroll to position [0, 0]
